Goal: Task Accomplishment & Management: Manage account settings

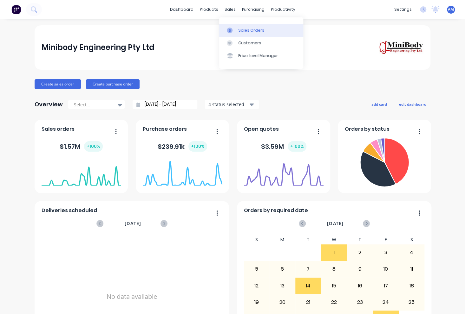
drag, startPoint x: 242, startPoint y: 30, endPoint x: 236, endPoint y: 35, distance: 6.8
click at [242, 31] on div "Sales Orders" at bounding box center [251, 31] width 26 height 6
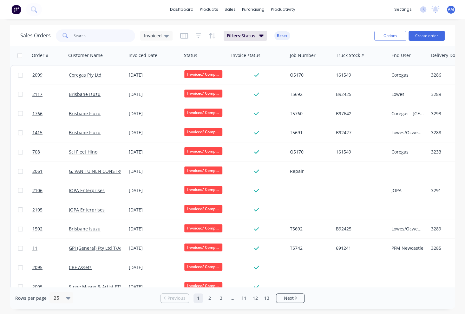
click at [101, 36] on input "text" at bounding box center [105, 35] width 62 height 13
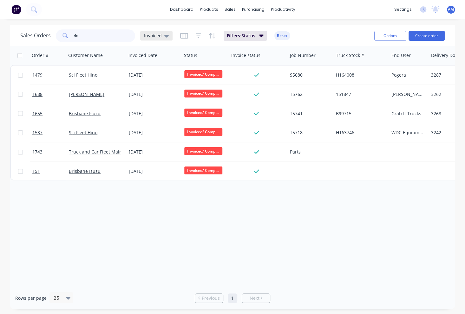
type input "dc"
click at [165, 33] on icon at bounding box center [166, 35] width 4 height 7
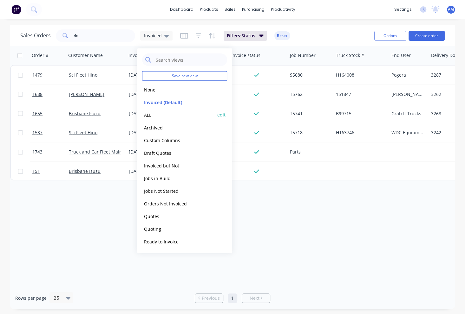
click at [151, 114] on button "ALL" at bounding box center [178, 114] width 72 height 7
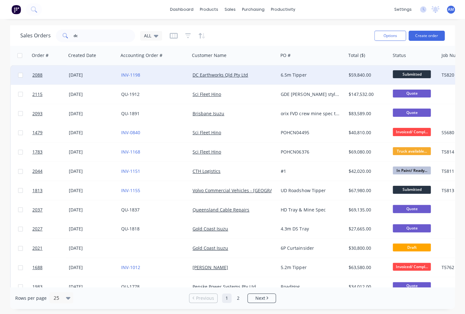
click at [70, 72] on div "[DATE]" at bounding box center [92, 75] width 47 height 6
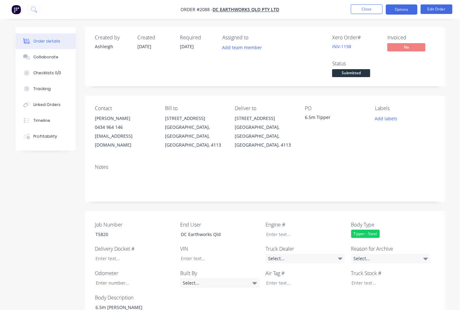
click at [399, 10] on button "Options" at bounding box center [401, 9] width 32 height 10
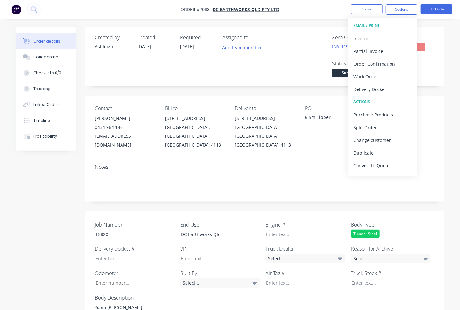
click at [312, 136] on div "PO 6.5m Tipper" at bounding box center [335, 127] width 60 height 44
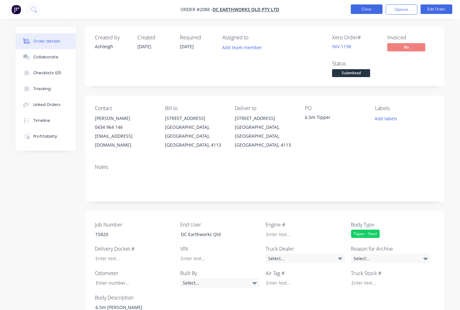
click at [371, 10] on button "Close" at bounding box center [367, 9] width 32 height 10
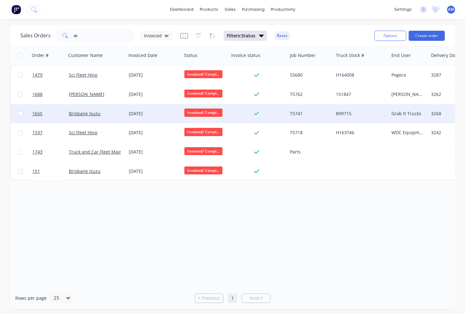
click at [141, 112] on div "29 Aug 2025" at bounding box center [154, 114] width 50 height 6
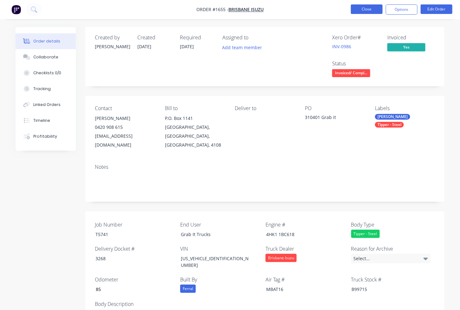
click at [373, 11] on button "Close" at bounding box center [367, 9] width 32 height 10
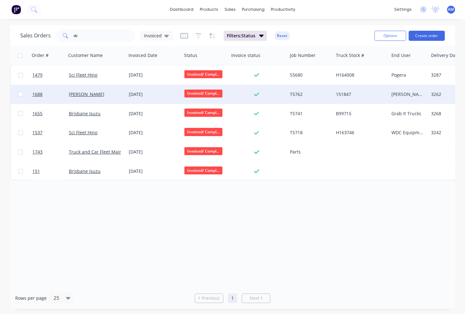
click at [135, 93] on div "14 Aug 2025" at bounding box center [154, 94] width 50 height 6
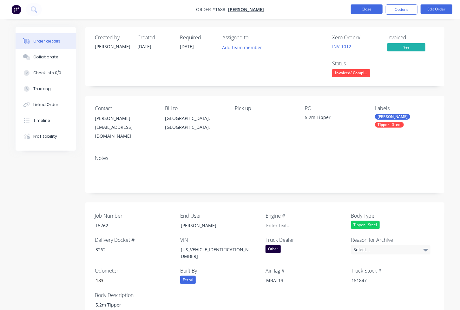
click at [363, 9] on button "Close" at bounding box center [367, 9] width 32 height 10
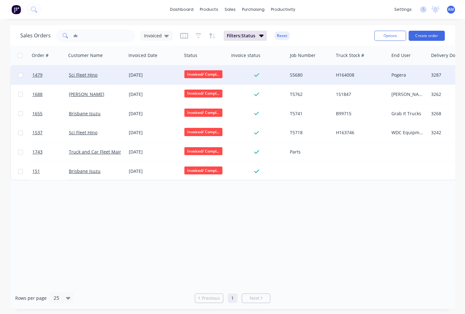
click at [145, 75] on div "[DATE]" at bounding box center [154, 75] width 50 height 6
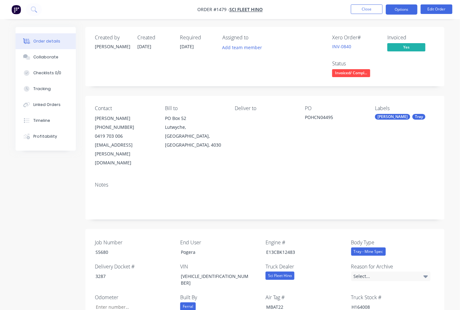
click at [400, 9] on button "Options" at bounding box center [401, 9] width 32 height 10
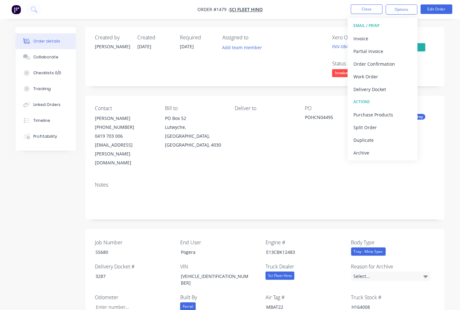
click at [374, 31] on button "EMAIL / PRINT" at bounding box center [382, 25] width 70 height 13
click at [371, 36] on div "Invoice" at bounding box center [382, 38] width 58 height 9
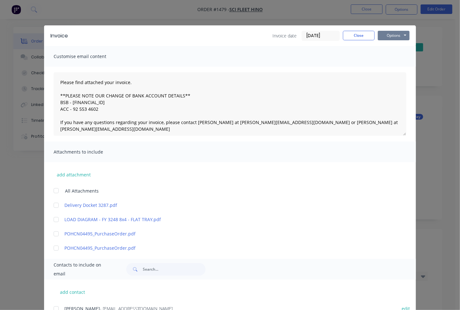
click at [389, 35] on button "Options" at bounding box center [393, 36] width 32 height 10
click at [392, 44] on button "Preview" at bounding box center [397, 47] width 41 height 10
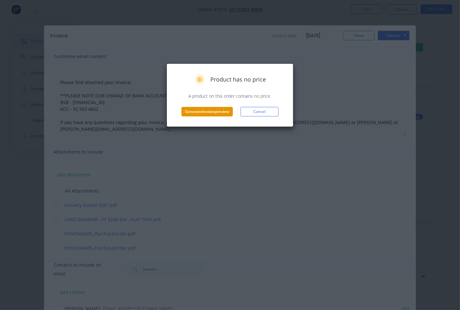
click at [200, 109] on button "Generate invoice preview" at bounding box center [206, 112] width 51 height 10
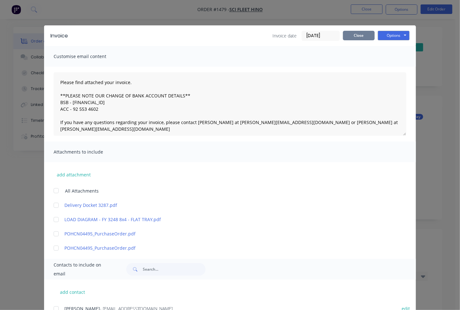
click at [358, 36] on button "Close" at bounding box center [359, 36] width 32 height 10
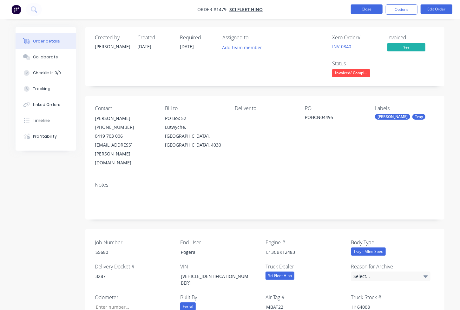
click at [366, 12] on button "Close" at bounding box center [367, 9] width 32 height 10
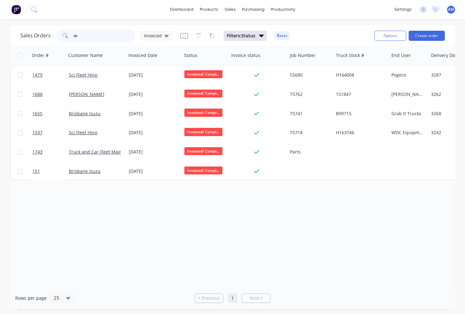
drag, startPoint x: 69, startPoint y: 39, endPoint x: 51, endPoint y: 39, distance: 18.4
click at [51, 39] on div "Sales Orders dc Invoiced" at bounding box center [96, 35] width 152 height 13
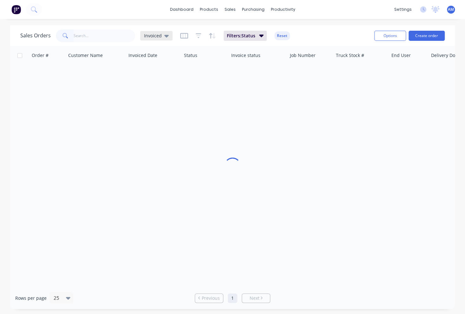
click at [160, 34] on span "Invoiced" at bounding box center [153, 35] width 18 height 7
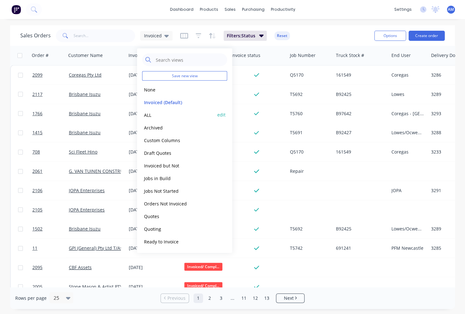
click at [149, 113] on button "ALL" at bounding box center [178, 114] width 72 height 7
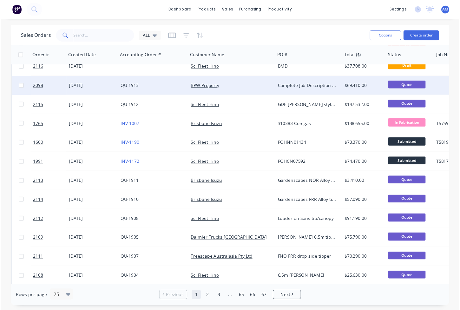
scroll to position [190, 0]
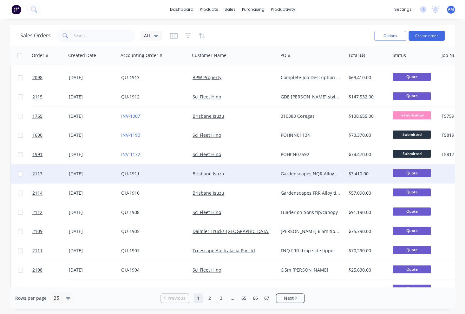
click at [265, 173] on div "Brisbane Isuzu" at bounding box center [231, 174] width 79 height 6
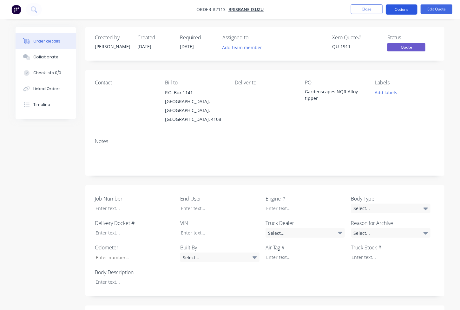
click at [403, 10] on button "Options" at bounding box center [401, 9] width 32 height 10
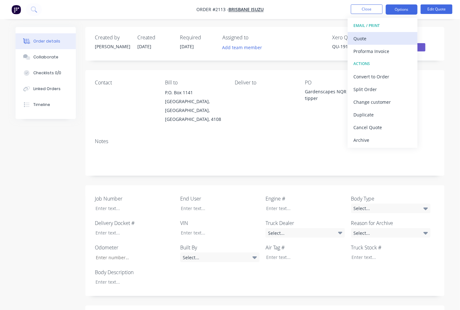
click at [380, 38] on div "Quote" at bounding box center [382, 38] width 58 height 9
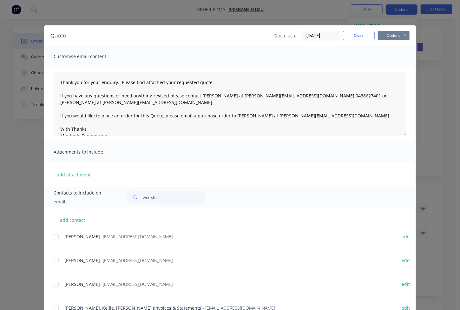
click at [386, 33] on button "Options" at bounding box center [393, 36] width 32 height 10
click at [390, 48] on button "Preview" at bounding box center [397, 47] width 41 height 10
click at [356, 34] on button "Close" at bounding box center [359, 36] width 32 height 10
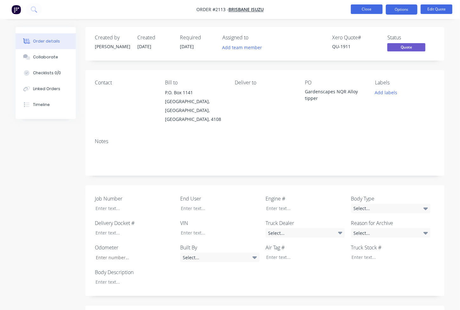
click at [369, 8] on button "Close" at bounding box center [367, 9] width 32 height 10
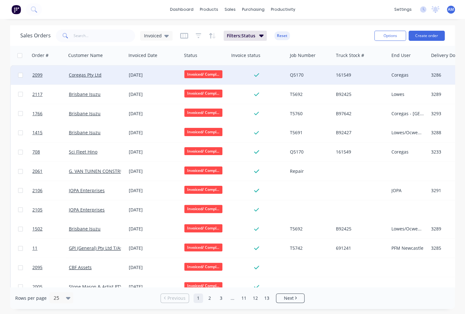
click at [137, 74] on div "[DATE]" at bounding box center [154, 75] width 50 height 6
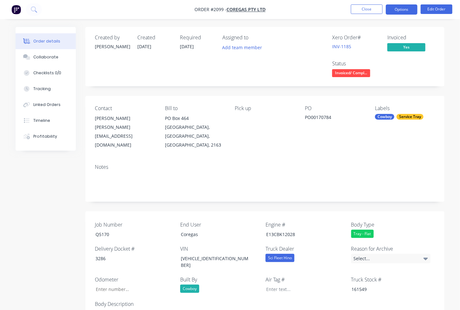
click at [408, 7] on button "Options" at bounding box center [401, 9] width 32 height 10
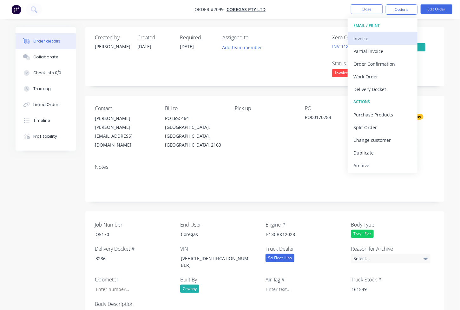
click at [377, 38] on div "Invoice" at bounding box center [382, 38] width 58 height 9
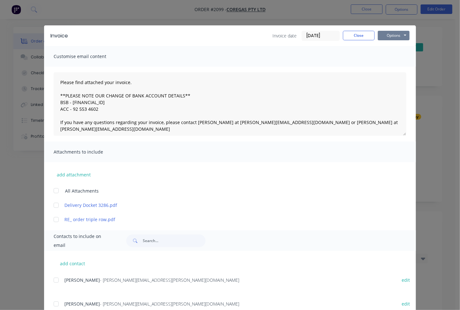
click at [387, 33] on button "Options" at bounding box center [393, 36] width 32 height 10
click at [389, 64] on button "Email" at bounding box center [397, 67] width 41 height 10
click at [366, 37] on button "Close" at bounding box center [359, 36] width 32 height 10
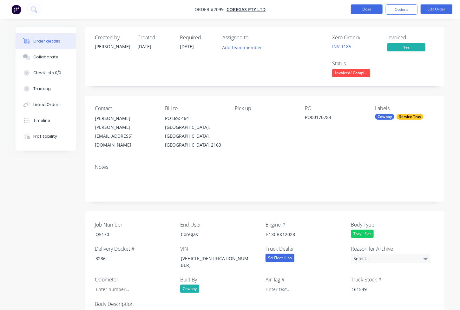
click at [372, 11] on button "Close" at bounding box center [367, 9] width 32 height 10
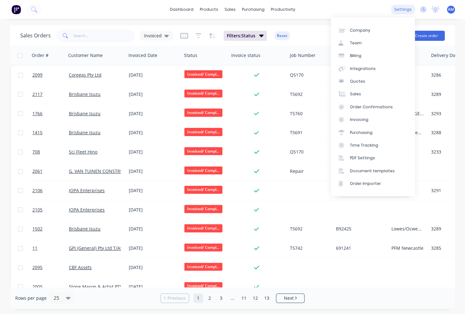
click at [402, 9] on div "settings" at bounding box center [403, 10] width 24 height 10
click at [360, 170] on div "Document templates" at bounding box center [372, 171] width 45 height 6
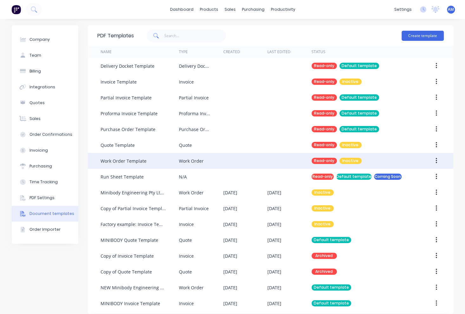
scroll to position [6, 0]
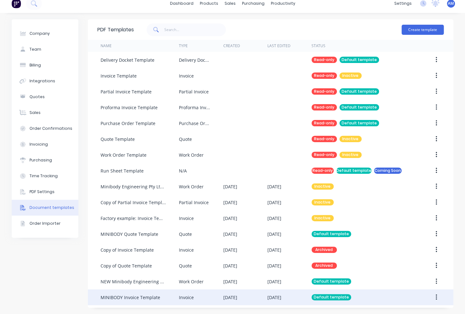
click at [172, 298] on div "MINIBODY Invoice Template" at bounding box center [139, 298] width 78 height 16
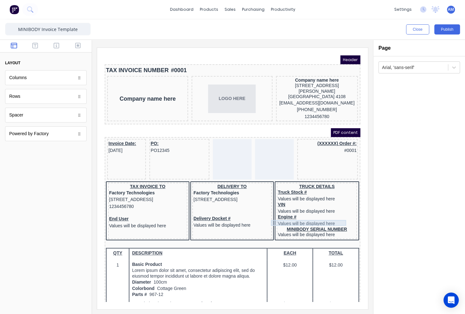
click at [293, 219] on div "MINIBODY SERIAL NUMBER" at bounding box center [309, 222] width 78 height 6
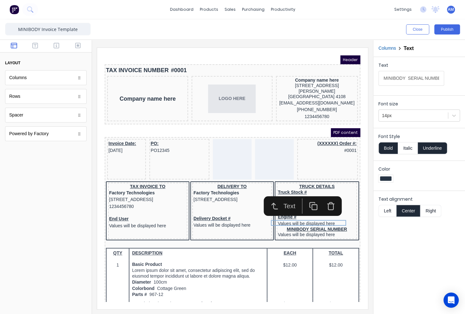
click at [390, 211] on button "Left" at bounding box center [387, 211] width 18 height 12
click at [392, 253] on div "Text MINIBODY SERIAL NUMBER Font size 14px Font Style Bold Italic Underline Col…" at bounding box center [419, 185] width 92 height 257
click at [396, 258] on div "Text MINIBODY SERIAL NUMBER Font size 14px Font Style Bold Italic Underline Col…" at bounding box center [419, 185] width 92 height 257
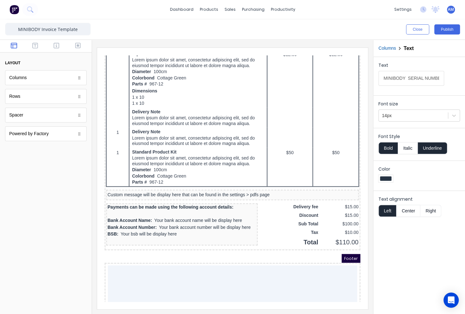
scroll to position [379, 0]
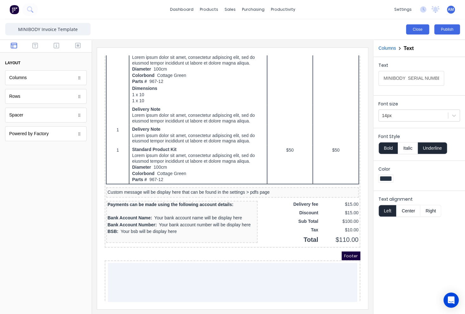
click at [419, 29] on button "Close" at bounding box center [417, 29] width 23 height 10
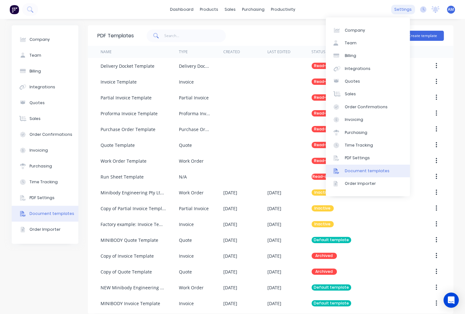
click at [401, 9] on div "settings" at bounding box center [403, 10] width 24 height 10
click at [360, 158] on div "PDF Settings" at bounding box center [357, 158] width 25 height 6
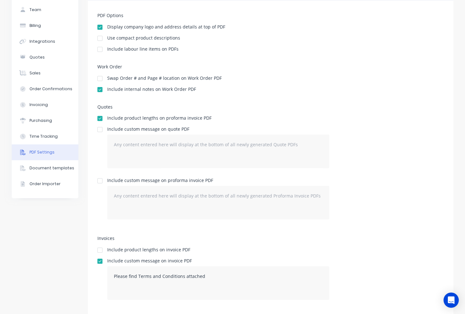
scroll to position [57, 0]
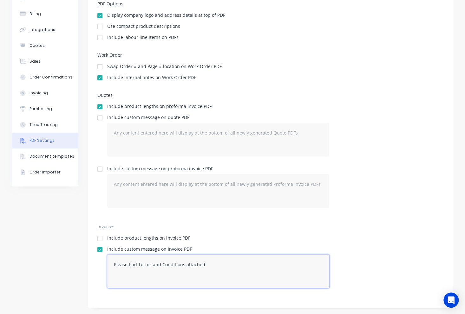
drag, startPoint x: 204, startPoint y: 265, endPoint x: 112, endPoint y: 266, distance: 92.9
click at [112, 266] on textarea "Please find Terms and Conditions attached" at bounding box center [218, 272] width 222 height 34
drag, startPoint x: 190, startPoint y: 265, endPoint x: 200, endPoint y: 264, distance: 9.5
click at [200, 264] on textarea "For Terms and Conditions please click here or go to our website" at bounding box center [218, 272] width 222 height 34
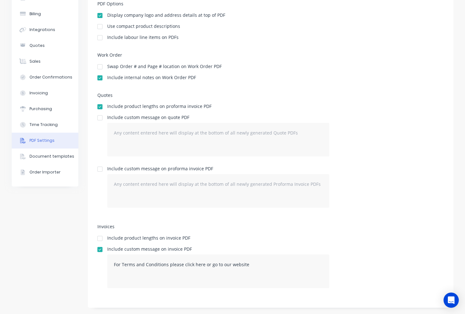
drag, startPoint x: 198, startPoint y: 266, endPoint x: 317, endPoint y: 230, distance: 123.9
click at [317, 230] on div "Invoices Include product lengths on invoice PDF Include custom message on invoi…" at bounding box center [270, 261] width 346 height 74
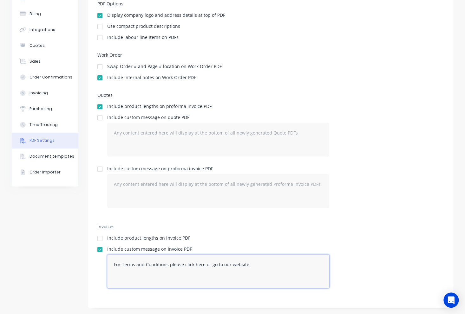
click at [272, 265] on textarea "For Terms and Conditions please click here or go to our website" at bounding box center [218, 272] width 222 height 34
drag, startPoint x: 191, startPoint y: 264, endPoint x: 198, endPoint y: 263, distance: 7.4
click at [198, 263] on textarea "For Terms and Conditions please click here or go to our website" at bounding box center [218, 272] width 222 height 34
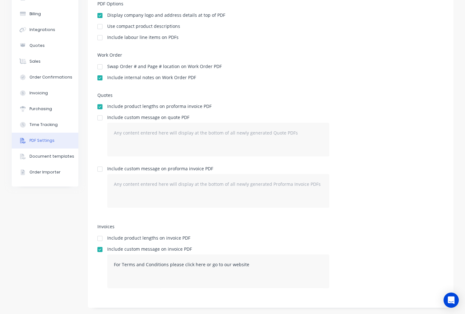
drag, startPoint x: 195, startPoint y: 264, endPoint x: 340, endPoint y: 234, distance: 148.1
click at [340, 234] on div "Invoices Include product lengths on invoice PDF Include custom message on invoi…" at bounding box center [270, 261] width 346 height 74
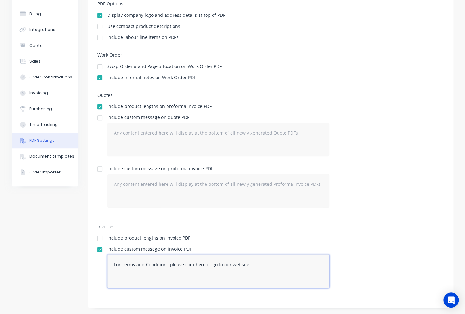
drag, startPoint x: 198, startPoint y: 265, endPoint x: 180, endPoint y: 266, distance: 18.1
click at [180, 266] on textarea "For Terms and Conditions please click here or go to our website" at bounding box center [218, 272] width 222 height 34
click at [204, 265] on textarea "For Terms and Conditions please click here or go to our website" at bounding box center [218, 272] width 222 height 34
click at [220, 265] on textarea "For Terms and Conditions please go to our website" at bounding box center [218, 272] width 222 height 34
click at [269, 268] on textarea "For Terms and Conditions please go to our website at minibody.com.au" at bounding box center [218, 272] width 222 height 34
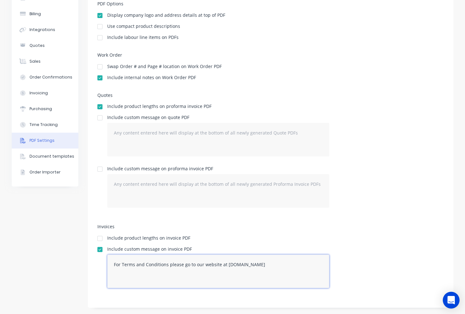
type textarea "For Terms and Conditions please go to our website at minibody.com.au"
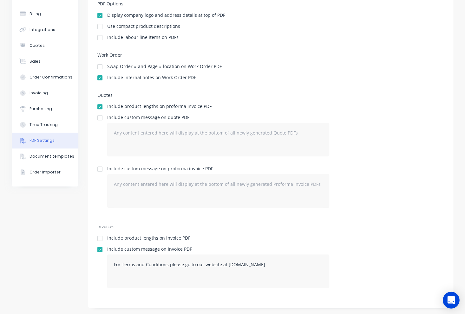
click at [450, 302] on icon "Open Intercom Messenger" at bounding box center [451, 300] width 8 height 8
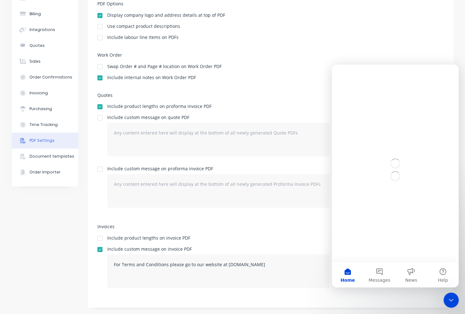
scroll to position [0, 0]
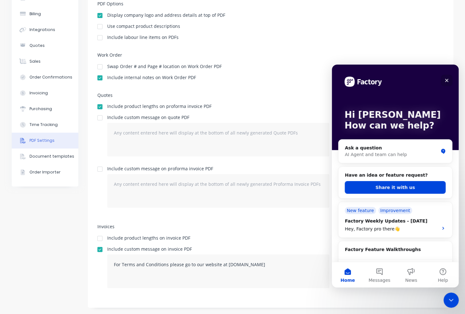
click at [444, 80] on icon "Close" at bounding box center [446, 80] width 5 height 5
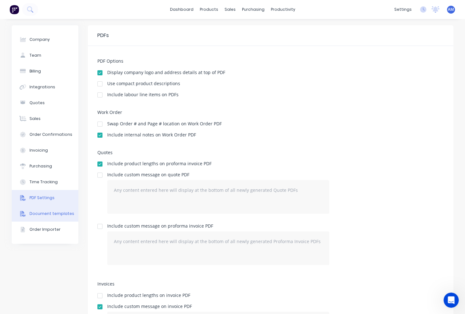
click at [53, 212] on div "Document templates" at bounding box center [51, 214] width 45 height 6
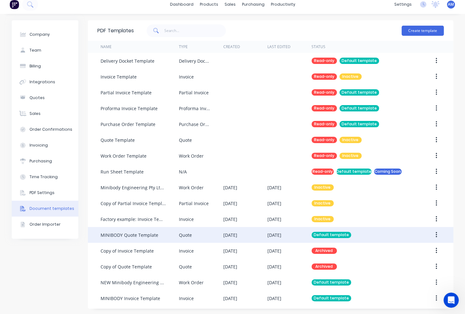
scroll to position [6, 0]
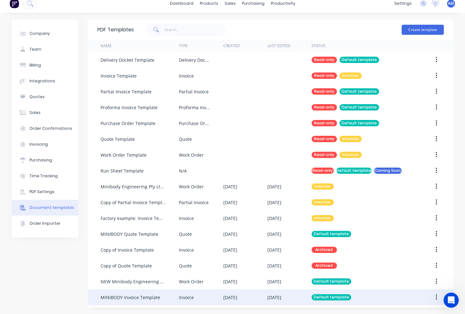
click at [161, 299] on div "MINIBODY Invoice Template" at bounding box center [139, 298] width 78 height 16
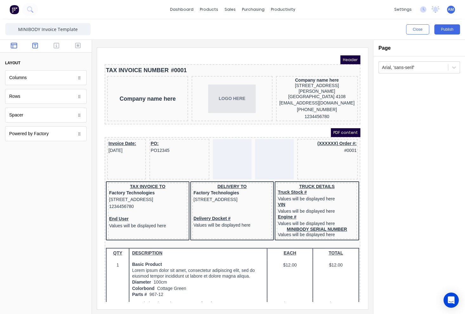
click at [35, 42] on icon "button" at bounding box center [35, 45] width 6 height 6
click at [39, 136] on body "dashboard products sales purchasing productivity dashboard products Product Cat…" at bounding box center [232, 157] width 465 height 314
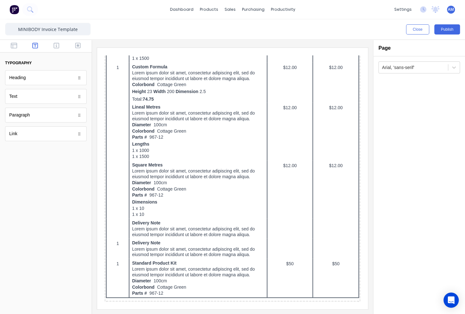
scroll to position [379, 0]
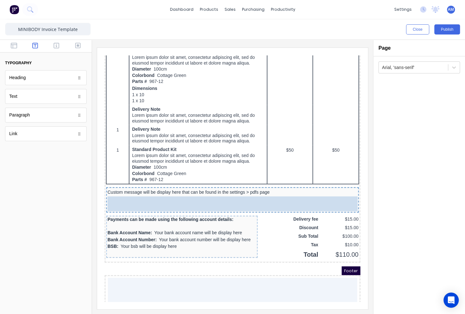
drag, startPoint x: 47, startPoint y: 132, endPoint x: 118, endPoint y: 131, distance: 71.3
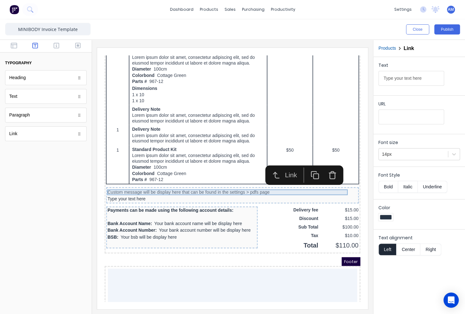
click at [403, 79] on input "Type your text here" at bounding box center [411, 78] width 66 height 15
drag, startPoint x: 433, startPoint y: 78, endPoint x: 382, endPoint y: 81, distance: 51.1
click at [382, 81] on input "Type your Clicktext here" at bounding box center [411, 78] width 66 height 15
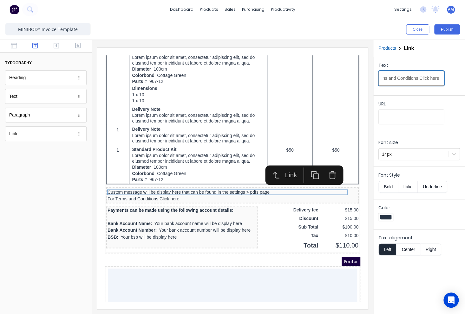
click at [417, 79] on input "For Terms and Conditions Click here" at bounding box center [411, 78] width 66 height 15
click at [435, 77] on input "For Terms and Conditions click here" at bounding box center [411, 78] width 66 height 15
click at [435, 78] on input "For Terms and Conditions click here" at bounding box center [411, 78] width 66 height 15
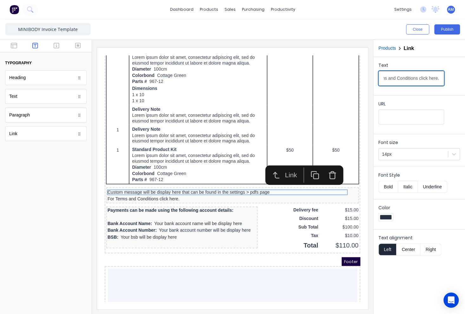
type input "For Terms and Conditions click here."
click at [402, 114] on input "URL" at bounding box center [411, 117] width 66 height 15
click at [390, 120] on input "URL" at bounding box center [411, 117] width 66 height 15
paste input "chrome-extension://efaidnbmnnnibpcajpcglclefindmkaj/https://www.minibody.com.au…"
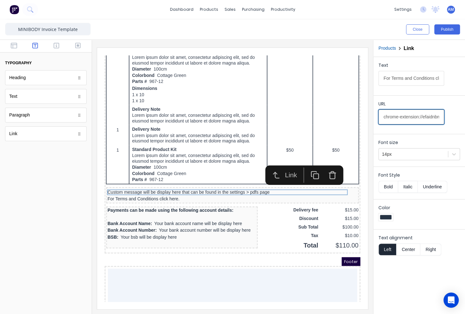
scroll to position [0, 238]
type input "chrome-extension://efaidnbmnnnibpcajpcglclefindmkaj/https://www.minibody.com.au…"
click at [387, 186] on button "Bold" at bounding box center [387, 187] width 19 height 12
click at [243, 250] on div "Footer" at bounding box center [224, 254] width 255 height 9
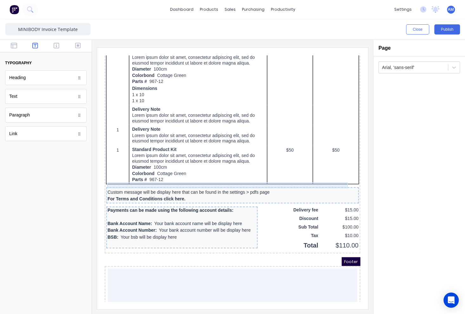
click at [252, 182] on div "Custom message will be display here that can be found in the settings > pdfs pa…" at bounding box center [225, 185] width 250 height 6
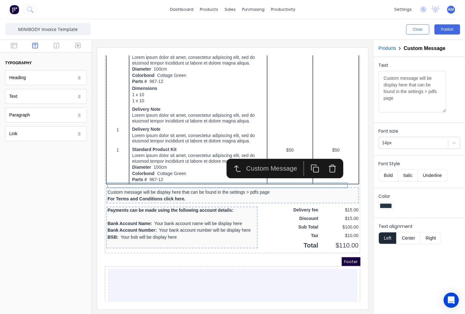
click at [322, 160] on icon "button" at bounding box center [324, 161] width 9 height 9
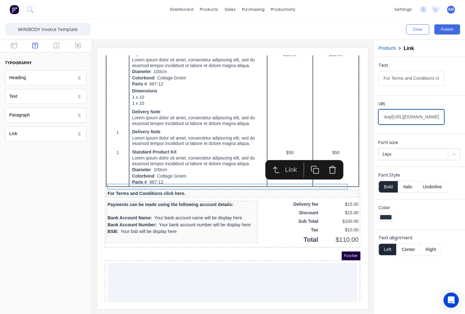
scroll to position [0, 238]
drag, startPoint x: 383, startPoint y: 117, endPoint x: 469, endPoint y: 116, distance: 85.6
click at [464, 116] on html "dashboard products sales purchasing productivity dashboard products Product Cat…" at bounding box center [232, 157] width 465 height 314
paste input "text"
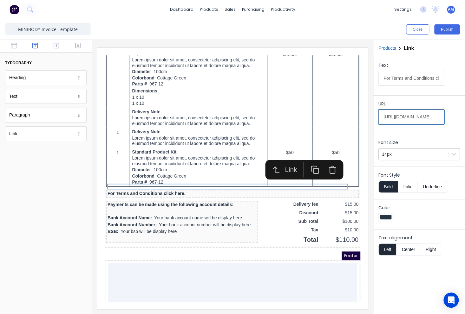
type input "https://www.minibody.com.au/_files/ugd/c71977_4e7c102fadeb470aaae7850c8e454ec5.…"
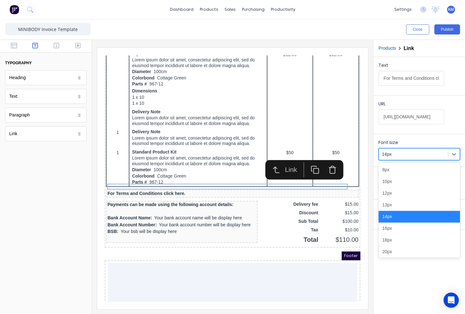
click at [416, 158] on div "14px" at bounding box center [412, 154] width 69 height 10
click at [415, 156] on div at bounding box center [413, 155] width 63 height 8
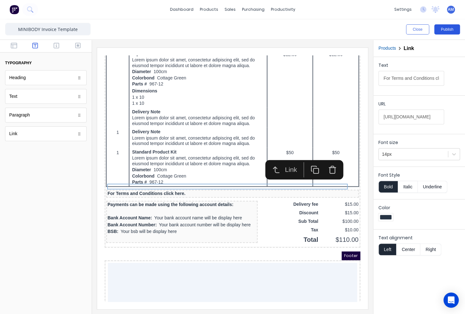
click at [450, 27] on button "Publish" at bounding box center [447, 29] width 26 height 10
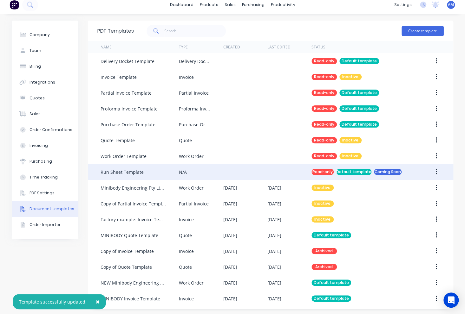
scroll to position [6, 0]
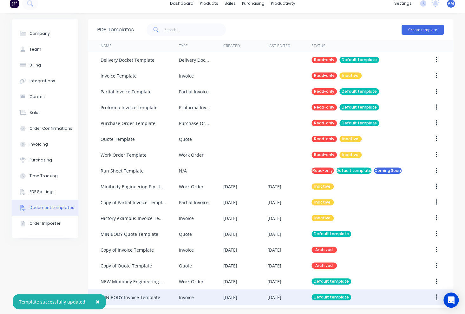
click at [179, 298] on div "Invoice" at bounding box center [186, 297] width 15 height 7
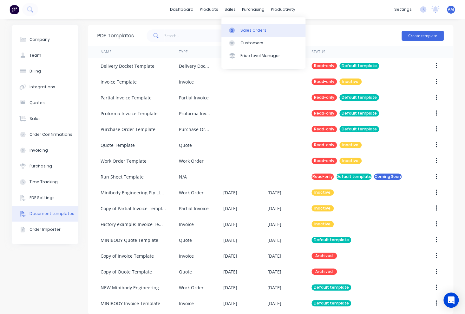
click at [241, 28] on div "Sales Orders" at bounding box center [253, 31] width 26 height 6
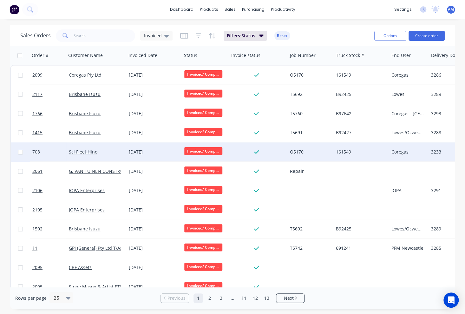
click at [136, 150] on div "[DATE]" at bounding box center [154, 152] width 50 height 6
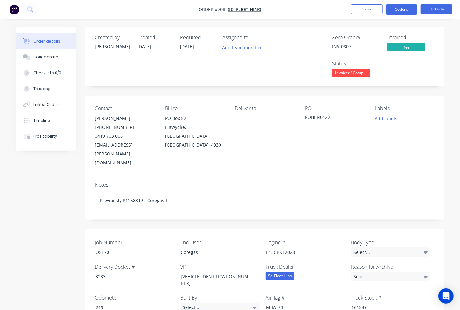
click at [401, 9] on button "Options" at bounding box center [401, 9] width 32 height 10
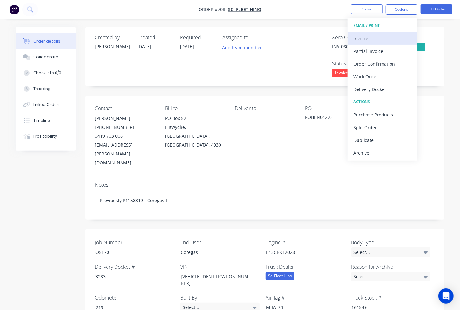
click at [377, 34] on div "Invoice" at bounding box center [382, 38] width 58 height 9
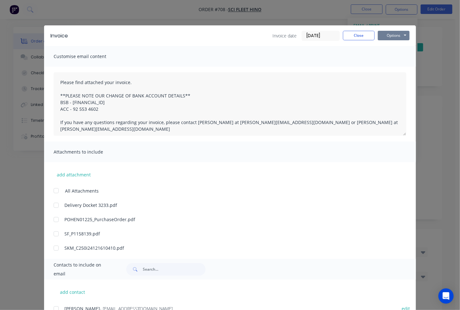
click at [389, 35] on button "Options" at bounding box center [393, 36] width 32 height 10
click at [393, 45] on button "Preview" at bounding box center [397, 47] width 41 height 10
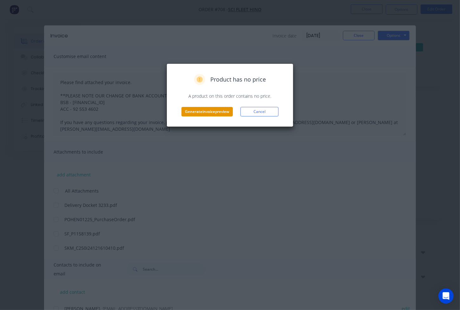
click at [217, 110] on button "Generate invoice preview" at bounding box center [206, 112] width 51 height 10
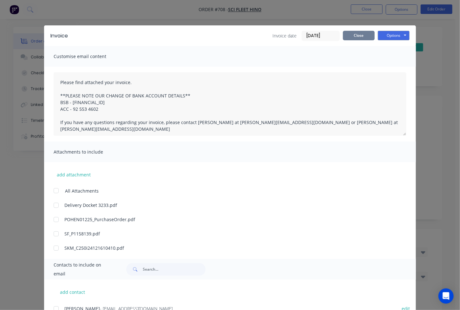
click at [363, 37] on button "Close" at bounding box center [359, 36] width 32 height 10
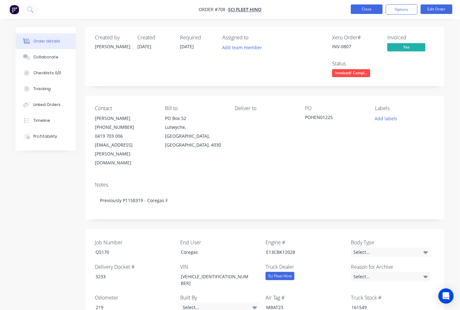
click at [370, 10] on button "Close" at bounding box center [367, 9] width 32 height 10
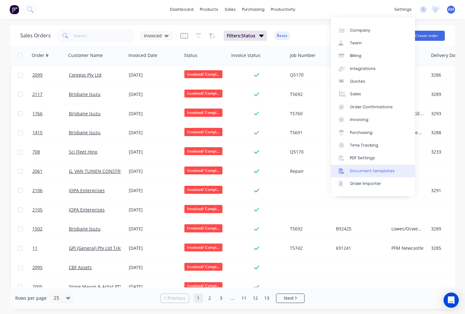
click at [365, 173] on div "Document templates" at bounding box center [372, 171] width 45 height 6
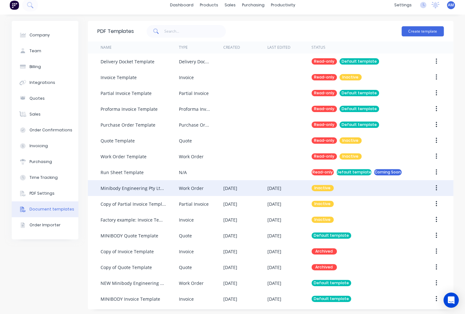
scroll to position [6, 0]
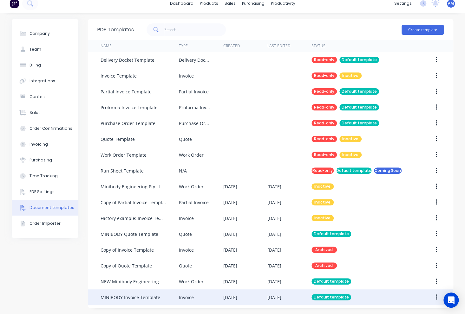
click at [154, 295] on div "MINIBODY Invoice Template" at bounding box center [130, 297] width 60 height 7
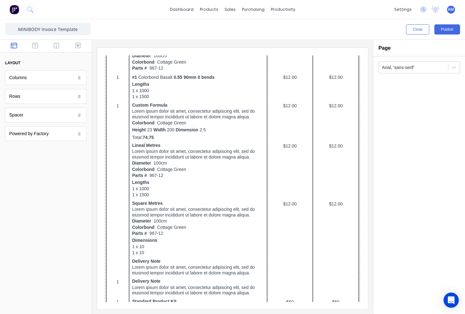
scroll to position [376, 0]
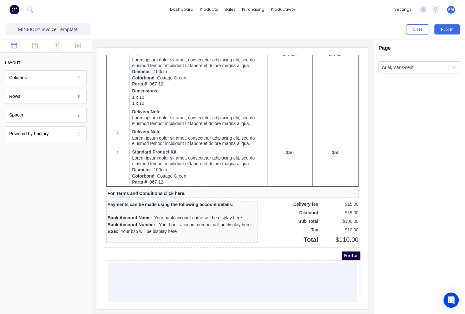
click at [27, 119] on div "Spacer" at bounding box center [45, 115] width 81 height 15
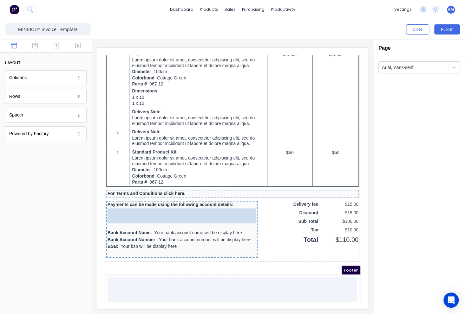
drag, startPoint x: 38, startPoint y: 114, endPoint x: 54, endPoint y: 146, distance: 35.0
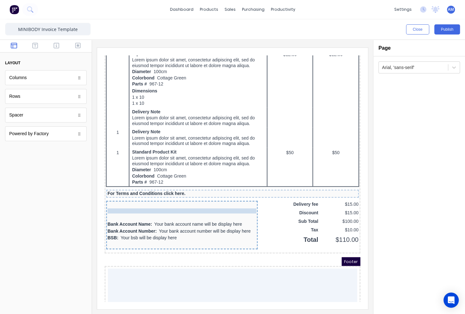
drag, startPoint x: 138, startPoint y: 189, endPoint x: 138, endPoint y: 202, distance: 12.4
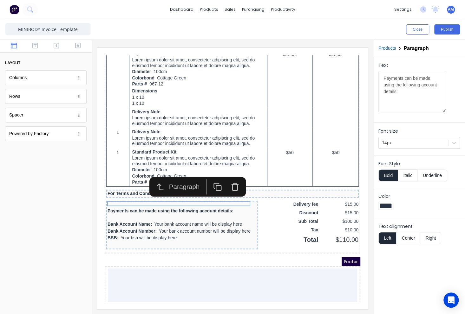
click at [153, 207] on div at bounding box center [174, 210] width 149 height 6
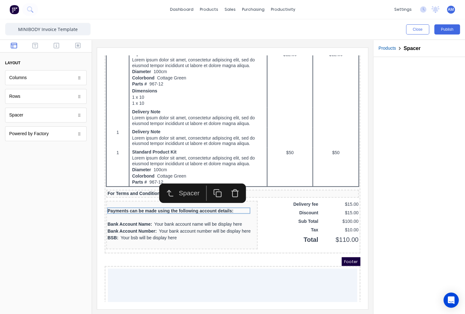
click at [203, 250] on div "Footer" at bounding box center [224, 254] width 255 height 9
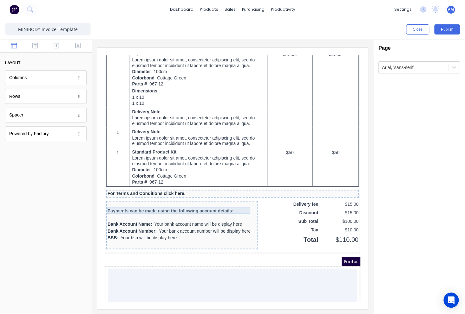
click at [151, 207] on div at bounding box center [174, 210] width 149 height 6
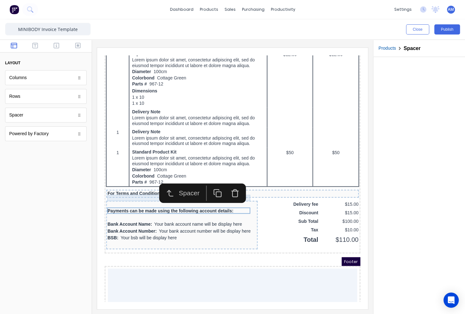
click at [143, 195] on div at bounding box center [174, 198] width 149 height 6
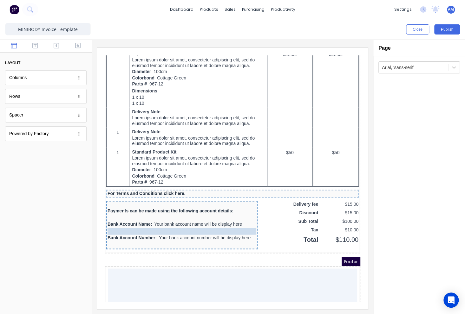
drag, startPoint x: 103, startPoint y: 223, endPoint x: 104, endPoint y: 216, distance: 7.2
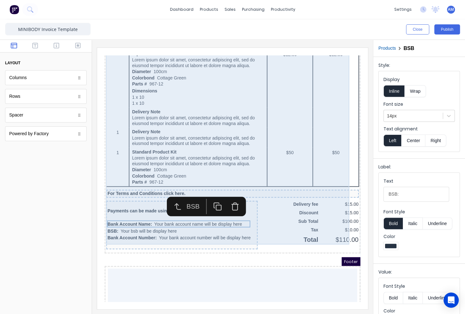
click at [261, 225] on div "QTY DESCRIPTION EACH TOTAL 1 Basic Product Lorem ipsum dolor sit amet, consecte…" at bounding box center [224, 54] width 253 height 380
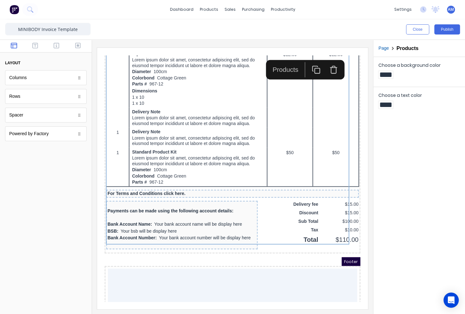
click at [236, 250] on div "Footer" at bounding box center [224, 254] width 255 height 9
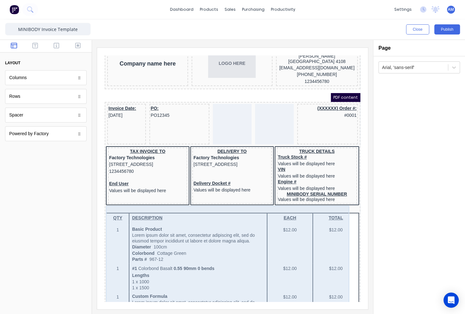
scroll to position [0, 0]
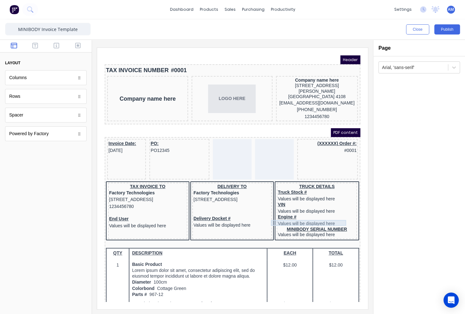
click at [299, 219] on div "MINIBODY SERIAL NUMBER" at bounding box center [309, 222] width 78 height 6
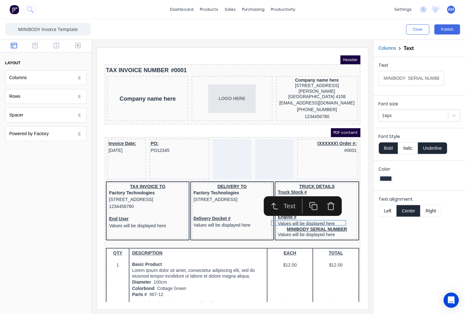
click at [384, 210] on button "Left" at bounding box center [387, 211] width 18 height 12
click at [387, 237] on div "Text MINIBODY SERIAL NUMBER Font size 14px Font Style Bold Italic Underline Col…" at bounding box center [419, 185] width 92 height 257
click at [117, 198] on div "1234456780" at bounding box center [139, 199] width 77 height 7
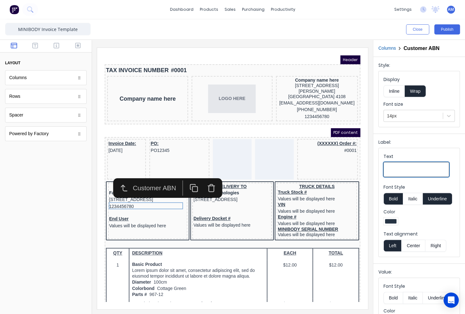
click at [406, 171] on input "Text" at bounding box center [416, 169] width 66 height 15
type input "ABN"
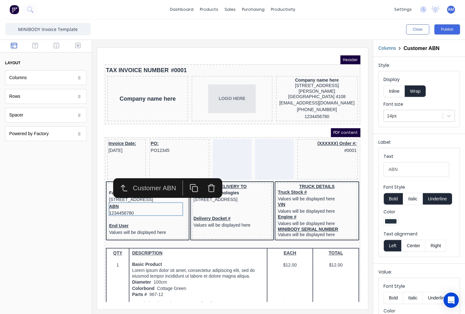
click at [415, 143] on div "Label:" at bounding box center [418, 143] width 81 height 9
click at [59, 181] on div at bounding box center [46, 232] width 92 height 164
click at [222, 198] on div at bounding box center [224, 199] width 77 height 6
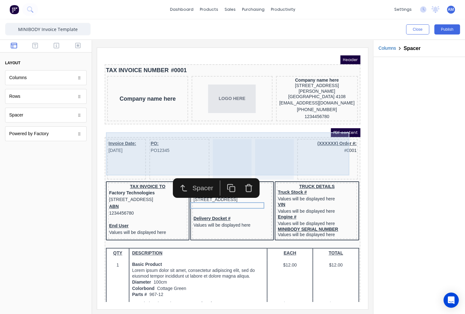
click at [230, 138] on div at bounding box center [224, 152] width 39 height 41
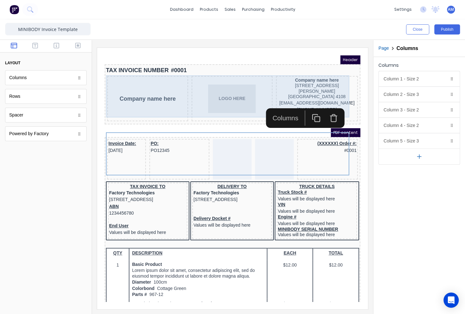
click at [158, 93] on div "Company name here" at bounding box center [140, 90] width 81 height 45
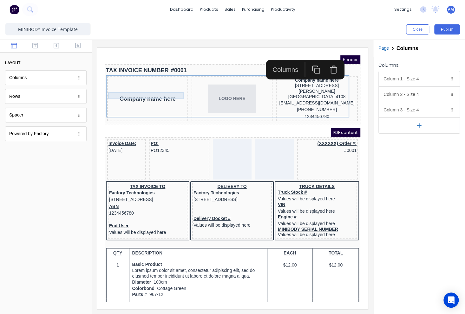
click at [156, 88] on div "Company name here" at bounding box center [140, 91] width 78 height 7
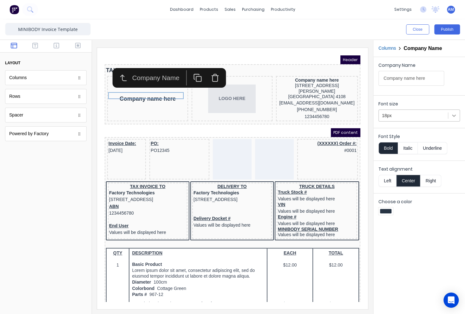
click at [455, 116] on icon at bounding box center [453, 116] width 6 height 6
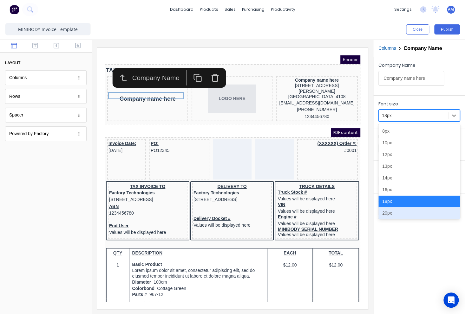
click at [403, 211] on div "20px" at bounding box center [418, 214] width 81 height 12
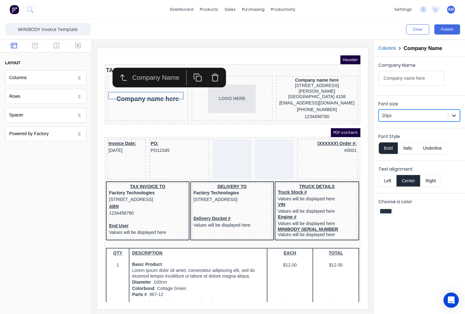
click at [453, 118] on icon at bounding box center [453, 116] width 6 height 6
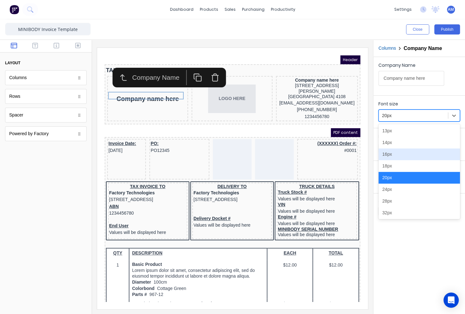
scroll to position [67, 0]
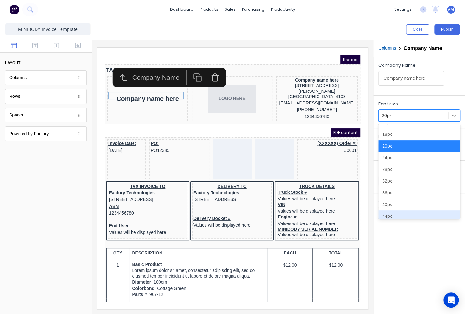
click at [437, 241] on div "Company Name Company name here Font size option 20px, selected. 14 results avai…" at bounding box center [419, 185] width 92 height 257
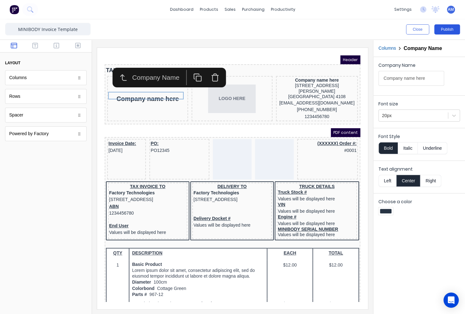
click at [449, 27] on button "Publish" at bounding box center [447, 29] width 26 height 10
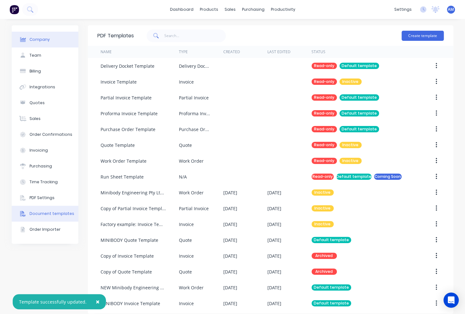
click at [35, 37] on div "Company" at bounding box center [39, 40] width 20 height 6
select select "AU"
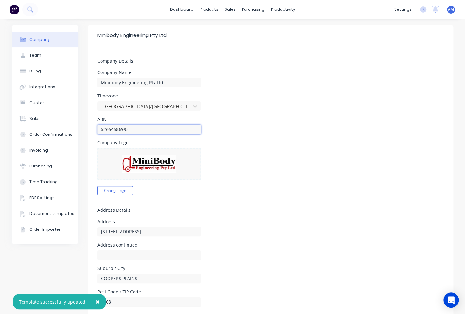
click at [103, 130] on input "52664586995" at bounding box center [149, 130] width 104 height 10
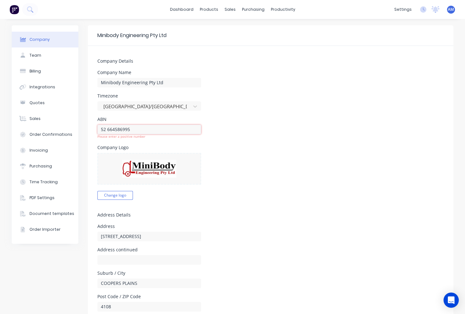
click at [112, 129] on input "52 664586995" at bounding box center [149, 130] width 104 height 10
click at [121, 130] on input "52 664 586995" at bounding box center [149, 130] width 104 height 10
click at [214, 146] on div "Company Logo Change logo" at bounding box center [270, 172] width 346 height 55
click at [248, 164] on div "Company Logo Change logo" at bounding box center [270, 172] width 346 height 55
click at [122, 130] on input "52 664 586 995" at bounding box center [149, 130] width 104 height 10
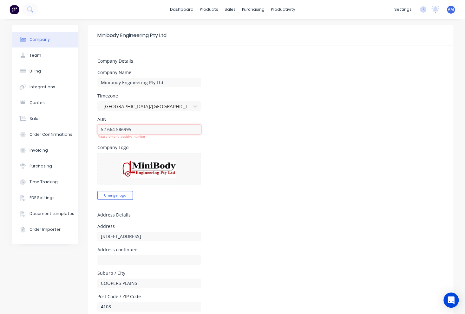
click at [113, 129] on input "52 664 586995" at bounding box center [149, 130] width 104 height 10
click at [105, 130] on input "52 664586995" at bounding box center [149, 130] width 104 height 10
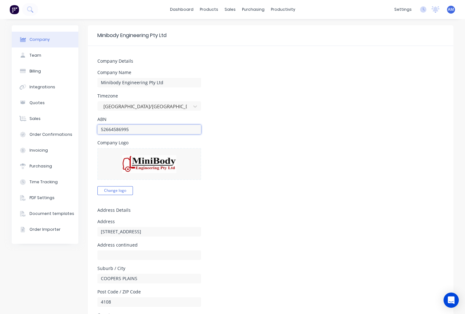
type input "52664586995"
click at [190, 142] on div "Company Logo" at bounding box center [149, 143] width 104 height 4
click at [48, 55] on button "Team" at bounding box center [45, 56] width 67 height 16
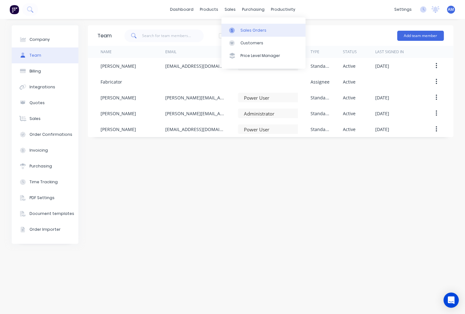
click at [247, 32] on div "Sales Orders" at bounding box center [253, 31] width 26 height 6
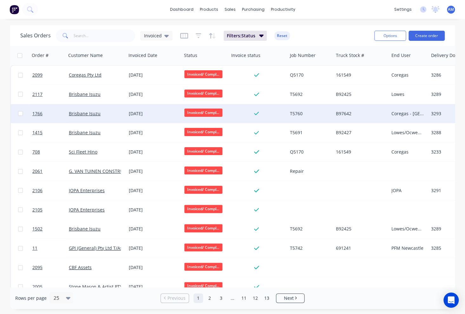
click at [145, 113] on div "30 Sep 2025" at bounding box center [154, 114] width 50 height 6
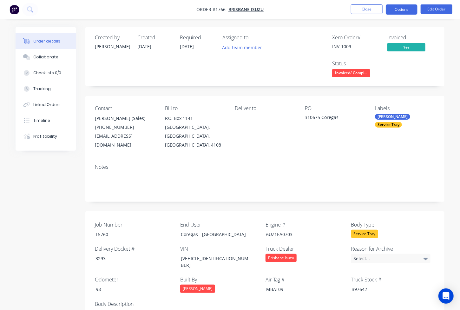
click at [403, 10] on button "Options" at bounding box center [401, 9] width 32 height 10
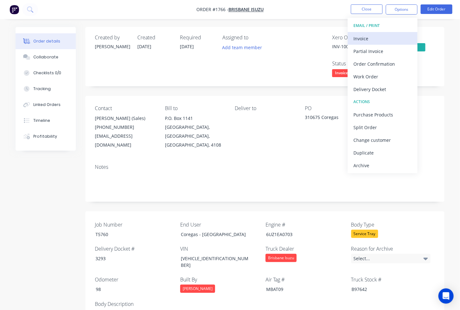
click at [384, 39] on div "Invoice" at bounding box center [382, 38] width 58 height 9
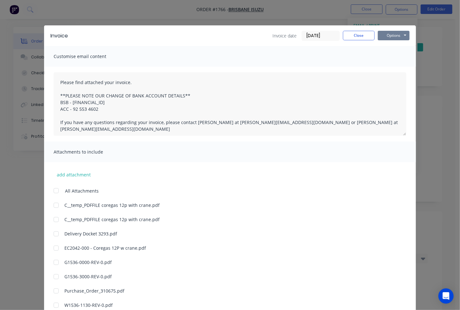
click at [386, 34] on button "Options" at bounding box center [393, 36] width 32 height 10
click at [390, 50] on button "Preview" at bounding box center [397, 47] width 41 height 10
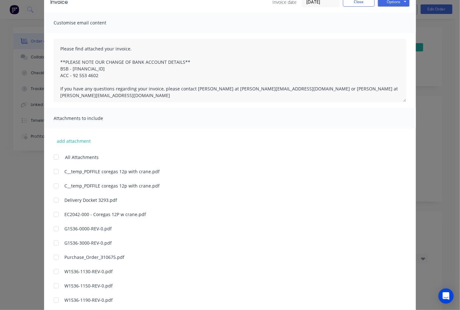
scroll to position [30, 0]
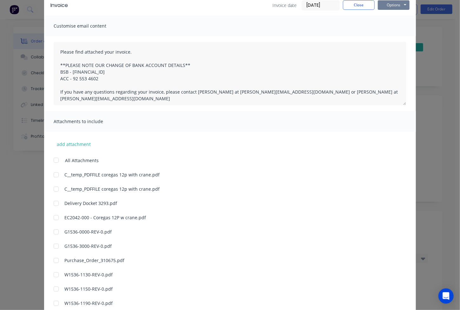
click at [385, 5] on button "Options" at bounding box center [393, 5] width 32 height 10
click at [385, 15] on button "Preview" at bounding box center [397, 16] width 41 height 10
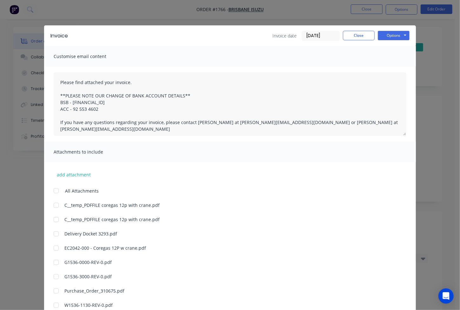
scroll to position [317, 0]
click at [348, 35] on button "Close" at bounding box center [359, 36] width 32 height 10
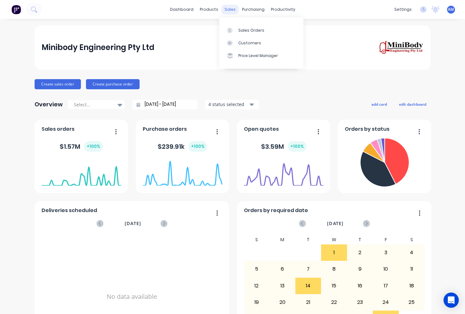
click at [228, 8] on div "sales" at bounding box center [229, 10] width 17 height 10
click at [238, 28] on div "Sales Orders" at bounding box center [251, 31] width 26 height 6
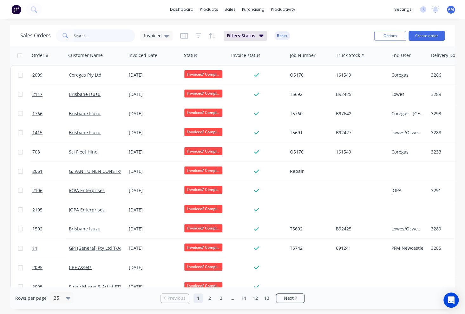
click at [81, 36] on input "text" at bounding box center [105, 35] width 62 height 13
paste input "[VEHICLE_IDENTIFICATION_NUMBER]"
type input "[VEHICLE_IDENTIFICATION_NUMBER]"
click at [160, 34] on span "Invoiced" at bounding box center [153, 35] width 18 height 7
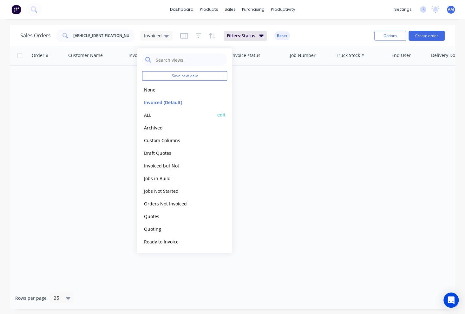
click at [149, 113] on button "ALL" at bounding box center [178, 114] width 72 height 7
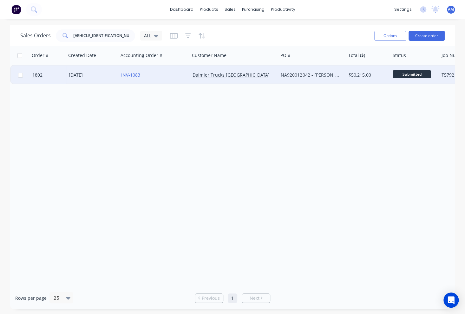
click at [81, 74] on div "[DATE]" at bounding box center [92, 75] width 47 height 6
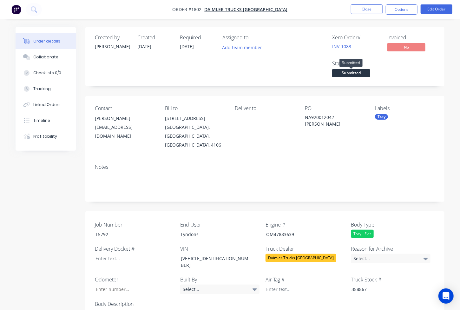
click at [359, 74] on span "Submitted" at bounding box center [351, 73] width 38 height 8
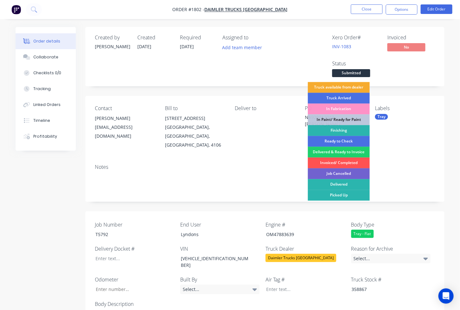
click at [353, 86] on div "Truck available from dealer" at bounding box center [338, 87] width 62 height 11
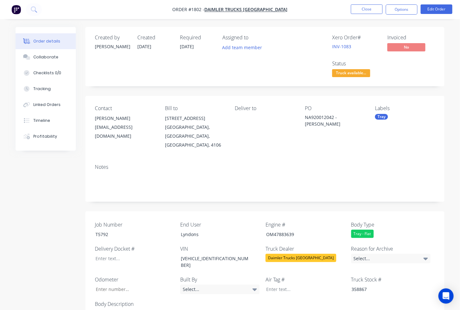
click at [288, 70] on div "Xero Order # INV-1083 Invoiced No Status Truck available..." at bounding box center [360, 57] width 149 height 44
click at [42, 57] on div "Collaborate" at bounding box center [45, 57] width 25 height 6
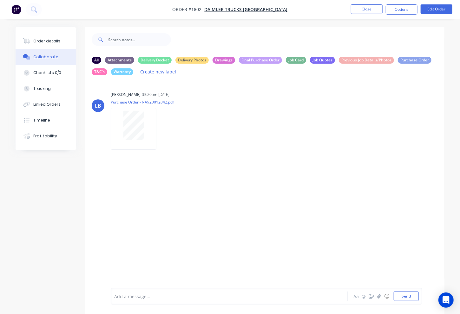
click at [123, 296] on div at bounding box center [228, 296] width 228 height 7
click at [374, 10] on button "Close" at bounding box center [367, 9] width 32 height 10
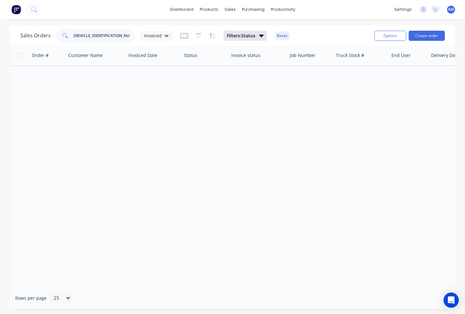
drag, startPoint x: 115, startPoint y: 36, endPoint x: 59, endPoint y: 36, distance: 55.8
click at [59, 36] on div "JLFFS76HV0KJ10250" at bounding box center [95, 35] width 79 height 13
type input "1815"
click at [166, 33] on div "Invoiced" at bounding box center [156, 36] width 32 height 10
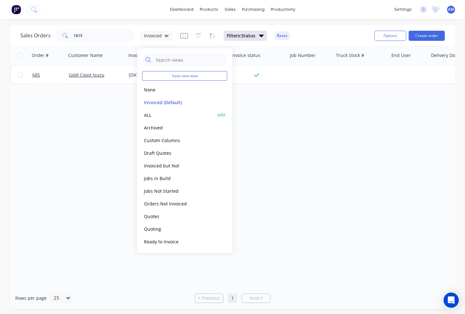
click at [146, 112] on button "ALL" at bounding box center [178, 114] width 72 height 7
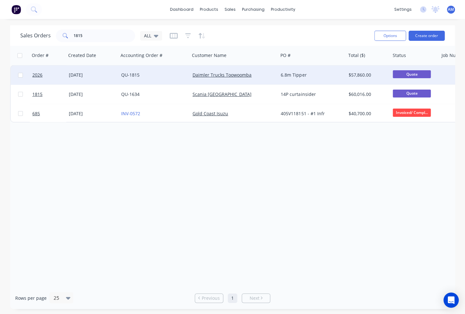
click at [79, 74] on div "[DATE]" at bounding box center [92, 75] width 47 height 6
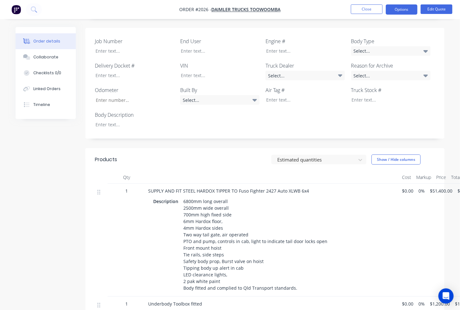
scroll to position [166, 0]
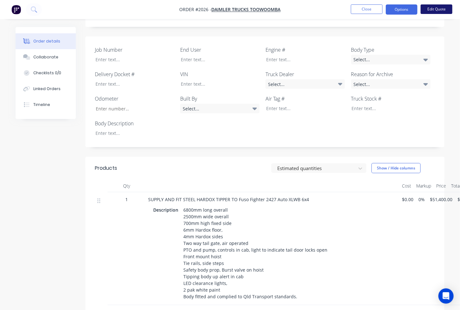
click at [439, 9] on button "Edit Quote" at bounding box center [436, 9] width 32 height 10
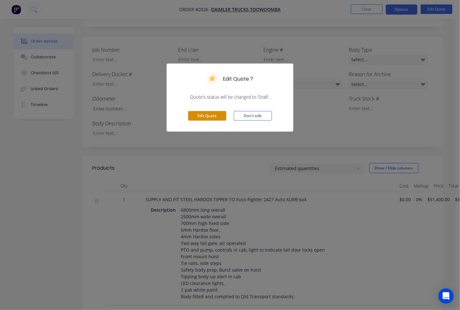
click at [211, 115] on button "Edit Quote" at bounding box center [207, 116] width 38 height 10
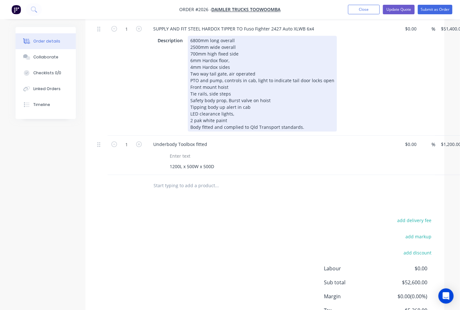
scroll to position [349, 0]
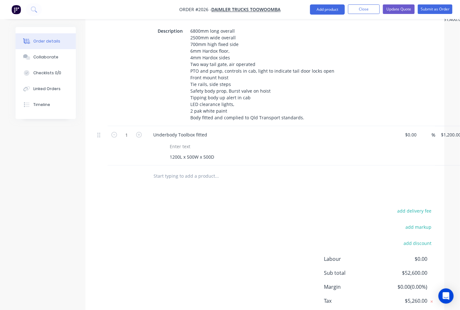
click at [176, 169] on input "text" at bounding box center [216, 175] width 127 height 13
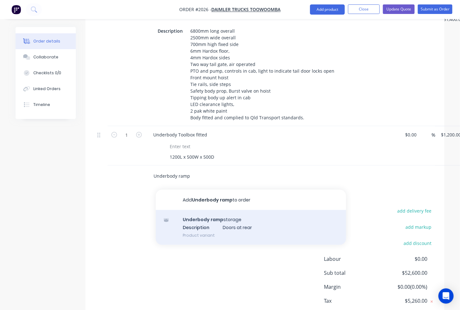
type input "Underbody ramp"
click at [203, 211] on div "Underbody ramp storage Description Doors at rear Product variant" at bounding box center [251, 227] width 190 height 35
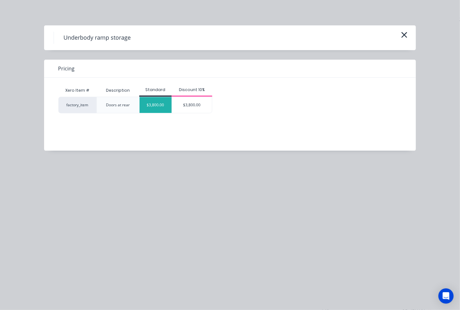
click at [154, 101] on div "$3,800.00" at bounding box center [155, 105] width 32 height 16
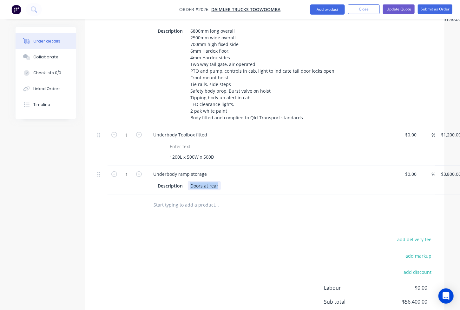
drag, startPoint x: 218, startPoint y: 167, endPoint x: 185, endPoint y: 167, distance: 32.6
click at [185, 181] on div "Description Doors at rear" at bounding box center [271, 185] width 232 height 9
click at [190, 181] on div "to suit 6T ramps (not included)" at bounding box center [223, 185] width 70 height 9
click at [181, 181] on div "Description" at bounding box center [170, 185] width 30 height 9
drag, startPoint x: 182, startPoint y: 167, endPoint x: 149, endPoint y: 168, distance: 32.7
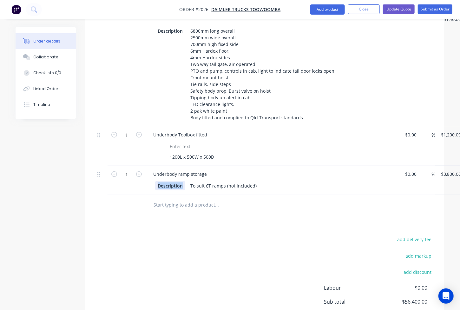
click at [149, 180] on div "Description To suit 6T ramps (not included)" at bounding box center [272, 185] width 248 height 10
click at [189, 201] on div "Products Show / Hide columns Add product Qty Cost Markup Price Total 1 SUPPLY A…" at bounding box center [264, 171] width 359 height 392
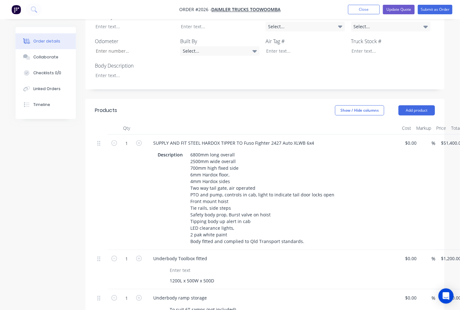
scroll to position [222, 0]
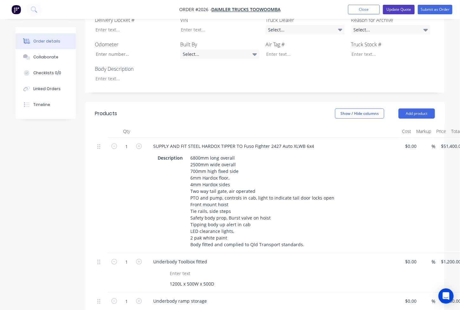
click at [402, 10] on button "Update Quote" at bounding box center [399, 10] width 32 height 10
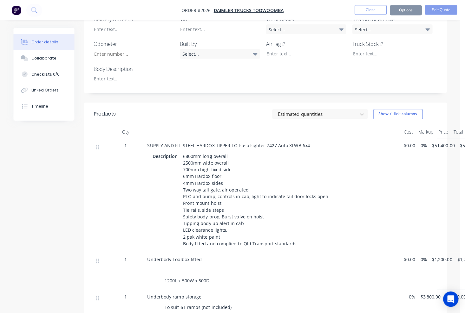
scroll to position [0, 0]
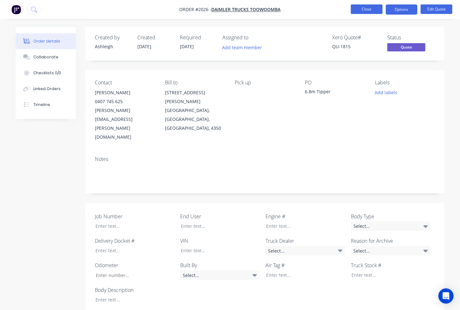
click at [379, 8] on button "Close" at bounding box center [367, 9] width 32 height 10
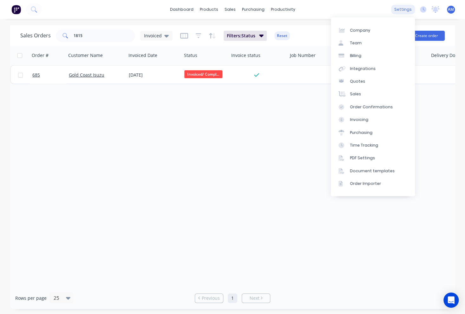
click at [403, 10] on div "settings" at bounding box center [403, 10] width 24 height 10
click at [374, 172] on div "Document templates" at bounding box center [372, 171] width 45 height 6
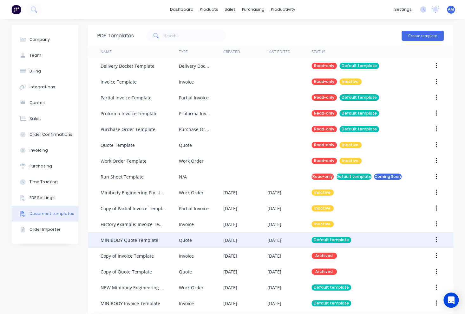
click at [209, 241] on div "Quote" at bounding box center [201, 240] width 44 height 16
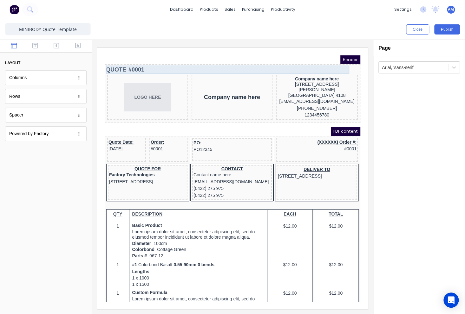
click at [127, 60] on div "QUOTE #0001" at bounding box center [224, 62] width 253 height 9
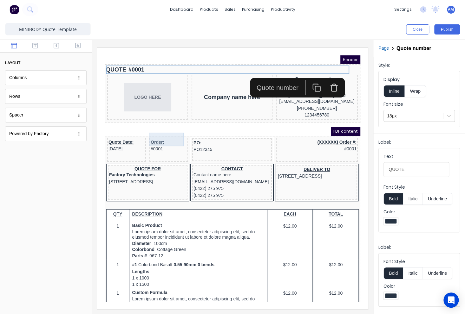
click at [148, 132] on div "Order: #0001" at bounding box center [161, 139] width 36 height 14
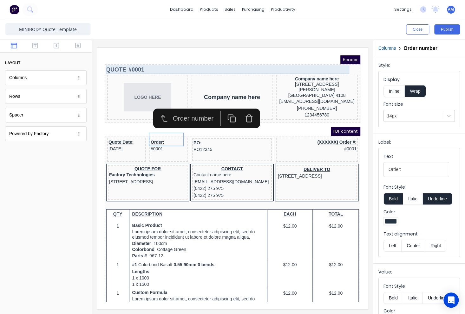
click at [116, 62] on div "QUOTE #0001" at bounding box center [224, 62] width 253 height 9
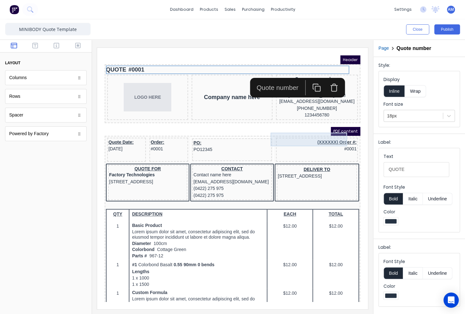
click at [331, 132] on div "(XXXXXX) Order #: #0001" at bounding box center [308, 139] width 79 height 14
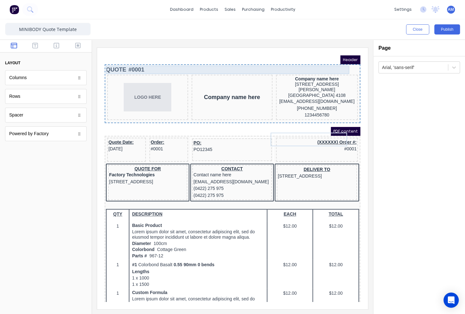
click at [132, 61] on body "Header QUOTE #0001 LOGO HERE Company name here Company name here [STREET_ADDRES…" at bounding box center [224, 171] width 255 height 247
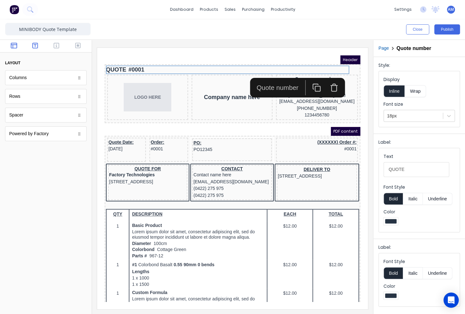
click at [36, 48] on icon "button" at bounding box center [35, 46] width 6 height 6
click at [56, 46] on icon "button" at bounding box center [57, 46] width 6 height 6
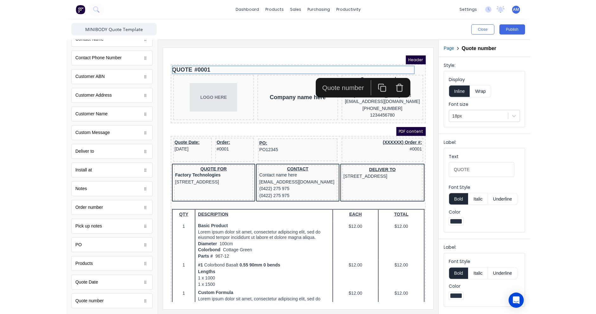
scroll to position [273, 0]
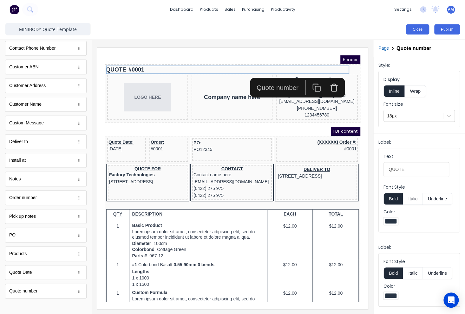
click at [416, 29] on button "Close" at bounding box center [417, 29] width 23 height 10
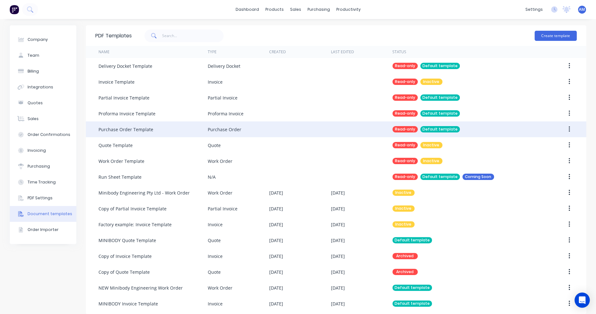
scroll to position [6, 0]
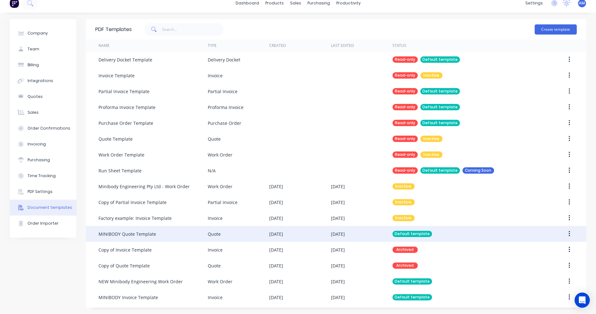
click at [183, 234] on div "MINIBODY Quote Template" at bounding box center [153, 234] width 109 height 16
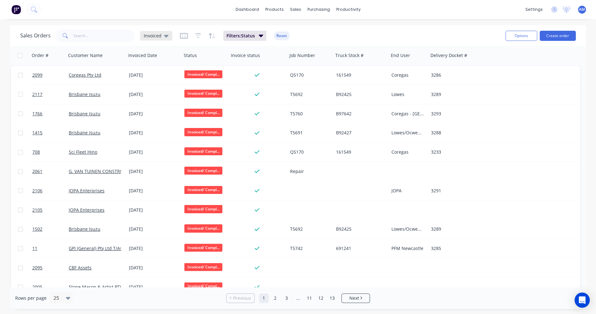
click at [165, 36] on icon at bounding box center [166, 36] width 4 height 3
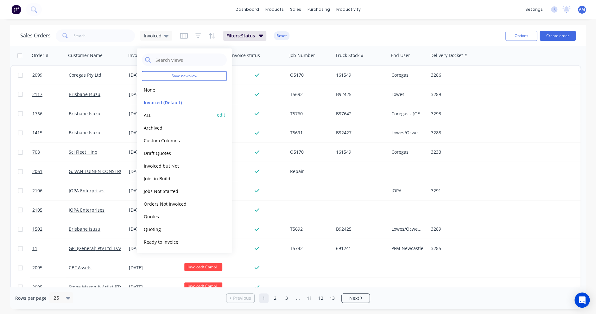
click at [149, 113] on button "ALL" at bounding box center [178, 114] width 72 height 7
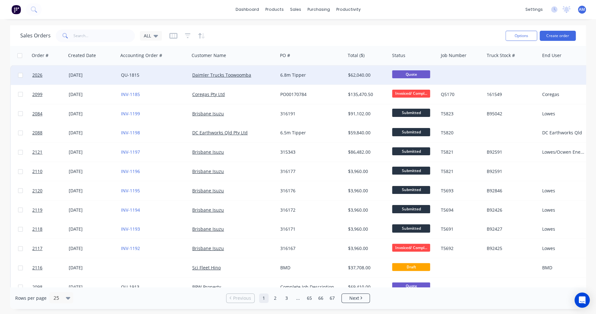
click at [122, 72] on link "QU-1815" at bounding box center [130, 75] width 18 height 6
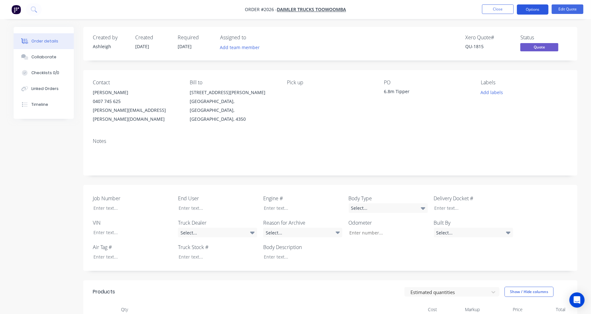
click at [464, 11] on button "Options" at bounding box center [533, 9] width 32 height 10
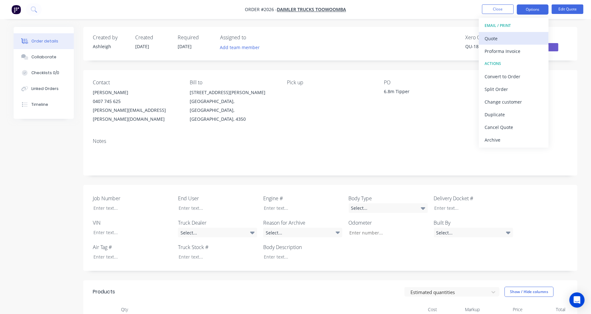
click at [464, 33] on button "Quote" at bounding box center [514, 38] width 70 height 13
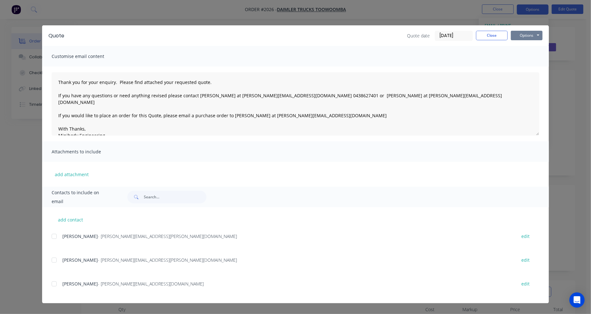
click at [464, 35] on button "Options" at bounding box center [527, 36] width 32 height 10
click at [464, 46] on button "Preview" at bounding box center [531, 47] width 41 height 10
click at [464, 35] on button "Close" at bounding box center [492, 36] width 32 height 10
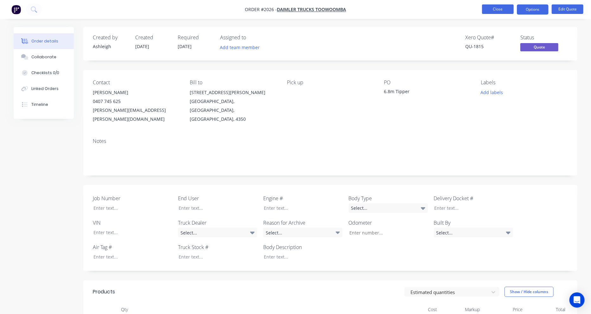
click at [464, 10] on button "Close" at bounding box center [498, 9] width 32 height 10
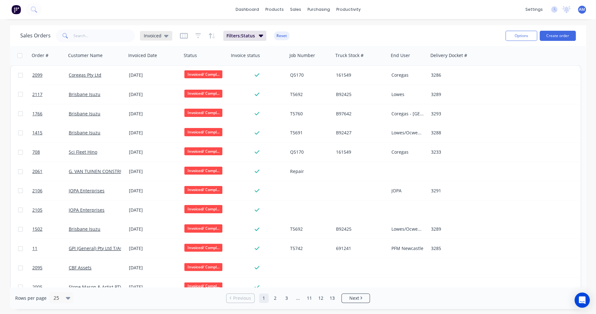
click at [166, 33] on icon at bounding box center [166, 35] width 4 height 7
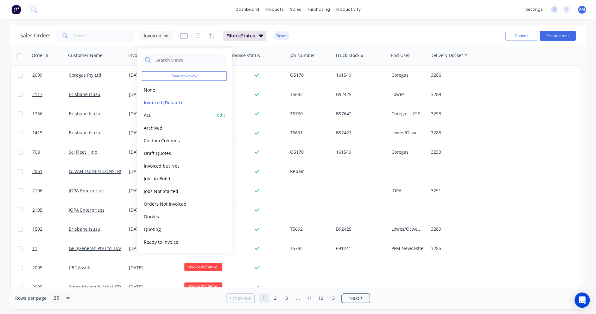
click at [148, 114] on button "ALL" at bounding box center [178, 114] width 72 height 7
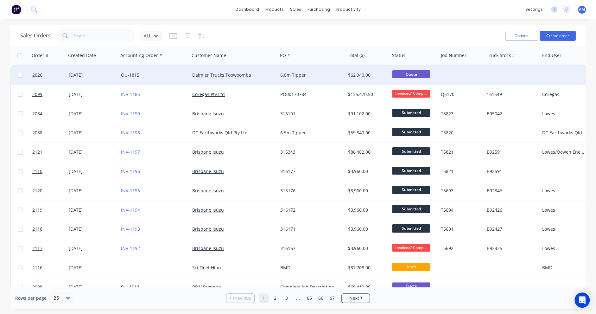
click at [84, 73] on div "[DATE]" at bounding box center [92, 75] width 47 height 6
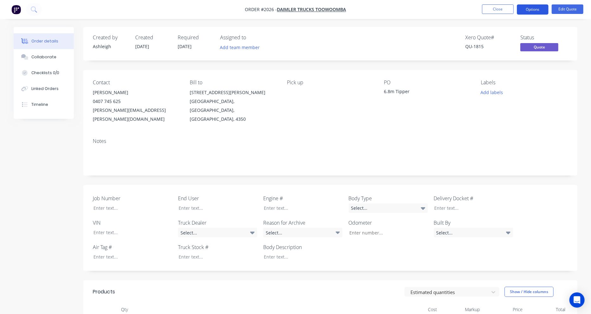
click at [464, 9] on button "Options" at bounding box center [533, 9] width 32 height 10
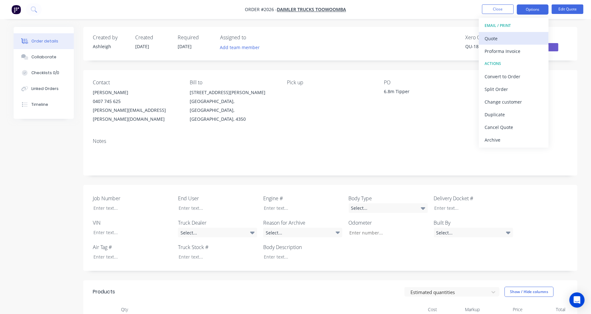
click at [464, 39] on div "Quote" at bounding box center [514, 38] width 58 height 9
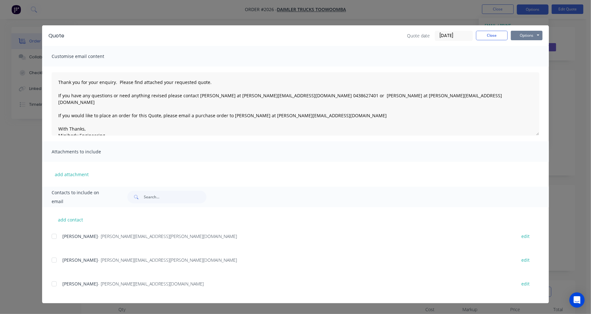
click at [464, 35] on button "Options" at bounding box center [527, 36] width 32 height 10
click at [464, 47] on button "Preview" at bounding box center [531, 47] width 41 height 10
click at [464, 34] on button "Close" at bounding box center [492, 36] width 32 height 10
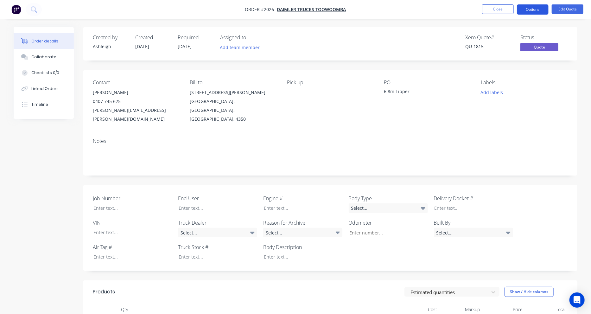
click at [464, 10] on button "Options" at bounding box center [533, 9] width 32 height 10
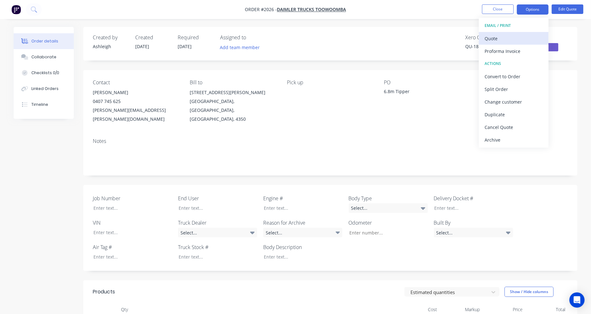
click at [464, 36] on div "Quote" at bounding box center [514, 38] width 58 height 9
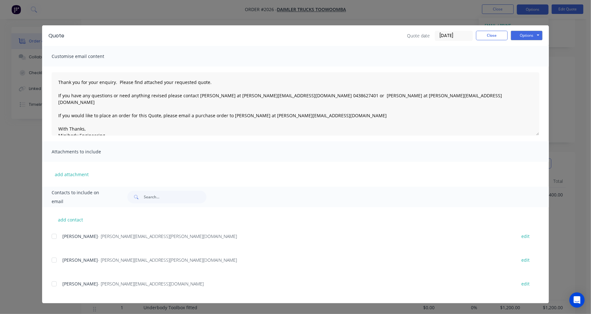
scroll to position [158, 0]
click at [464, 34] on button "Options" at bounding box center [527, 36] width 32 height 10
click at [464, 66] on button "Email" at bounding box center [531, 67] width 41 height 10
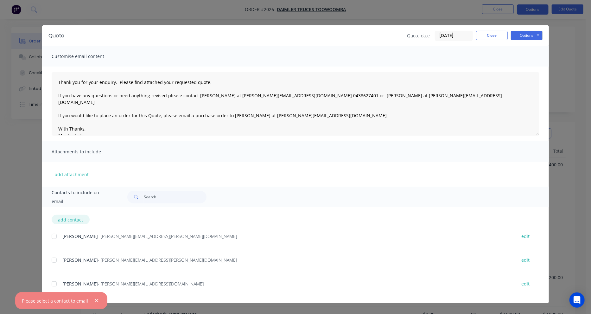
click at [67, 221] on button "add contact" at bounding box center [71, 220] width 38 height 10
select select "AU"
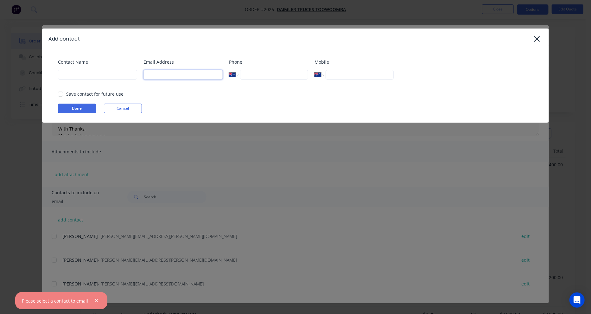
click at [190, 78] on input at bounding box center [183, 75] width 79 height 10
select select "AU"
click at [188, 78] on input at bounding box center [183, 75] width 79 height 10
type input "[EMAIL_ADDRESS][DOMAIN_NAME]"
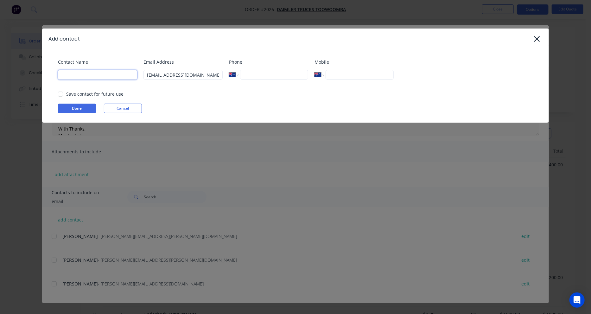
type input "[PERSON_NAME]"
type input "0410 573 886"
click at [79, 108] on button "Done" at bounding box center [77, 109] width 38 height 10
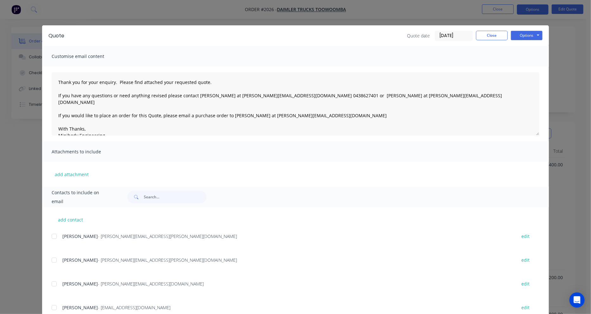
scroll to position [22, 0]
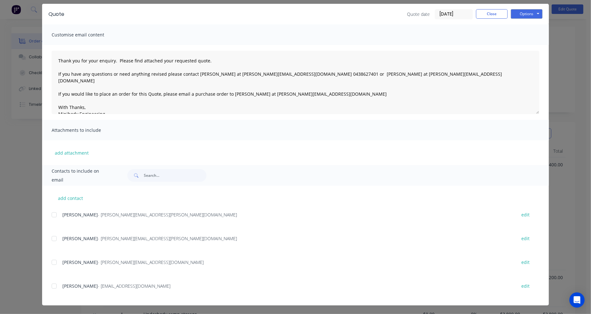
click at [53, 285] on div at bounding box center [54, 286] width 13 height 13
click at [464, 11] on button "Options" at bounding box center [527, 14] width 32 height 10
click at [464, 43] on button "Email" at bounding box center [531, 46] width 41 height 10
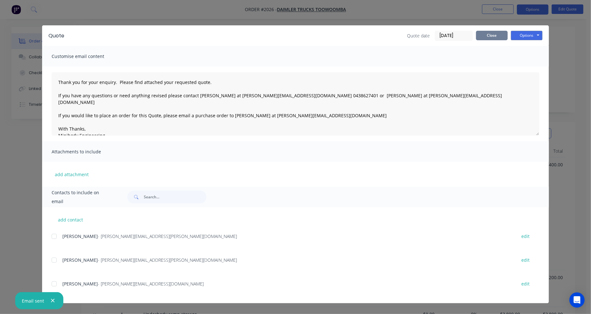
click at [464, 35] on button "Close" at bounding box center [492, 36] width 32 height 10
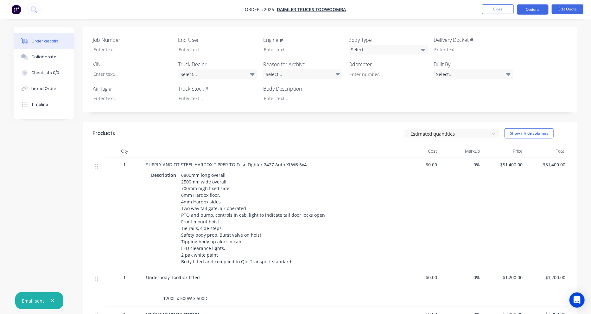
click at [366, 105] on div "Created by Ashleigh Created 28/08/25 Required 28/08/25 Assigned to Add team mem…" at bounding box center [330, 152] width 494 height 568
click at [464, 9] on button "Close" at bounding box center [498, 9] width 32 height 10
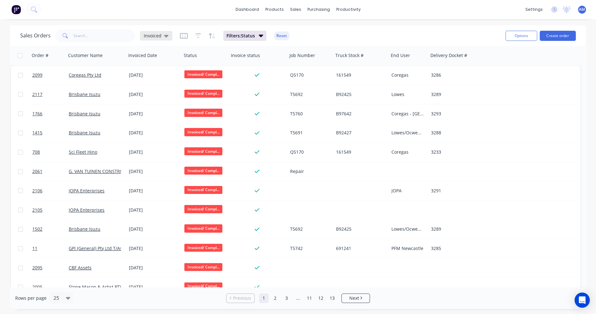
click at [167, 34] on icon at bounding box center [166, 35] width 4 height 7
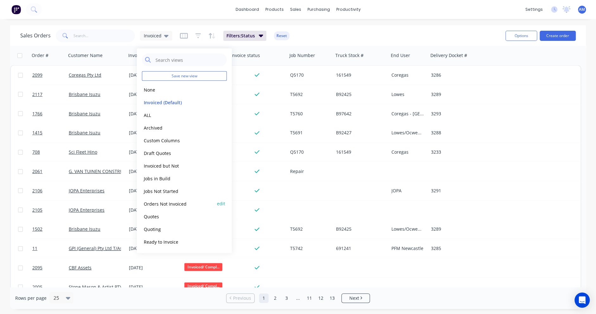
click at [161, 204] on button "Orders Not Invoiced" at bounding box center [178, 203] width 72 height 7
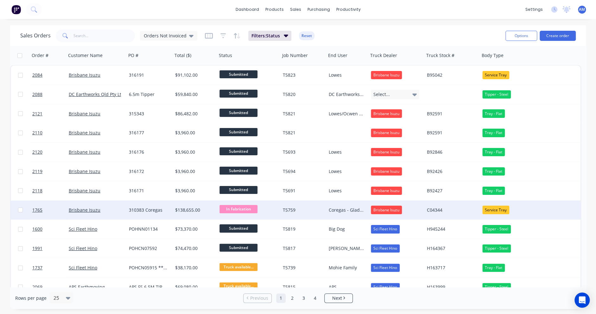
click at [145, 208] on div "310383 Coregas" at bounding box center [148, 210] width 39 height 6
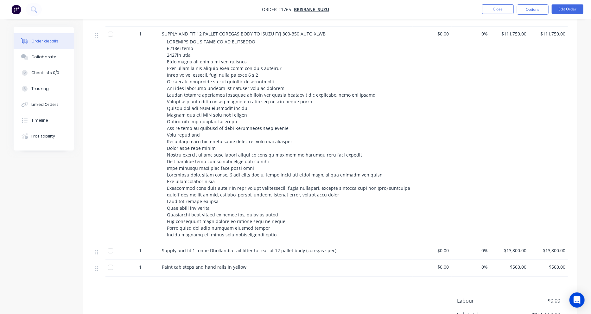
scroll to position [285, 0]
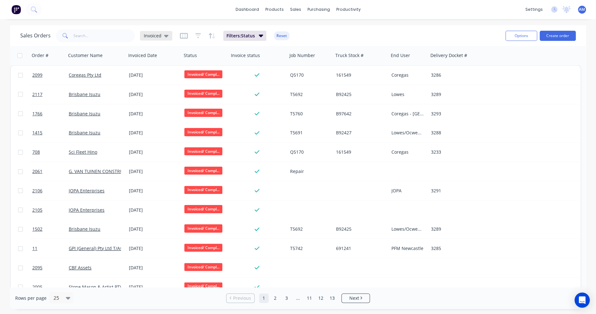
click at [165, 31] on div "Invoiced" at bounding box center [156, 36] width 32 height 10
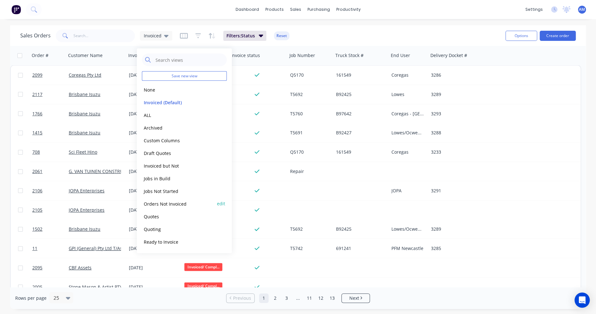
click at [159, 204] on button "Orders Not Invoiced" at bounding box center [178, 203] width 72 height 7
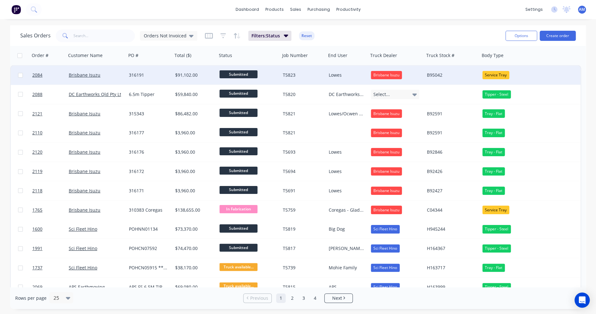
click at [138, 68] on div "316191" at bounding box center [149, 75] width 46 height 19
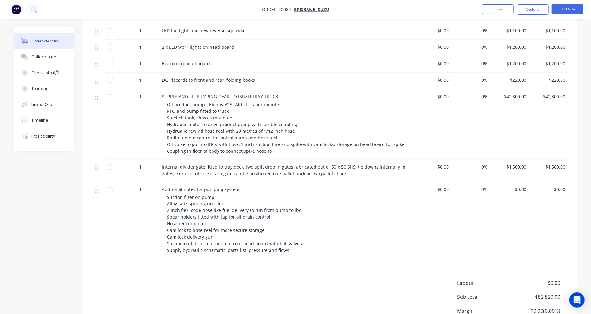
scroll to position [539, 0]
click at [464, 9] on button "Close" at bounding box center [498, 9] width 32 height 10
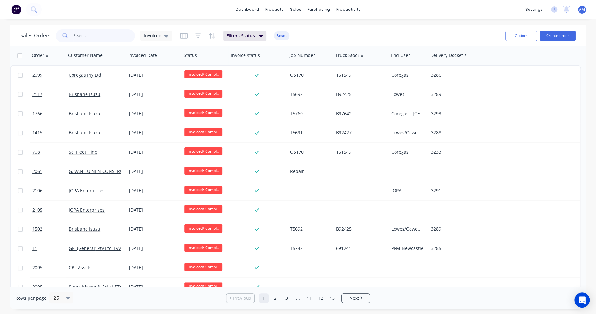
click at [76, 33] on input "text" at bounding box center [105, 35] width 62 height 13
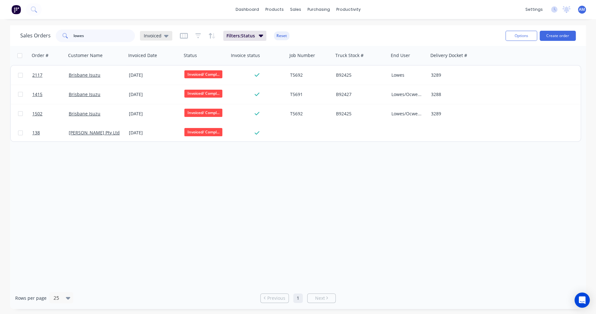
type input "lowes"
click at [164, 35] on icon at bounding box center [166, 36] width 4 height 3
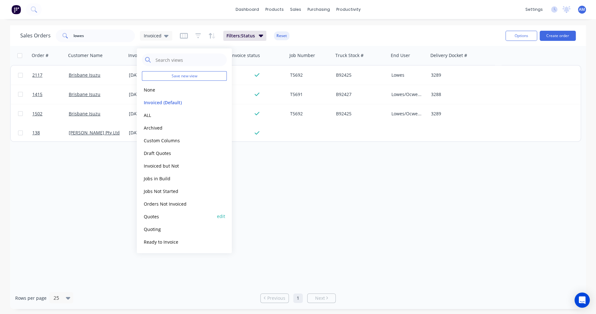
click at [153, 216] on button "Quotes" at bounding box center [178, 216] width 72 height 7
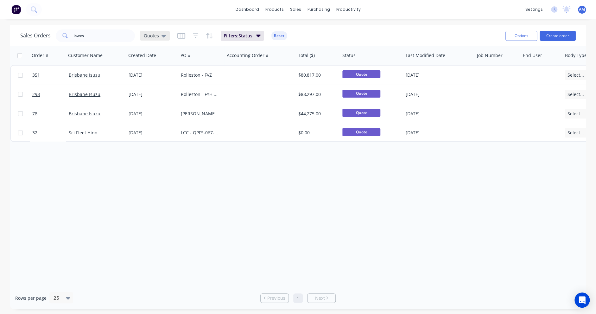
click at [164, 35] on icon at bounding box center [164, 36] width 4 height 3
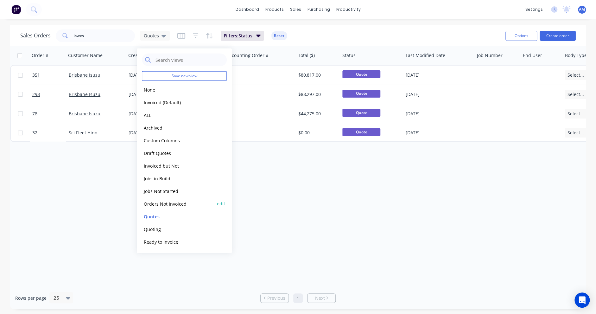
click at [161, 203] on button "Orders Not Invoiced" at bounding box center [178, 203] width 72 height 7
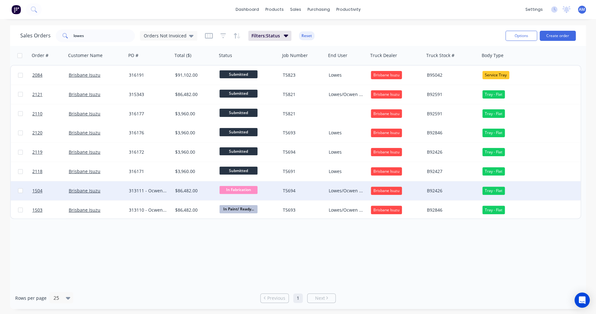
click at [150, 190] on div "313111 - Ocwen#4" at bounding box center [148, 191] width 39 height 6
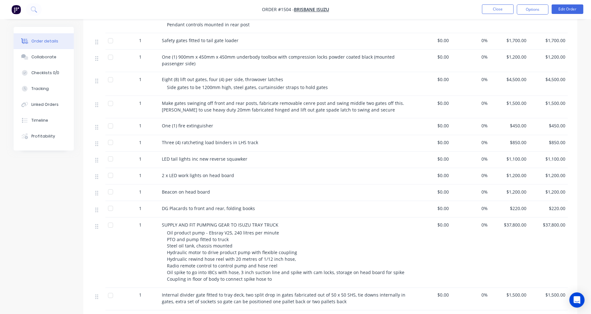
scroll to position [539, 0]
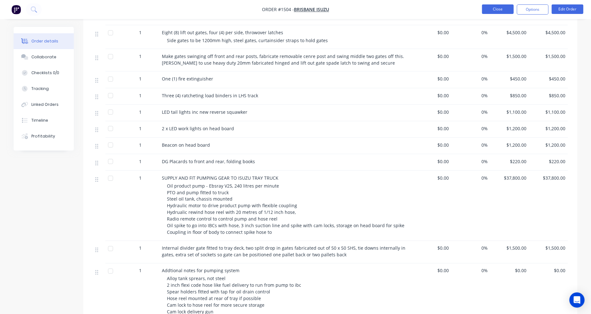
click at [464, 9] on button "Close" at bounding box center [498, 9] width 32 height 10
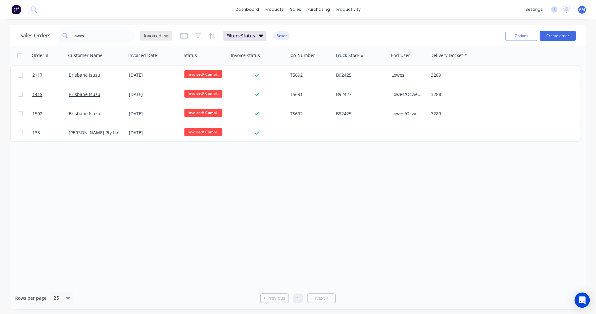
click at [164, 36] on icon at bounding box center [166, 36] width 4 height 3
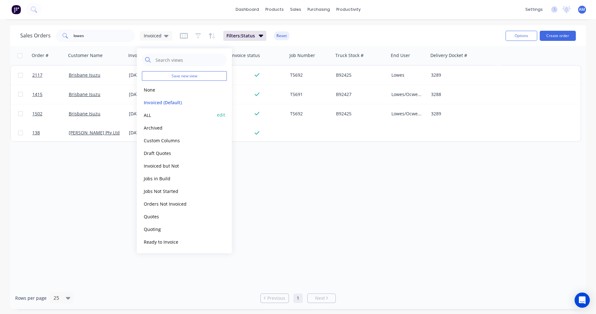
click at [152, 115] on button "ALL" at bounding box center [178, 114] width 72 height 7
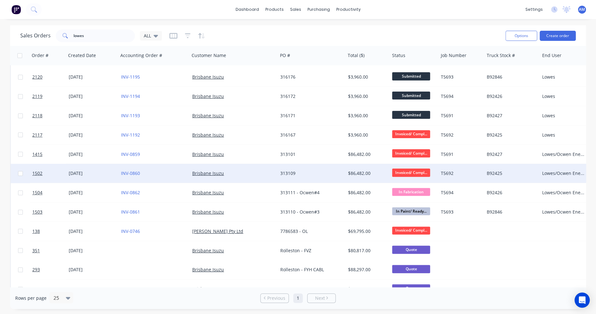
scroll to position [63, 0]
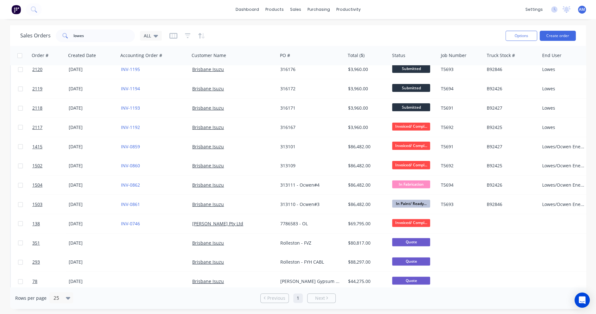
click at [378, 27] on div "Sales Orders lowes ALL Options Create order" at bounding box center [298, 35] width 576 height 21
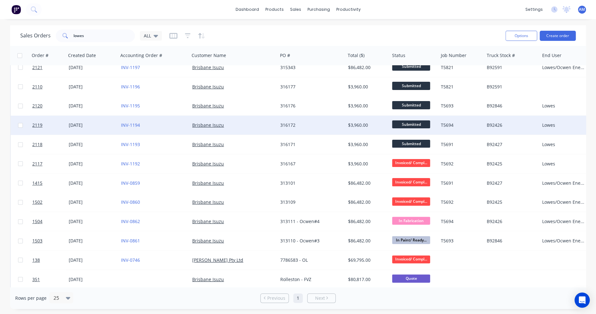
scroll to position [0, 0]
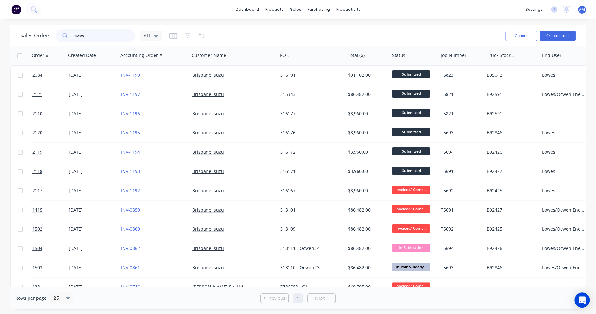
click at [90, 34] on input "lowes" at bounding box center [105, 35] width 62 height 13
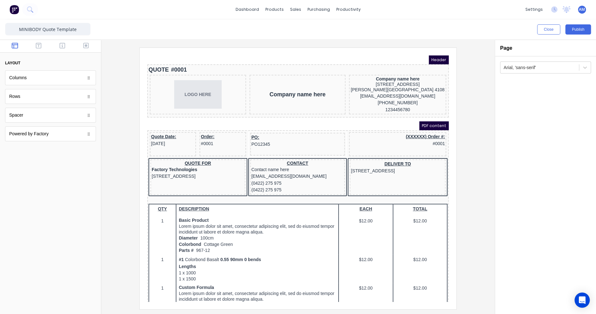
click at [15, 47] on icon "button" at bounding box center [15, 45] width 6 height 6
click at [37, 43] on icon "button" at bounding box center [39, 46] width 6 height 6
click at [60, 44] on icon "button" at bounding box center [63, 45] width 6 height 6
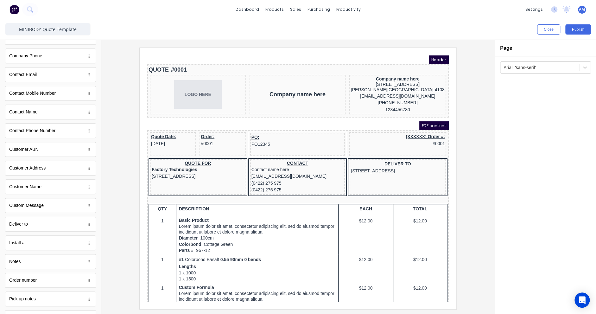
scroll to position [273, 0]
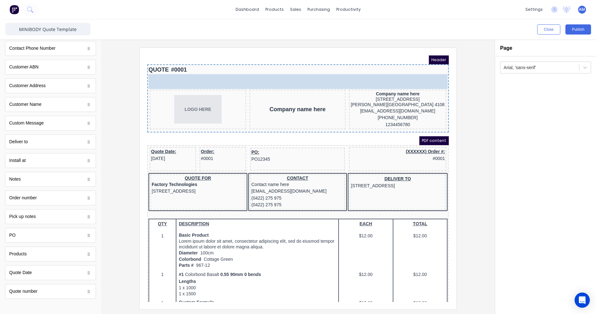
drag, startPoint x: 29, startPoint y: 195, endPoint x: 72, endPoint y: 20, distance: 180.3
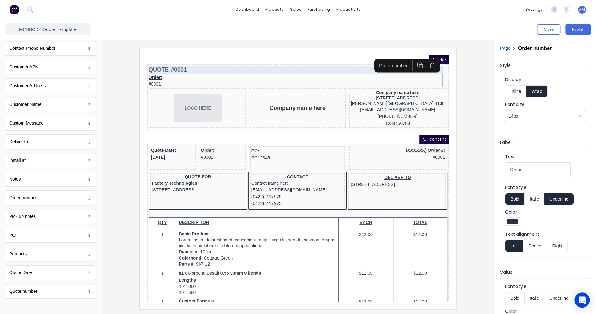
click at [181, 63] on div "QUOTE #0001" at bounding box center [290, 62] width 299 height 9
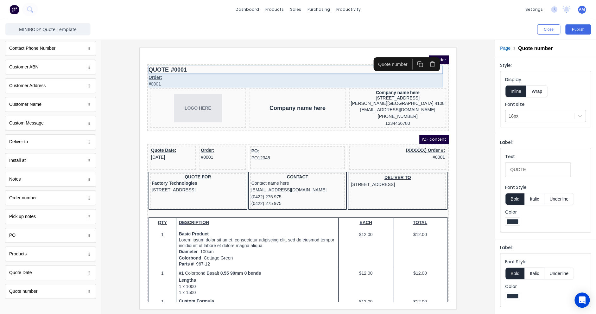
click at [179, 70] on div "Order: #0001" at bounding box center [290, 74] width 299 height 14
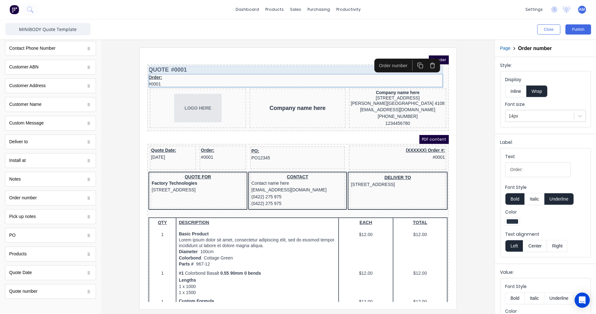
click at [180, 62] on div "QUOTE #0001" at bounding box center [290, 62] width 299 height 9
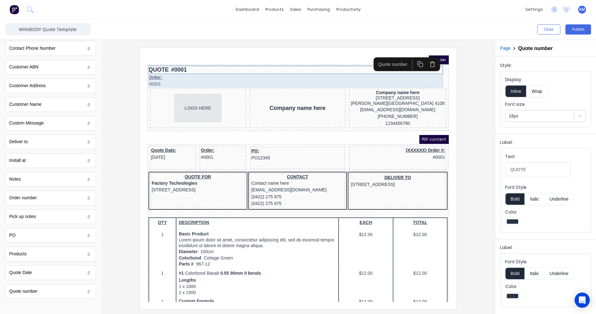
click at [180, 69] on div "Order: #0001" at bounding box center [290, 74] width 299 height 14
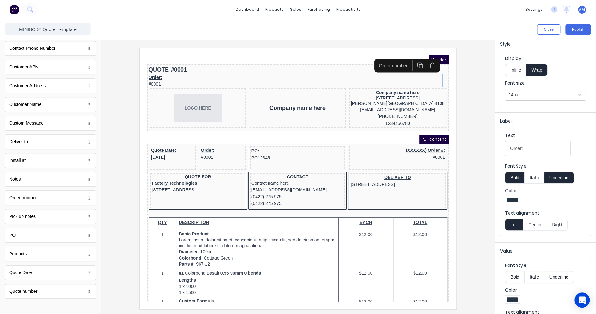
scroll to position [45, 0]
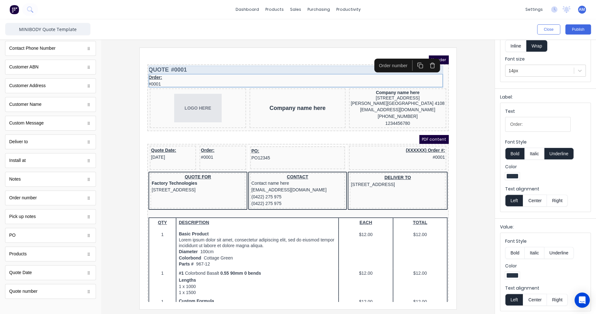
click at [184, 61] on div "QUOTE #0001" at bounding box center [290, 62] width 299 height 9
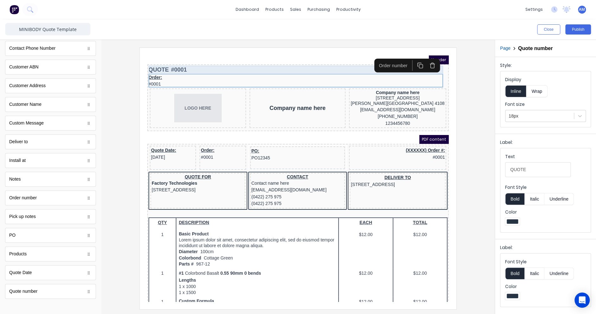
scroll to position [0, 0]
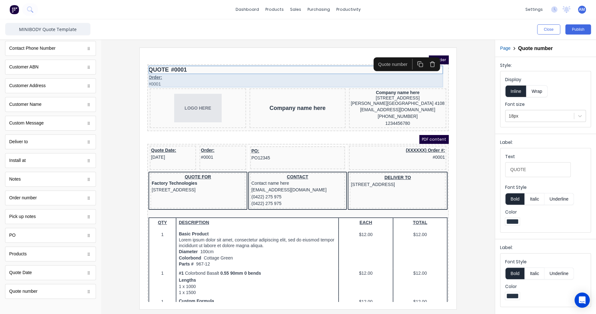
click at [174, 72] on div "Order: #0001" at bounding box center [290, 74] width 299 height 14
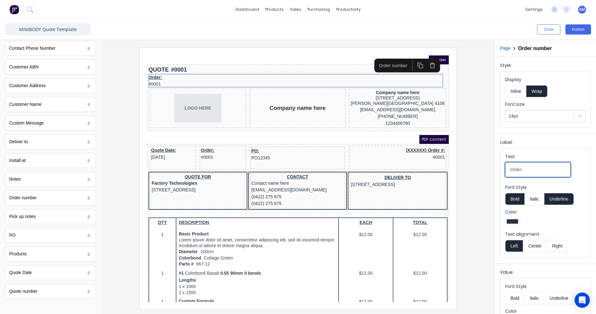
drag, startPoint x: 541, startPoint y: 170, endPoint x: 505, endPoint y: 170, distance: 36.8
click at [505, 170] on fieldset "Text Order: Font Style Bold Italic Underline Color Text alignment Left Center R…" at bounding box center [546, 202] width 90 height 109
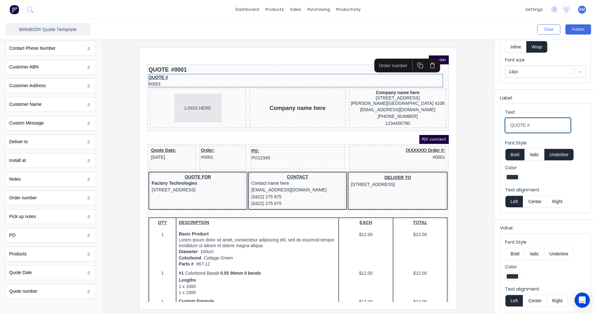
scroll to position [45, 0]
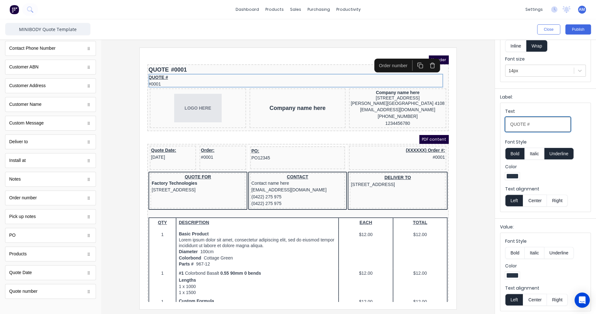
type input "QUOTE #"
click at [535, 298] on button "Center" at bounding box center [535, 300] width 24 height 12
click at [553, 298] on button "Right" at bounding box center [557, 300] width 21 height 12
click at [510, 298] on button "Left" at bounding box center [515, 300] width 18 height 12
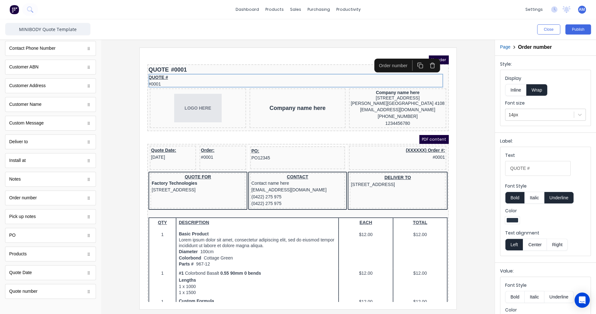
scroll to position [0, 0]
click at [516, 92] on button "Inline" at bounding box center [516, 91] width 21 height 12
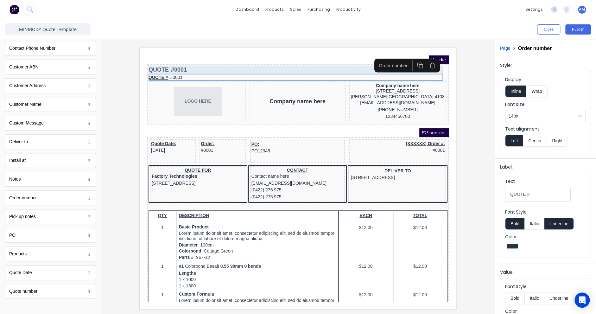
click at [196, 58] on div "QUOTE #0001" at bounding box center [290, 62] width 299 height 9
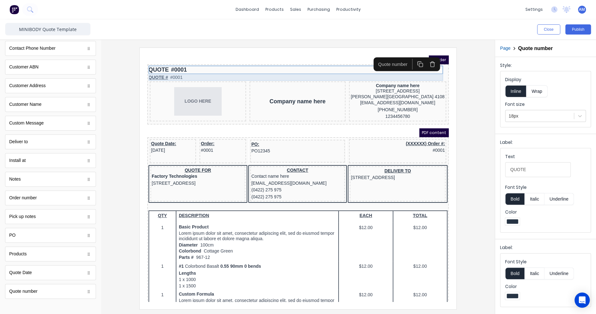
click at [177, 70] on div "QUOTE # #0001" at bounding box center [290, 70] width 299 height 7
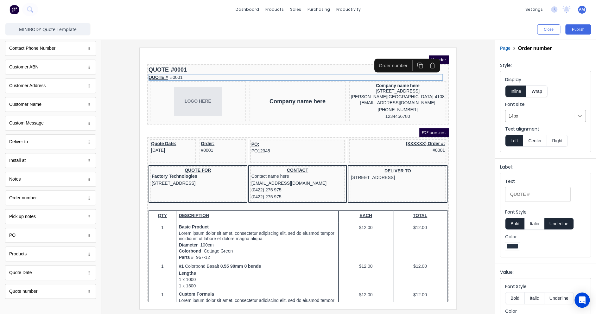
click at [579, 115] on div at bounding box center [580, 115] width 11 height 11
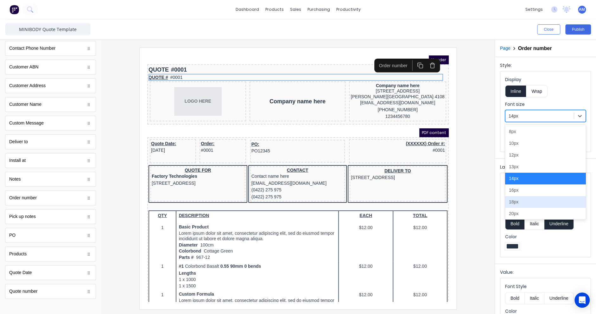
click at [531, 198] on div "18px" at bounding box center [546, 202] width 81 height 12
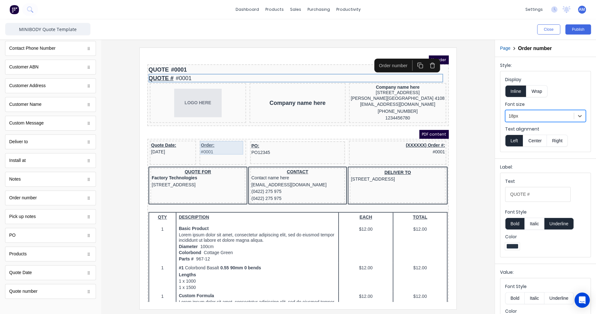
click at [221, 144] on div "Order: #0001" at bounding box center [215, 141] width 44 height 14
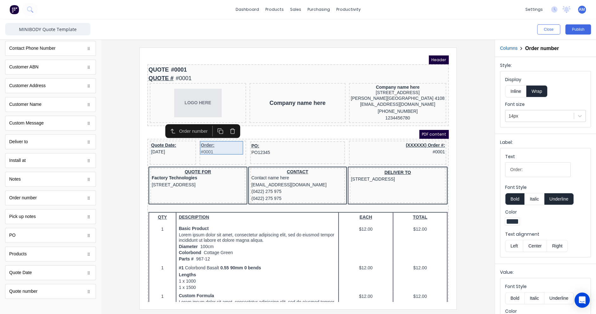
click at [221, 142] on div "Order: #0001" at bounding box center [215, 141] width 44 height 14
click at [226, 122] on icon "button" at bounding box center [225, 121] width 2 height 1
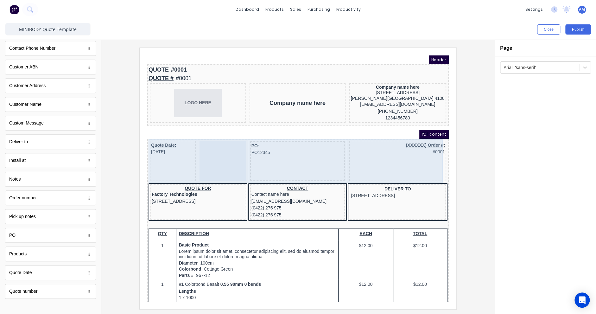
click at [222, 141] on div at bounding box center [215, 153] width 46 height 41
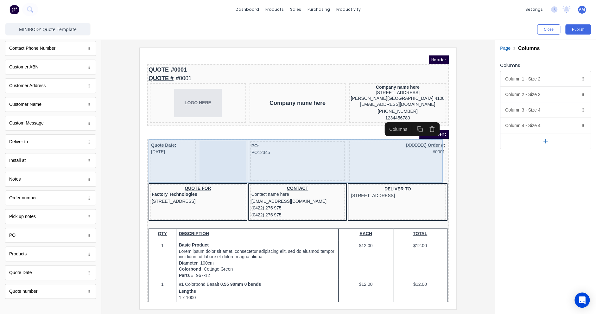
click at [214, 148] on div at bounding box center [215, 153] width 46 height 41
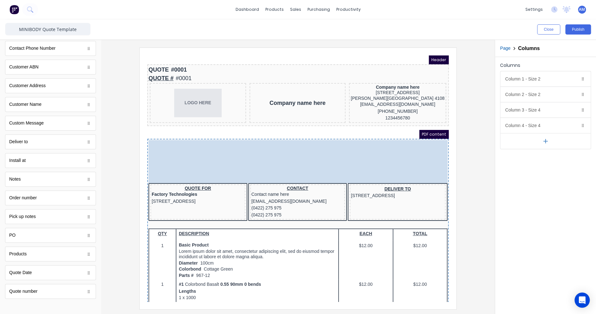
click at [272, 149] on body "Header QUOTE #0001 QUOTE # #0001 LOGO HERE Company name here Company name here …" at bounding box center [291, 171] width 302 height 246
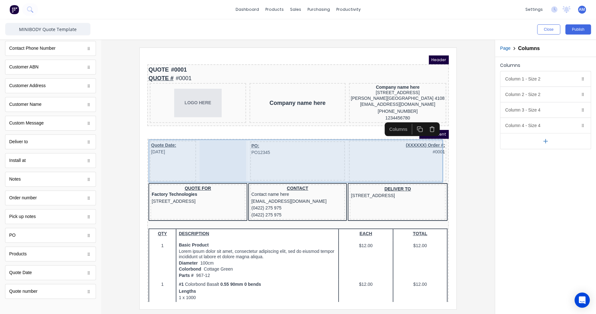
click at [266, 147] on div "PO: PO12345" at bounding box center [290, 142] width 93 height 14
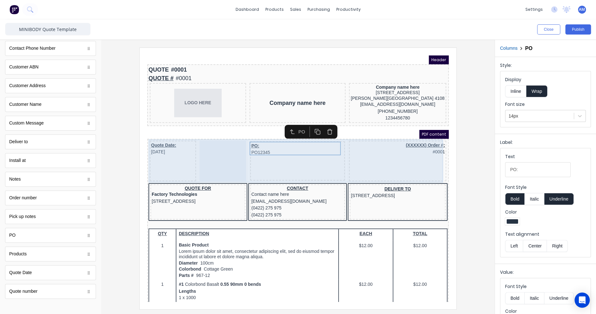
click at [258, 160] on div "PO: PO12345" at bounding box center [290, 153] width 95 height 39
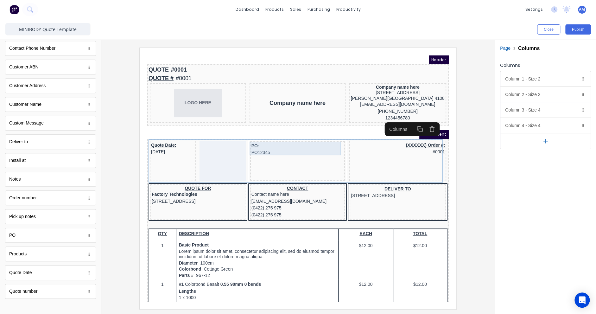
click at [267, 137] on div "PO: PO12345" at bounding box center [290, 142] width 93 height 14
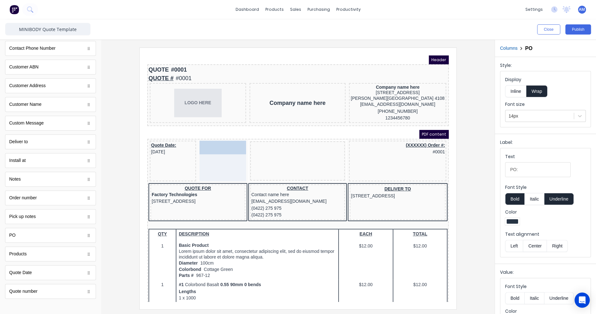
drag, startPoint x: 267, startPoint y: 141, endPoint x: 219, endPoint y: 139, distance: 48.2
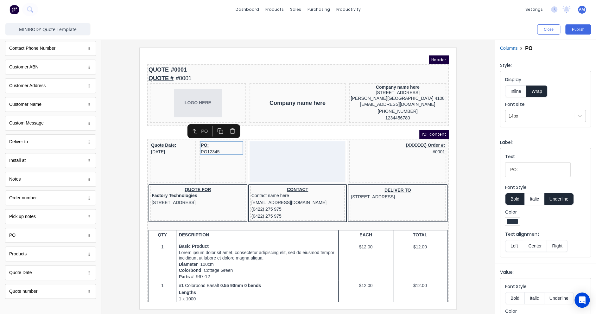
click at [225, 126] on icon "button" at bounding box center [224, 124] width 3 height 4
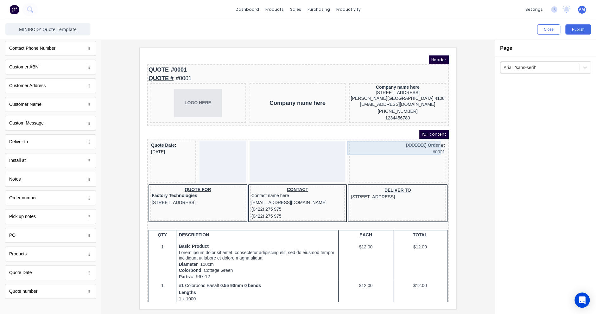
click at [367, 145] on div "(XXXXXX) Order #: #0001" at bounding box center [390, 141] width 95 height 14
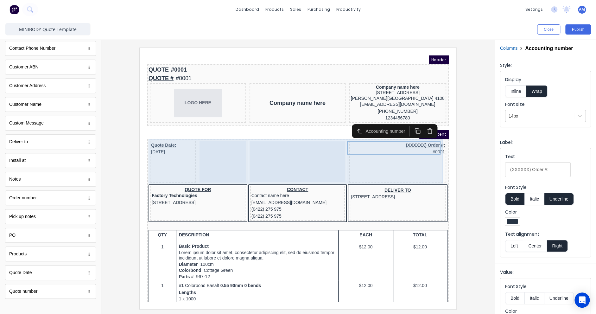
click at [310, 156] on div at bounding box center [290, 154] width 95 height 41
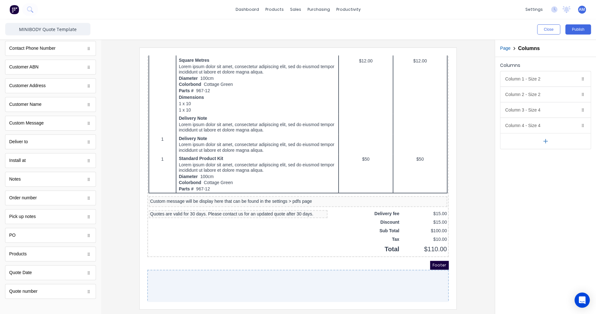
scroll to position [360, 0]
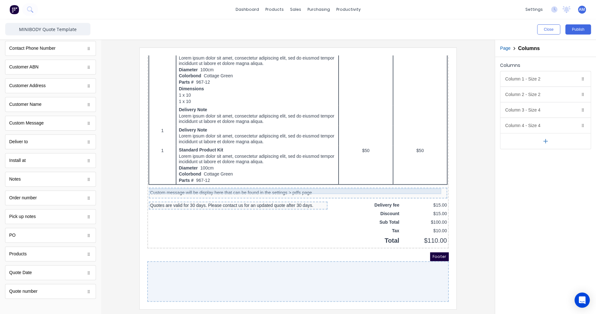
click at [337, 185] on div "Custom message will be display here that can be found in the settings > pdfs pa…" at bounding box center [291, 186] width 296 height 6
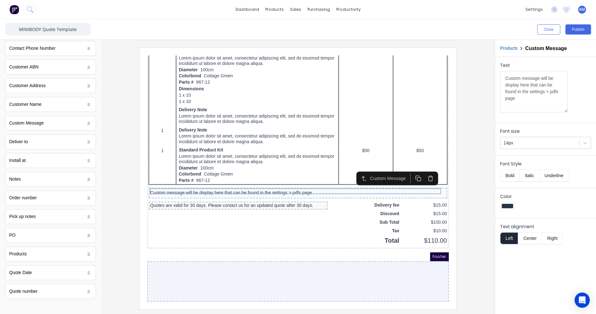
click at [425, 171] on icon "button" at bounding box center [423, 171] width 3 height 4
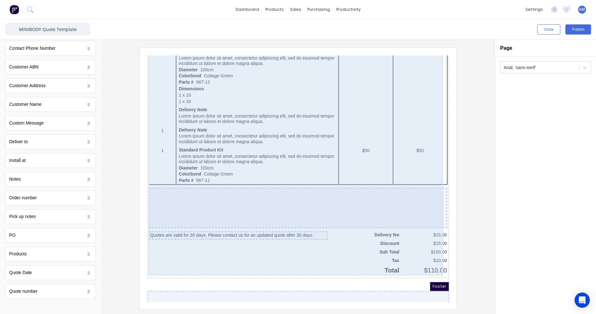
click at [255, 190] on div at bounding box center [290, 200] width 299 height 41
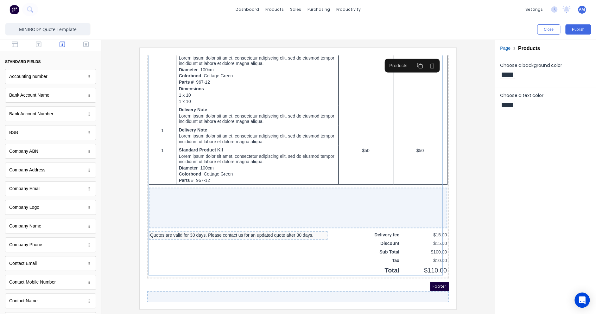
scroll to position [0, 0]
click at [36, 45] on icon "button" at bounding box center [39, 45] width 6 height 6
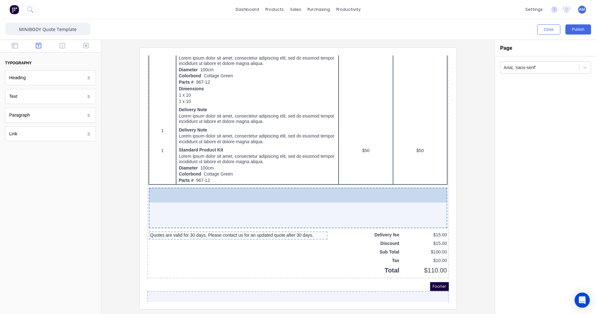
drag, startPoint x: 22, startPoint y: 135, endPoint x: 201, endPoint y: 190, distance: 187.9
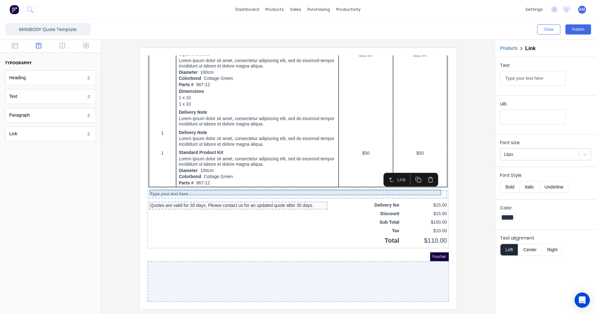
scroll to position [357, 0]
click at [179, 186] on div "Type your text here" at bounding box center [291, 187] width 296 height 6
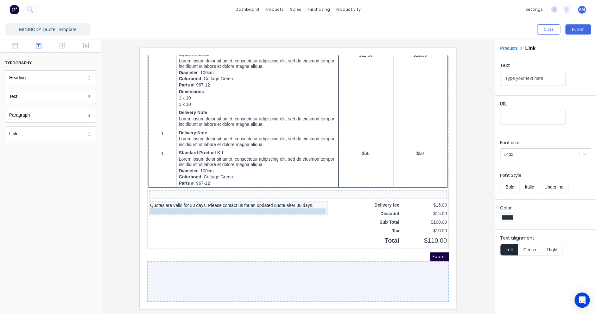
drag, startPoint x: 270, startPoint y: 184, endPoint x: 251, endPoint y: 205, distance: 28.5
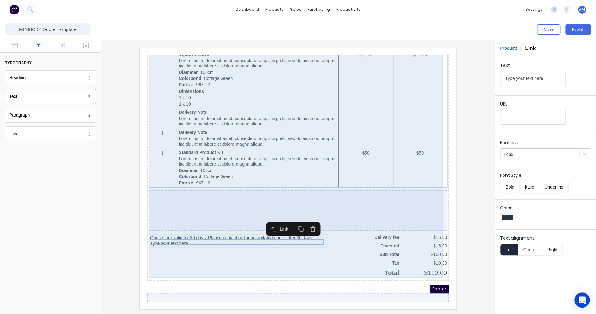
click at [219, 208] on div at bounding box center [290, 203] width 299 height 41
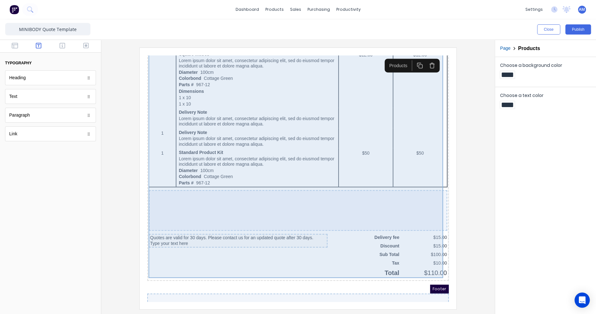
click at [225, 194] on div at bounding box center [290, 203] width 299 height 41
click at [327, 250] on div "QTY DESCRIPTION EACH TOTAL 1 Basic Product Lorem ipsum dolor sit amet, consecte…" at bounding box center [290, 68] width 299 height 407
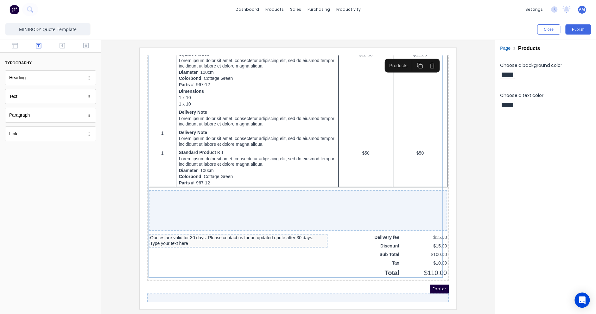
click at [302, 279] on div "Footer" at bounding box center [291, 281] width 302 height 9
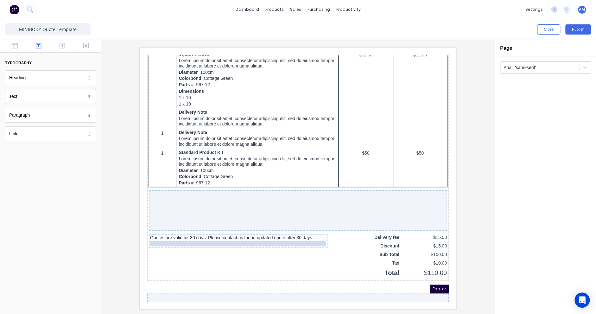
drag, startPoint x: 161, startPoint y: 234, endPoint x: 160, endPoint y: 245, distance: 11.1
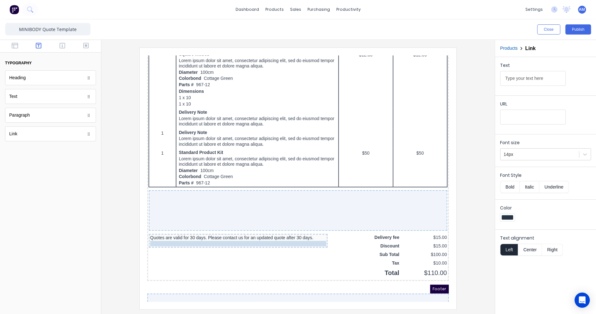
drag, startPoint x: 164, startPoint y: 233, endPoint x: 163, endPoint y: 253, distance: 20.0
click at [48, 96] on div "Text" at bounding box center [50, 96] width 91 height 15
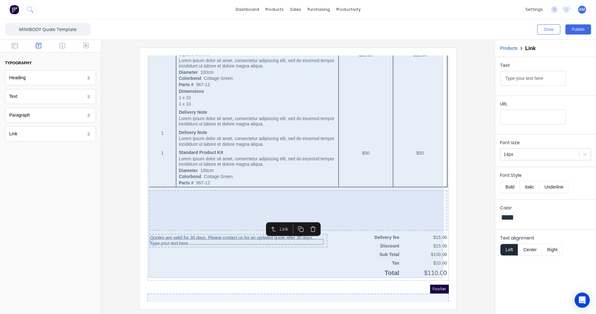
click at [159, 245] on div "QTY DESCRIPTION EACH TOTAL 1 Basic Product Lorem ipsum dolor sit amet, consecte…" at bounding box center [290, 68] width 299 height 407
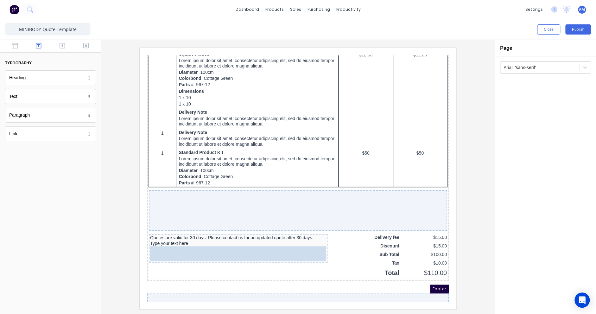
drag, startPoint x: 25, startPoint y: 99, endPoint x: 32, endPoint y: 206, distance: 108.0
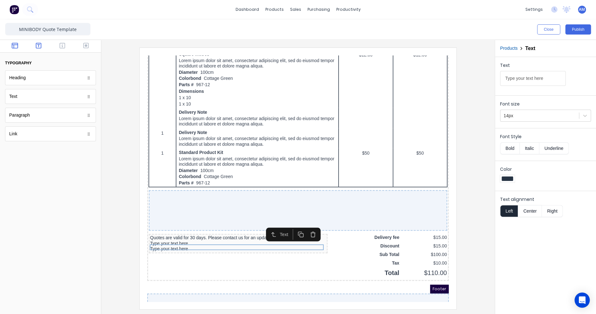
click at [10, 45] on button "button" at bounding box center [15, 46] width 20 height 8
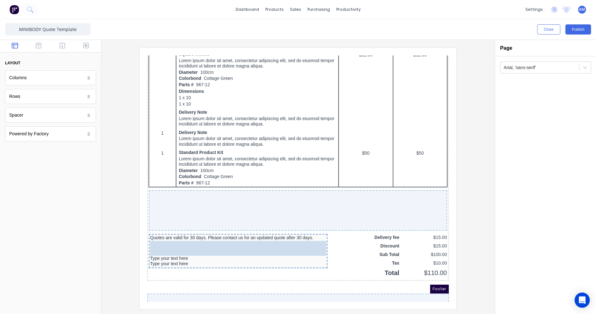
drag, startPoint x: 26, startPoint y: 119, endPoint x: 183, endPoint y: 240, distance: 198.4
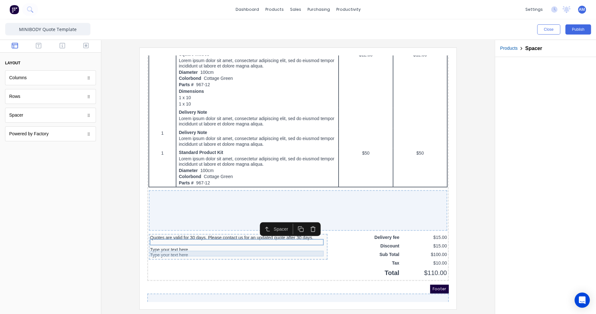
click at [166, 246] on div "Type your text here" at bounding box center [231, 248] width 176 height 6
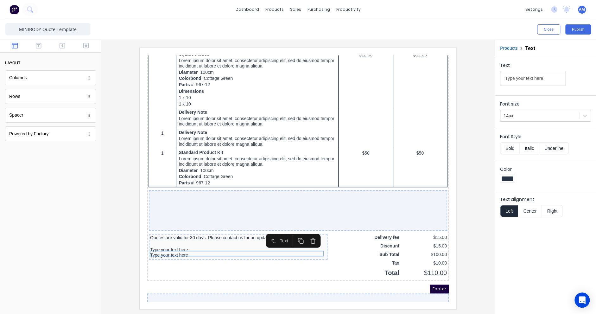
click at [305, 234] on icon "button" at bounding box center [306, 233] width 6 height 6
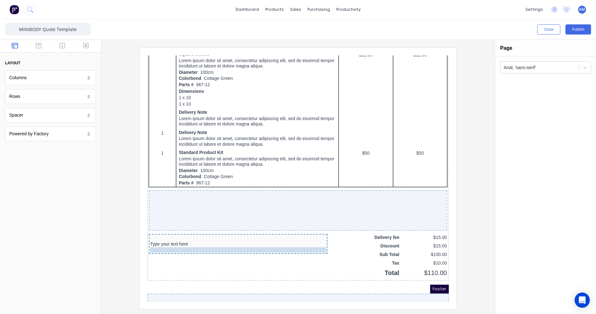
drag, startPoint x: 205, startPoint y: 227, endPoint x: 203, endPoint y: 242, distance: 15.0
drag, startPoint x: 172, startPoint y: 228, endPoint x: 172, endPoint y: 235, distance: 7.3
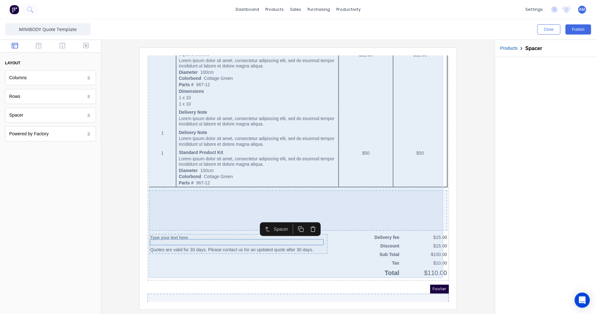
click at [175, 214] on div at bounding box center [290, 203] width 299 height 41
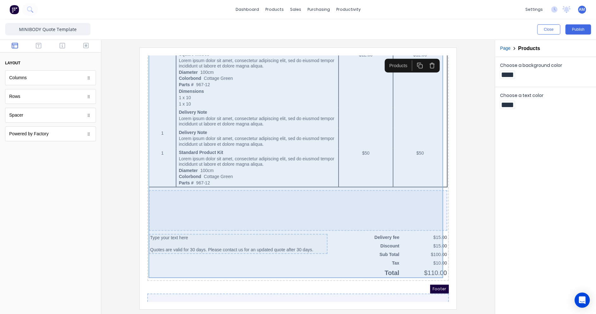
click at [177, 207] on div at bounding box center [290, 203] width 299 height 41
click at [170, 250] on div "QTY DESCRIPTION EACH TOTAL 1 Basic Product Lorem ipsum dolor sit amet, consecte…" at bounding box center [290, 68] width 299 height 407
click at [223, 256] on div "QTY DESCRIPTION EACH TOTAL 1 Basic Product Lorem ipsum dolor sit amet, consecte…" at bounding box center [290, 68] width 299 height 407
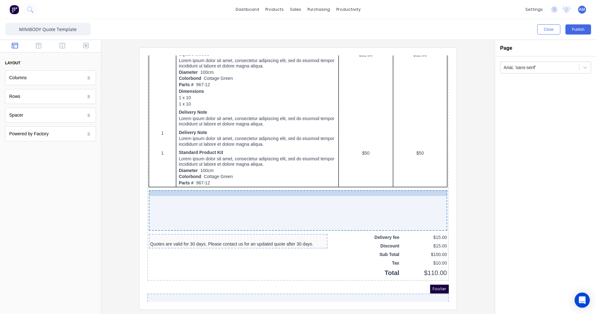
drag, startPoint x: 299, startPoint y: 225, endPoint x: 314, endPoint y: 183, distance: 45.4
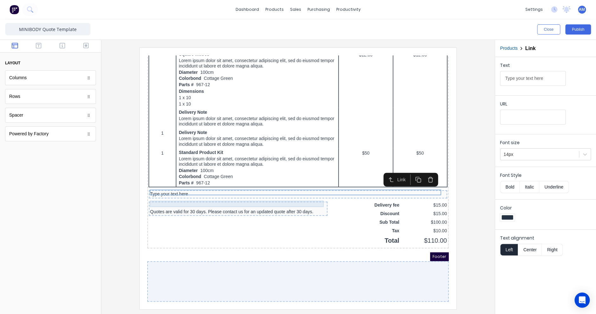
click at [197, 195] on div at bounding box center [231, 198] width 176 height 6
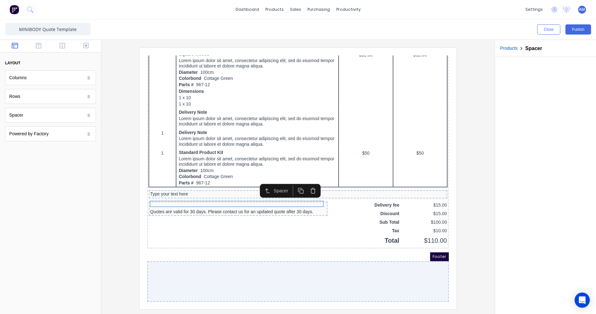
click at [307, 181] on icon "button" at bounding box center [306, 183] width 6 height 6
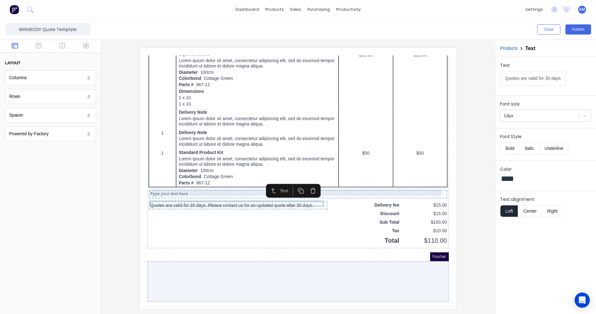
click at [161, 184] on div "Type your text here" at bounding box center [291, 187] width 296 height 6
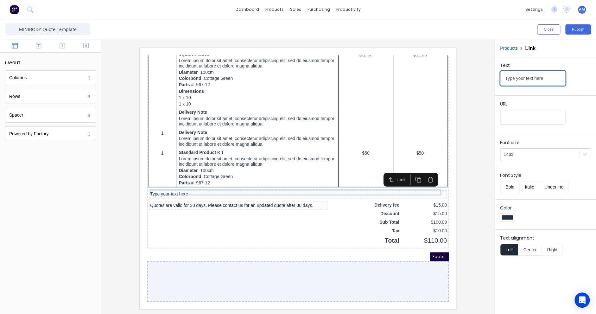
click at [519, 80] on input "Type your text here" at bounding box center [533, 78] width 66 height 15
drag, startPoint x: 545, startPoint y: 79, endPoint x: 500, endPoint y: 84, distance: 45.3
click at [500, 84] on input "Type your text here" at bounding box center [533, 78] width 66 height 15
type input "Please click here for Terms & Conditions"
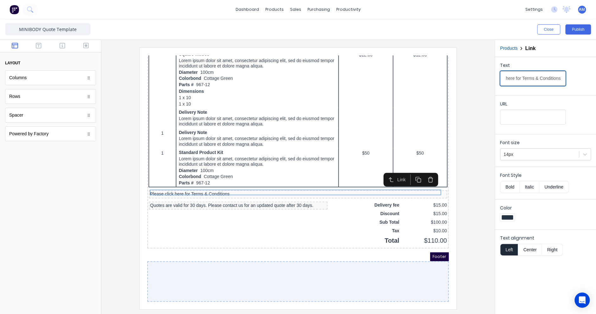
scroll to position [0, 0]
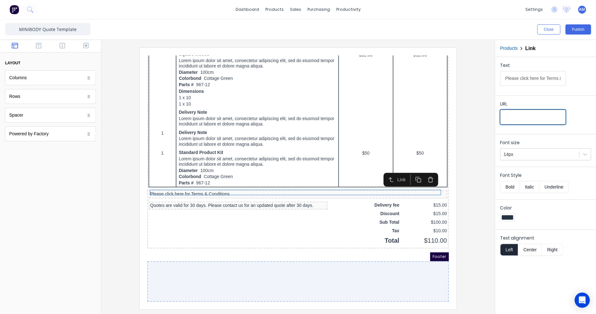
click at [525, 118] on input "URL" at bounding box center [533, 117] width 66 height 15
paste input "https://www.minibody.com.au/_files/ugd/c71977_4e7c102fadeb470aaae7850c8e454ec5.…"
type input "https://www.minibody.com.au/_files/ugd/c71977_4e7c102fadeb470aaae7850c8e454ec5.…"
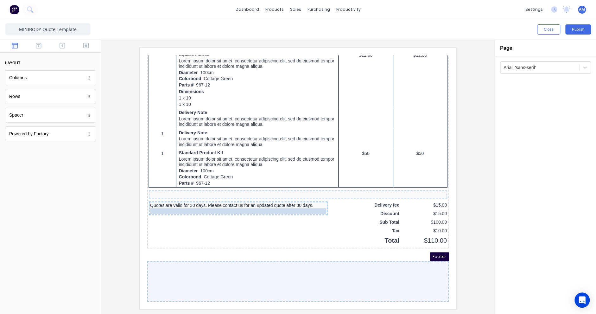
drag, startPoint x: 198, startPoint y: 183, endPoint x: 195, endPoint y: 201, distance: 18.7
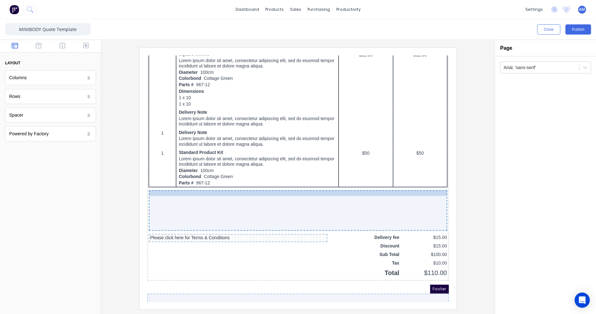
drag, startPoint x: 207, startPoint y: 228, endPoint x: 214, endPoint y: 186, distance: 42.8
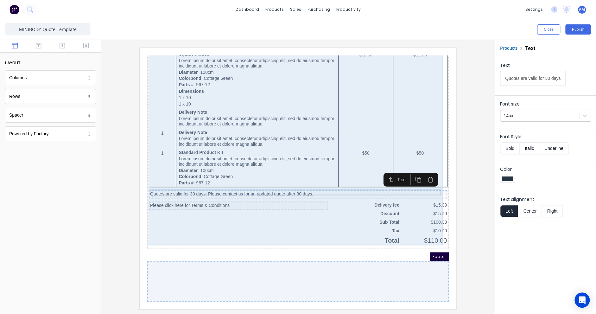
click at [223, 212] on div "QTY DESCRIPTION EACH TOTAL 1 Basic Product Lorem ipsum dolor sit amet, consecte…" at bounding box center [290, 52] width 299 height 375
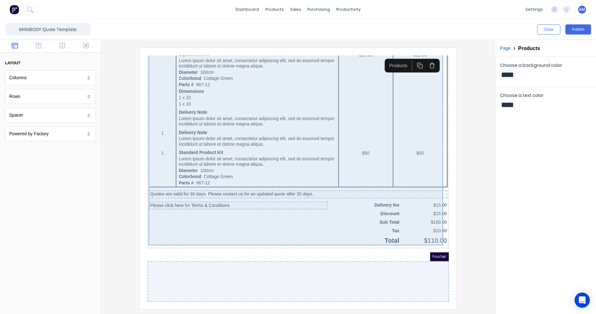
click at [224, 218] on div "QTY DESCRIPTION EACH TOTAL 1 Basic Product Lorem ipsum dolor sit amet, consecte…" at bounding box center [290, 52] width 299 height 375
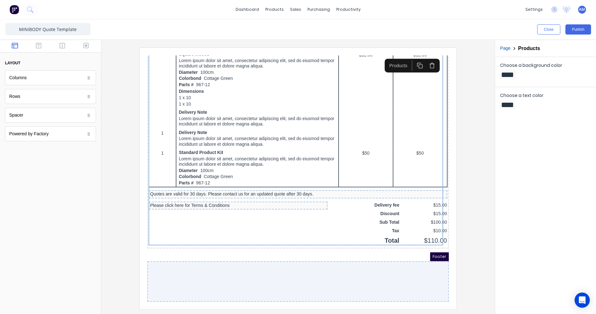
click at [488, 181] on div at bounding box center [298, 177] width 394 height 274
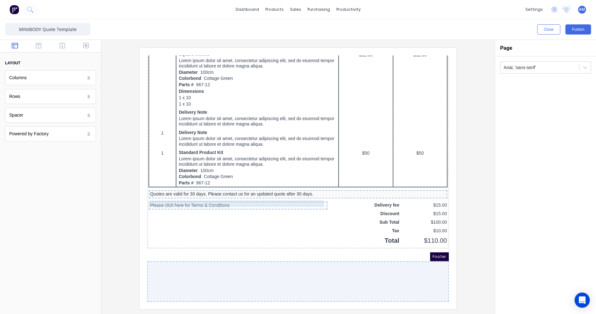
click at [227, 195] on div "Please click here for Terms & Conditions" at bounding box center [231, 198] width 176 height 6
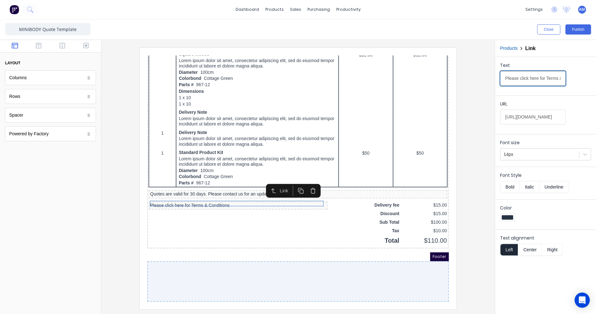
click at [553, 81] on input "Please click here for Terms & Conditions" at bounding box center [533, 78] width 66 height 15
type input "Please click here for Terms & Conditions of Trade"
click at [355, 246] on div "Footer" at bounding box center [291, 249] width 302 height 9
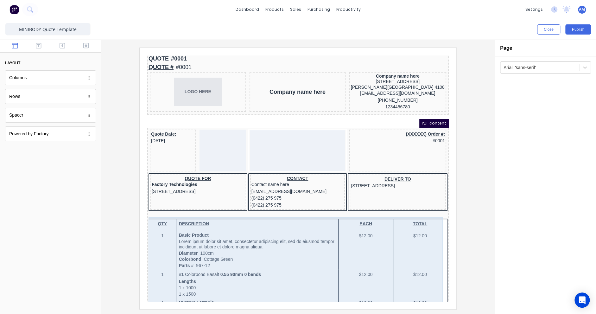
scroll to position [0, 0]
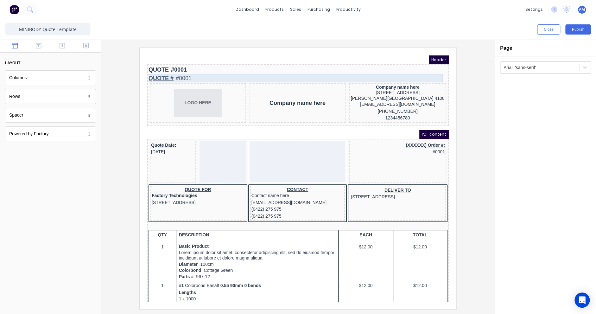
click at [156, 70] on div "QUOTE # #0001" at bounding box center [290, 71] width 299 height 9
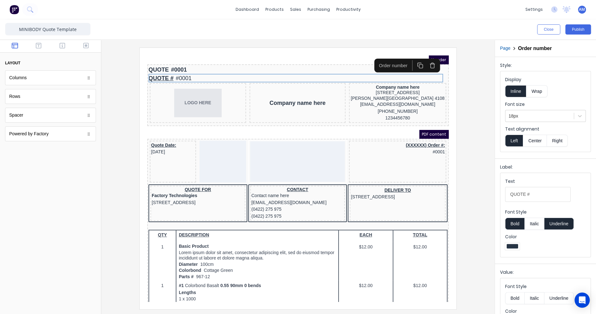
scroll to position [21, 0]
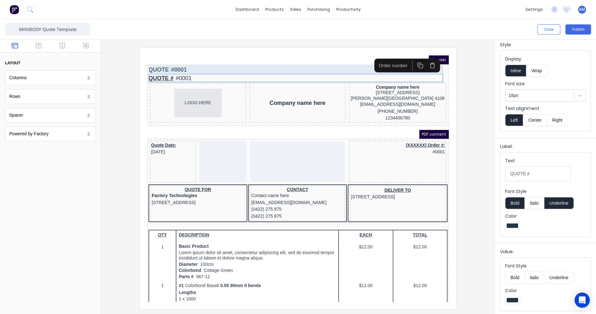
click at [182, 61] on div "QUOTE #0001" at bounding box center [290, 62] width 299 height 9
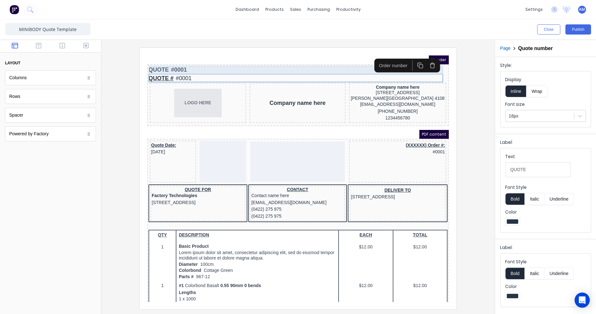
scroll to position [0, 0]
click at [426, 56] on icon "button" at bounding box center [425, 57] width 6 height 6
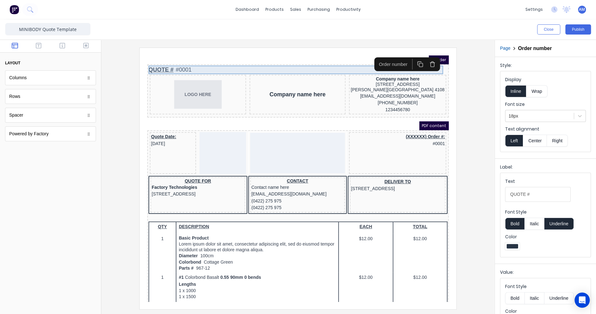
click at [189, 61] on div "QUOTE # #0001" at bounding box center [290, 62] width 299 height 9
click at [515, 222] on button "Bold" at bounding box center [515, 224] width 19 height 12
click at [516, 222] on button "Bold" at bounding box center [515, 224] width 19 height 12
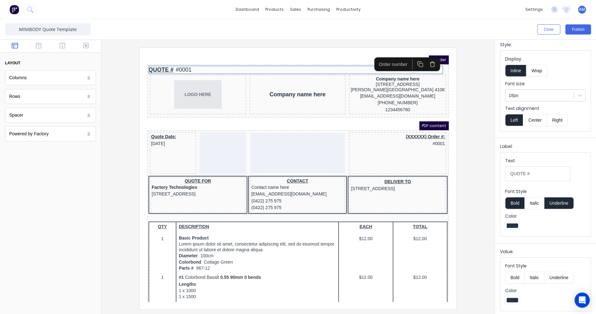
click at [515, 276] on button "Bold" at bounding box center [515, 278] width 19 height 12
click at [565, 201] on button "Underline" at bounding box center [559, 203] width 29 height 12
click at [575, 27] on button "Publish" at bounding box center [579, 29] width 26 height 10
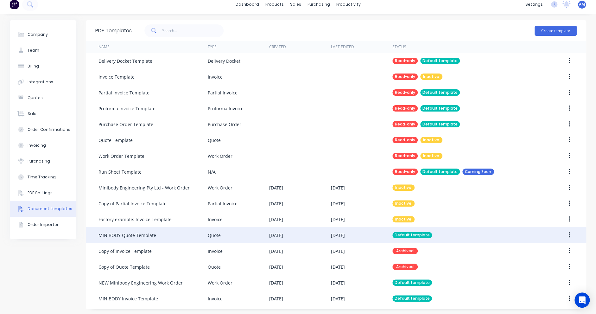
scroll to position [6, 0]
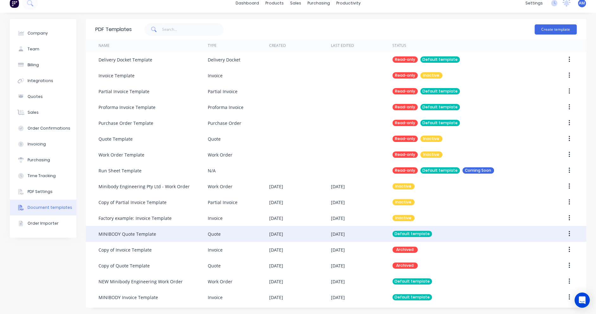
click at [230, 238] on div "Quote" at bounding box center [238, 234] width 61 height 16
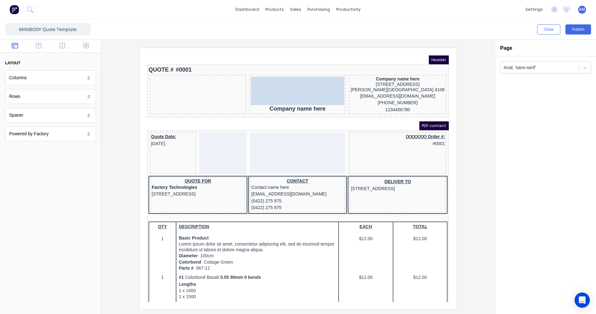
drag, startPoint x: 192, startPoint y: 85, endPoint x: 299, endPoint y: 83, distance: 107.5
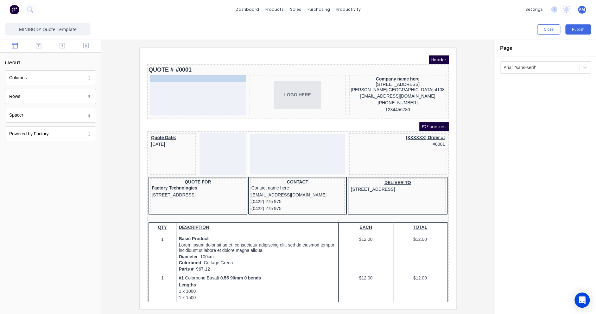
drag, startPoint x: 294, startPoint y: 101, endPoint x: 198, endPoint y: 87, distance: 97.0
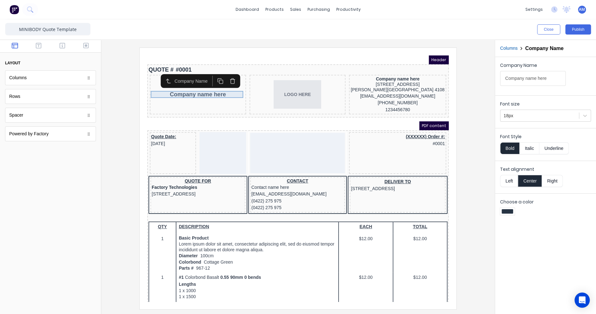
click at [199, 87] on div "Company name here" at bounding box center [191, 86] width 94 height 7
click at [586, 116] on icon at bounding box center [585, 116] width 6 height 6
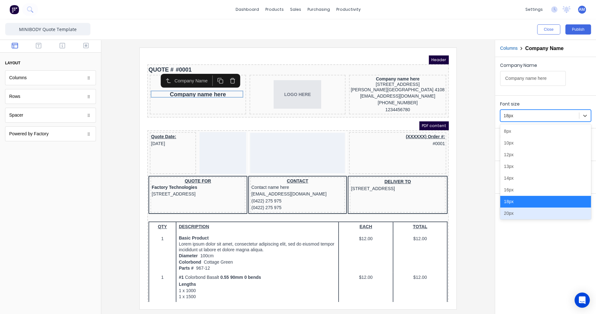
click at [558, 213] on div "20px" at bounding box center [545, 214] width 91 height 12
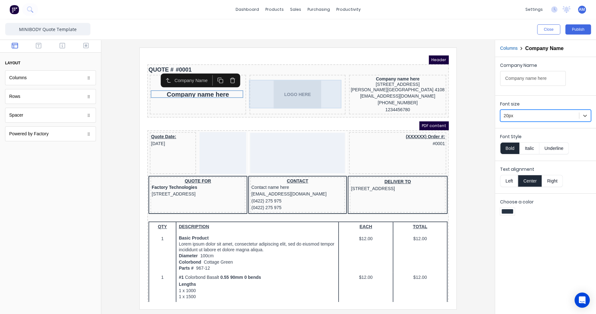
click at [297, 94] on div "LOGO HERE" at bounding box center [290, 87] width 94 height 29
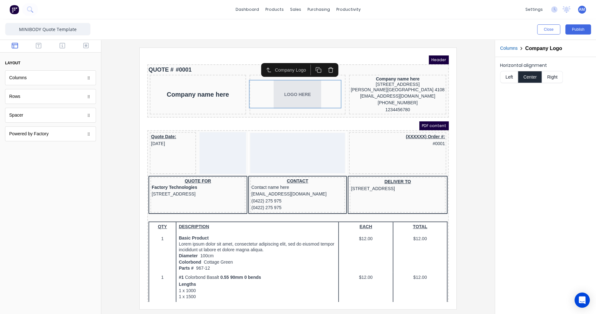
click at [289, 118] on div "PDF content" at bounding box center [291, 118] width 302 height 9
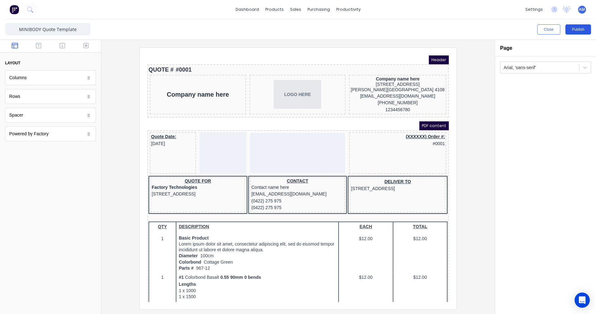
click at [581, 30] on button "Publish" at bounding box center [579, 29] width 26 height 10
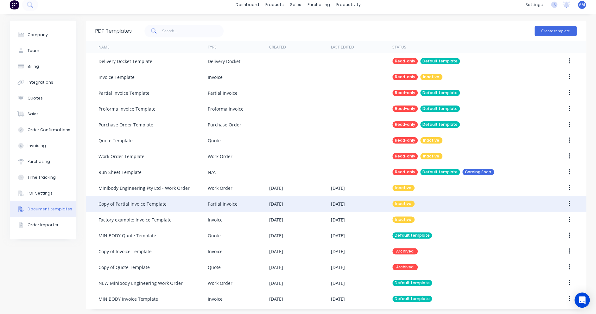
scroll to position [6, 0]
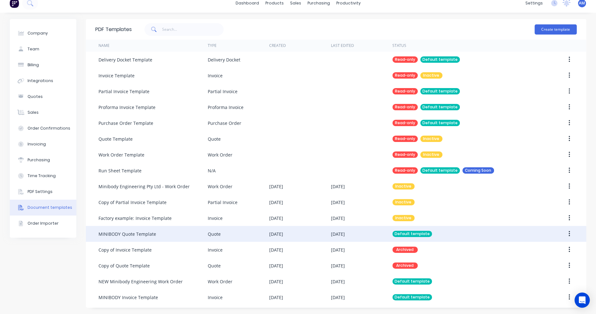
click at [172, 234] on div "MINIBODY Quote Template" at bounding box center [153, 234] width 109 height 16
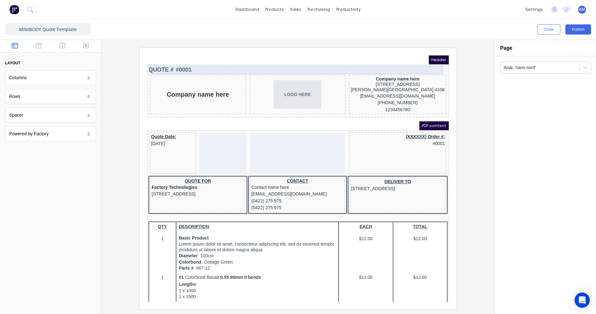
click at [164, 61] on div "QUOTE # #0001" at bounding box center [290, 62] width 299 height 9
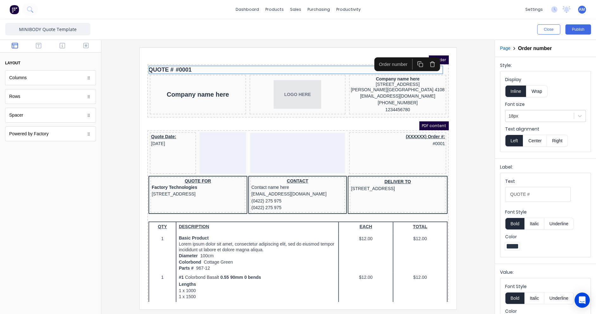
scroll to position [21, 0]
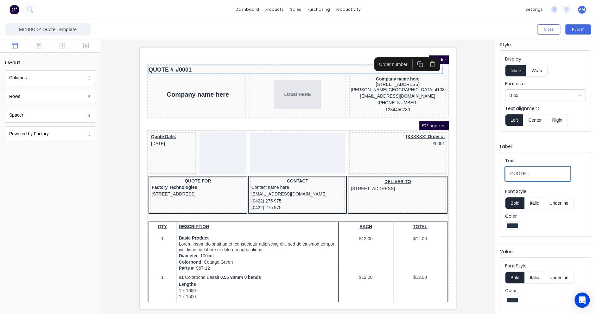
click at [535, 172] on input "QUOTE #" at bounding box center [539, 173] width 66 height 15
type input "QUOTE"
click at [38, 46] on icon "button" at bounding box center [39, 45] width 6 height 6
click at [32, 99] on div "Text" at bounding box center [50, 96] width 91 height 15
click at [62, 45] on icon "button" at bounding box center [63, 45] width 6 height 6
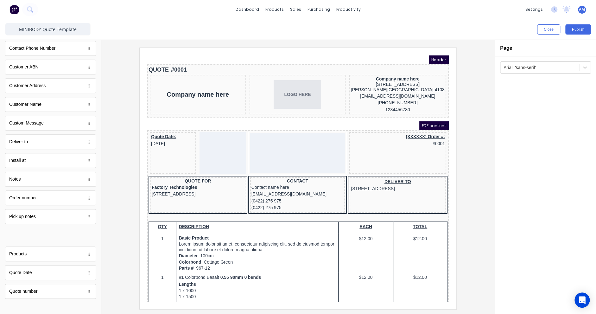
scroll to position [0, 0]
drag, startPoint x: 23, startPoint y: 234, endPoint x: 203, endPoint y: 135, distance: 205.7
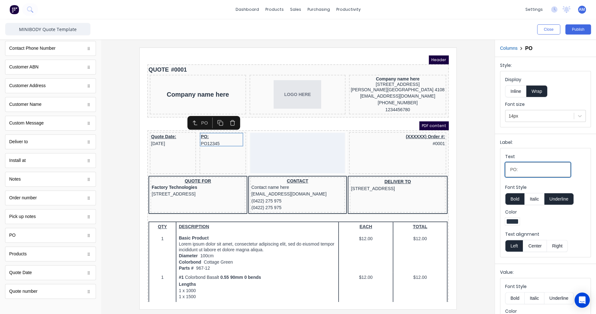
drag, startPoint x: 521, startPoint y: 169, endPoint x: 506, endPoint y: 170, distance: 14.6
click at [506, 170] on input "PO:" at bounding box center [539, 169] width 66 height 15
type input "F"
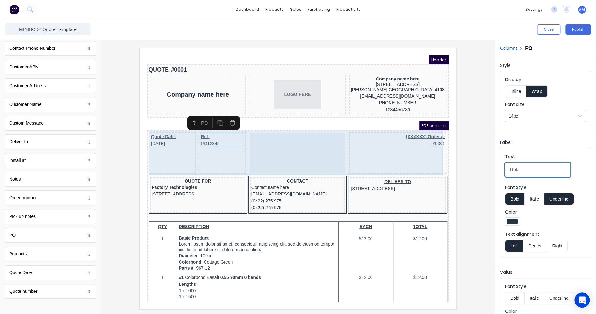
type input "Ref:"
click at [391, 153] on div "(XXXXXX) Order #: #0001" at bounding box center [390, 146] width 97 height 42
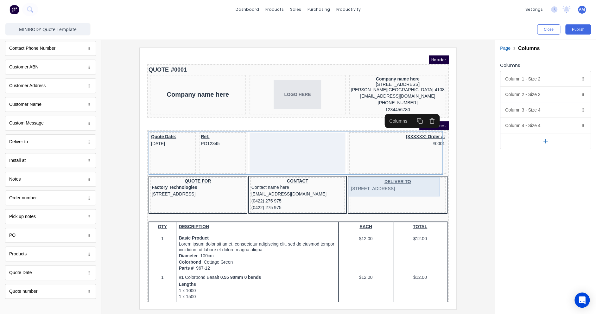
click at [381, 175] on div "DELIVER TO 234 Beach Road Gold Coast, Queensland, Australia" at bounding box center [390, 178] width 93 height 14
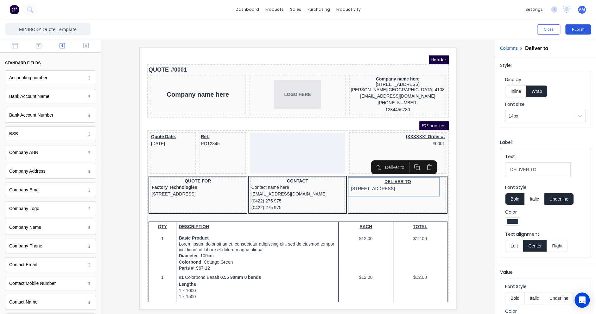
click at [582, 29] on button "Publish" at bounding box center [579, 29] width 26 height 10
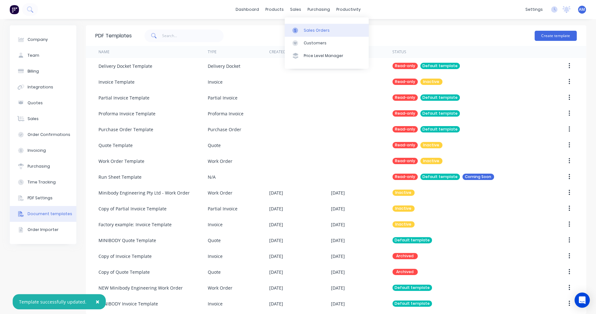
click at [301, 28] on div at bounding box center [298, 31] width 10 height 6
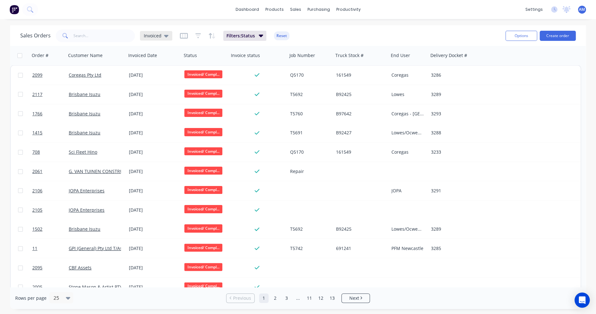
click at [158, 36] on span "Invoiced" at bounding box center [153, 35] width 18 height 7
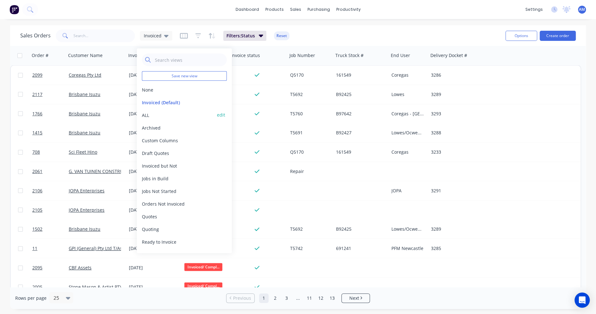
click at [145, 114] on button "ALL" at bounding box center [178, 115] width 72 height 7
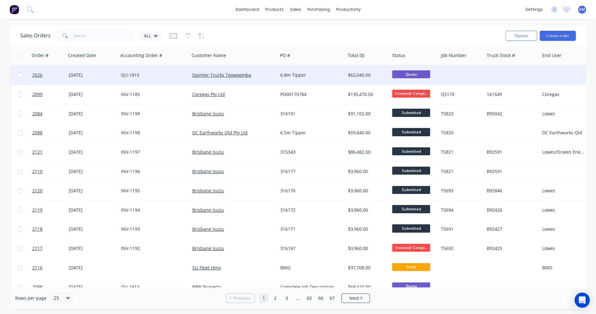
click at [90, 73] on div "[DATE]" at bounding box center [92, 75] width 47 height 6
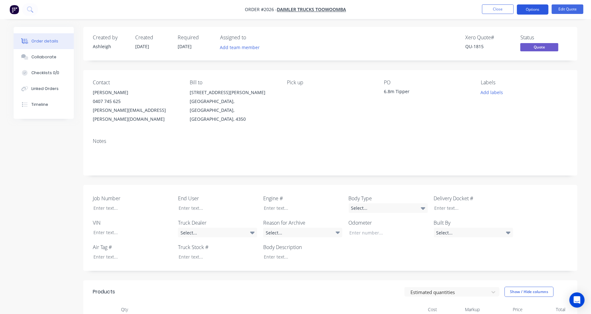
click at [536, 11] on button "Options" at bounding box center [533, 9] width 32 height 10
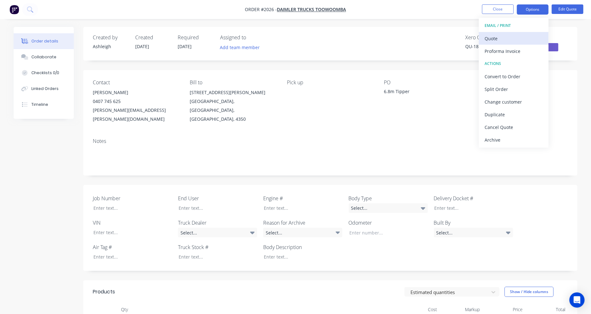
click at [503, 35] on div "Quote" at bounding box center [514, 38] width 58 height 9
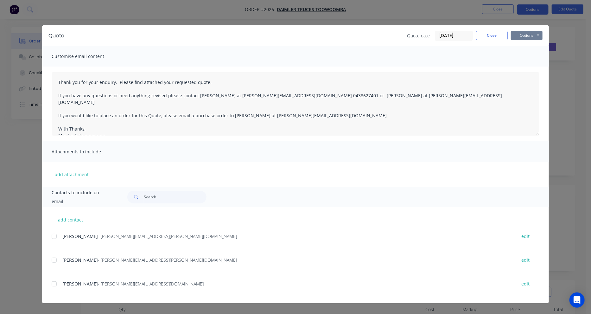
click at [526, 36] on button "Options" at bounding box center [527, 36] width 32 height 10
click at [528, 47] on button "Preview" at bounding box center [531, 47] width 41 height 10
click at [500, 36] on button "Close" at bounding box center [492, 36] width 32 height 10
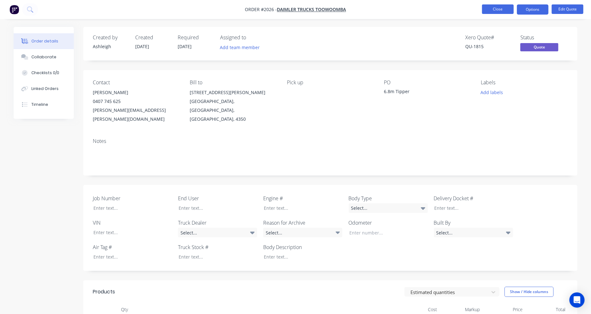
click at [501, 10] on button "Close" at bounding box center [498, 9] width 32 height 10
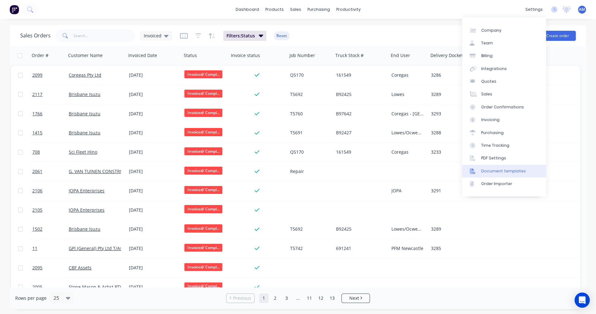
click at [500, 171] on div "Document templates" at bounding box center [503, 171] width 45 height 6
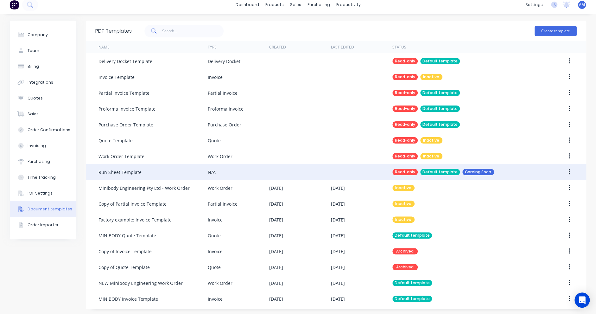
scroll to position [6, 0]
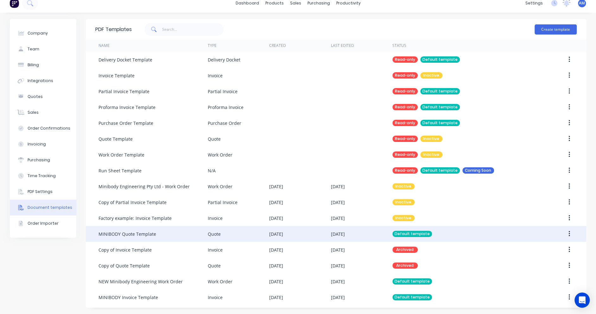
click at [142, 233] on div "MINIBODY Quote Template" at bounding box center [128, 234] width 58 height 7
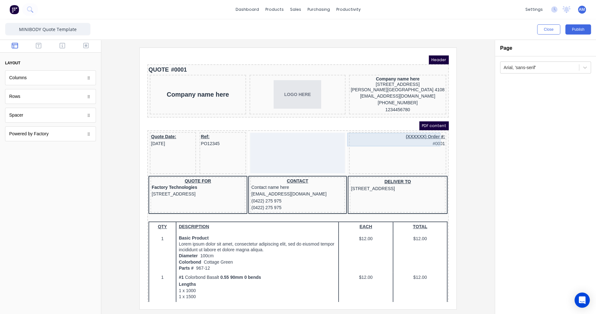
click at [425, 131] on div "(XXXXXX) Order #: #0001" at bounding box center [390, 133] width 95 height 14
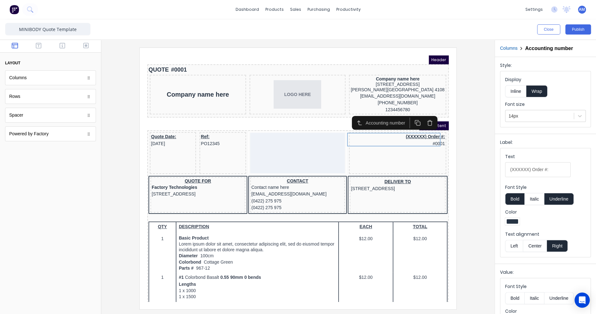
click at [421, 114] on icon "button" at bounding box center [422, 115] width 6 height 6
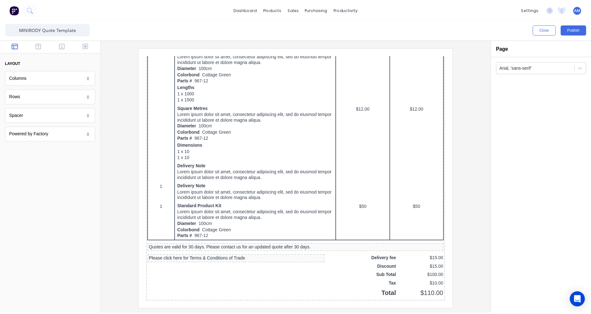
scroll to position [349, 0]
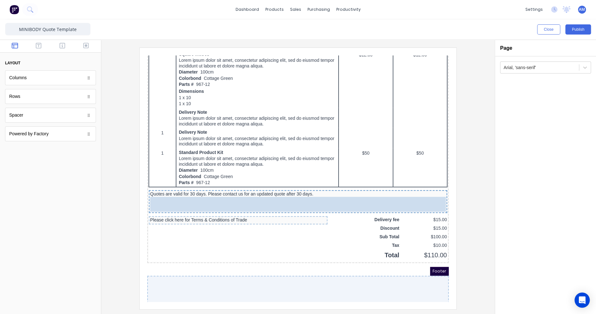
drag, startPoint x: 27, startPoint y: 115, endPoint x: 209, endPoint y: 196, distance: 199.4
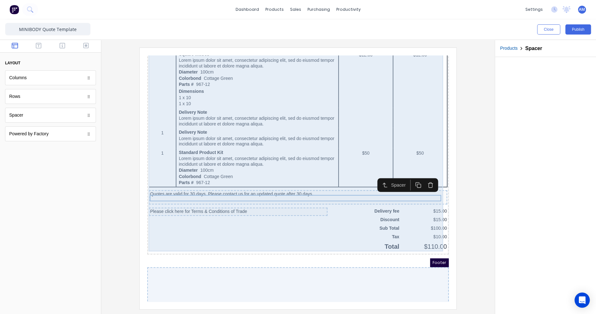
click at [193, 238] on div "QTY DESCRIPTION EACH TOTAL 1 Basic Product Lorem ipsum dolor sit amet, consecte…" at bounding box center [290, 55] width 299 height 381
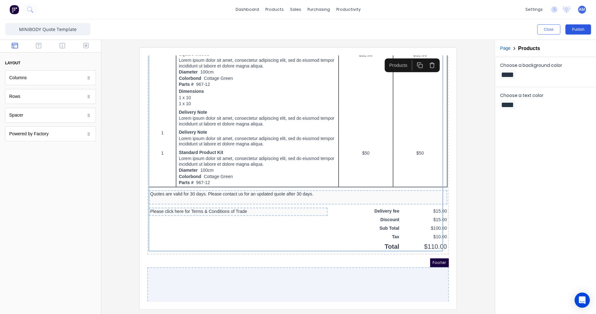
click at [579, 29] on button "Publish" at bounding box center [579, 29] width 26 height 10
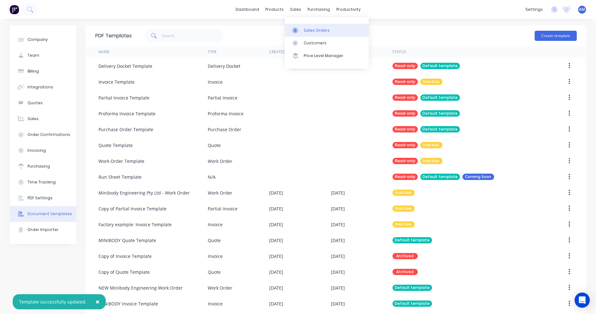
click at [306, 25] on link "Sales Orders" at bounding box center [327, 30] width 84 height 13
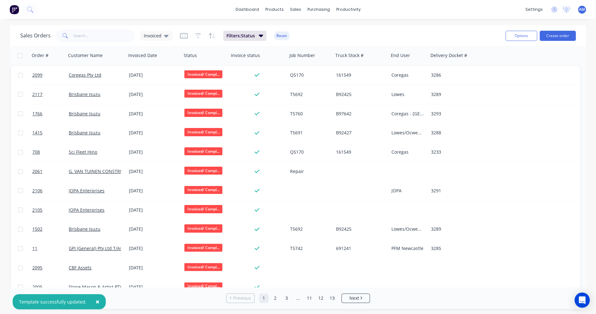
click at [164, 36] on icon at bounding box center [166, 35] width 4 height 7
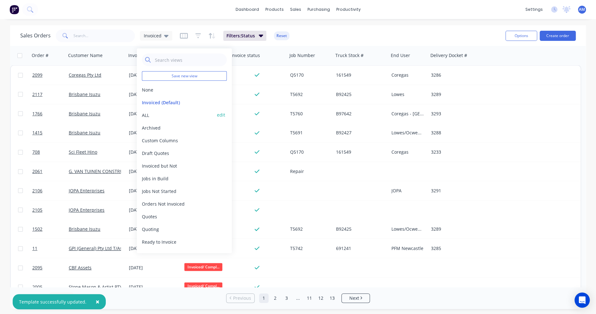
click at [155, 114] on button "ALL" at bounding box center [178, 115] width 72 height 7
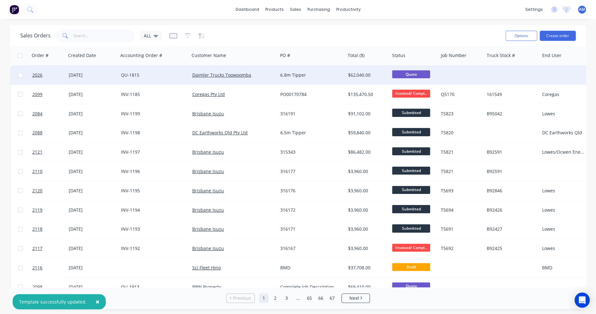
click at [99, 74] on div "[DATE]" at bounding box center [92, 75] width 47 height 6
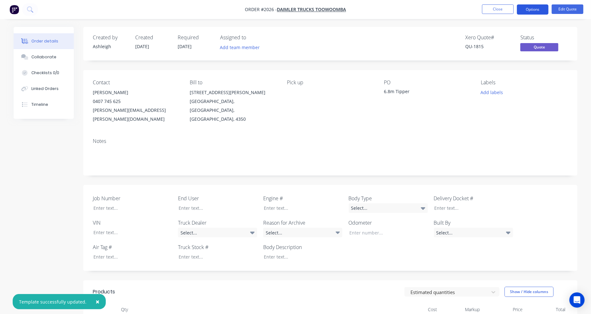
click at [537, 6] on button "Options" at bounding box center [533, 9] width 32 height 10
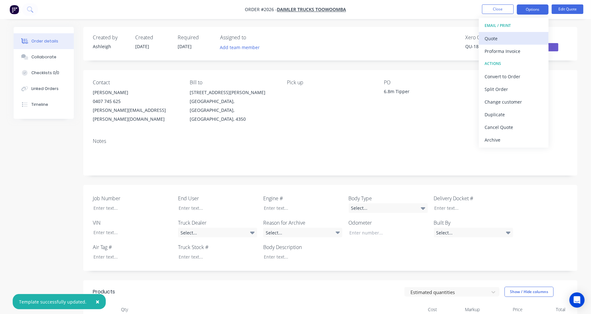
click at [513, 36] on div "Quote" at bounding box center [514, 38] width 58 height 9
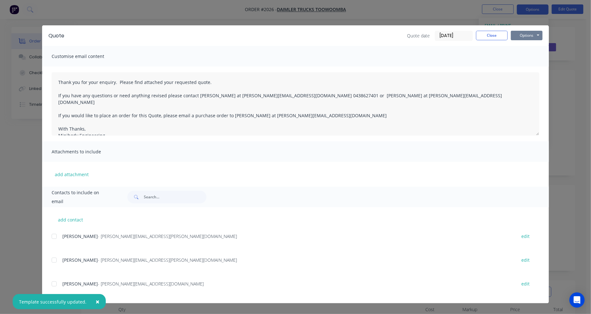
click at [531, 36] on button "Options" at bounding box center [527, 36] width 32 height 10
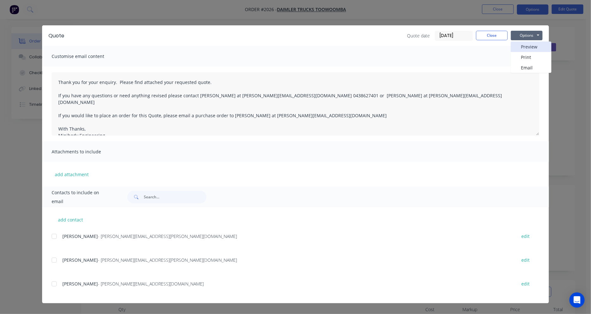
click at [532, 45] on button "Preview" at bounding box center [531, 47] width 41 height 10
click at [521, 35] on button "Options" at bounding box center [527, 36] width 32 height 10
click at [55, 262] on div at bounding box center [54, 260] width 13 height 13
click at [527, 33] on button "Options" at bounding box center [527, 36] width 32 height 10
click at [535, 69] on button "Email" at bounding box center [531, 67] width 41 height 10
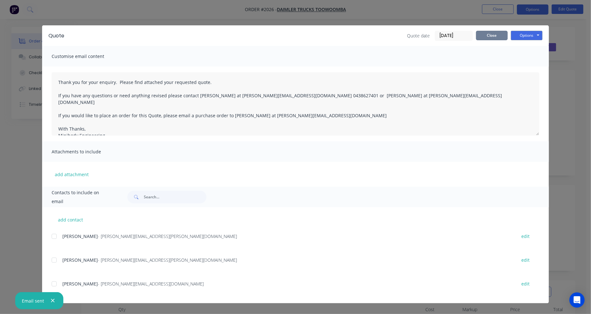
click at [500, 37] on button "Close" at bounding box center [492, 36] width 32 height 10
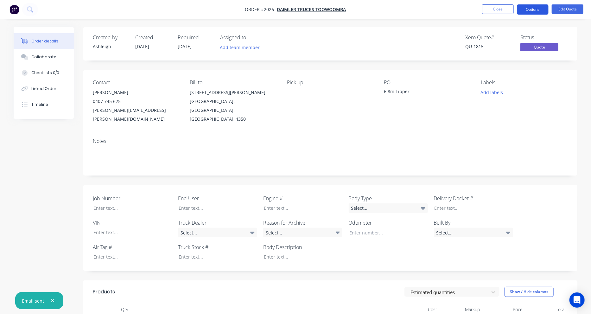
click at [532, 9] on button "Options" at bounding box center [533, 9] width 32 height 10
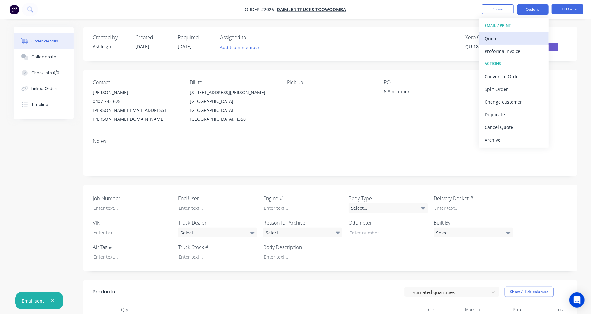
click at [516, 34] on div "Quote" at bounding box center [514, 38] width 58 height 9
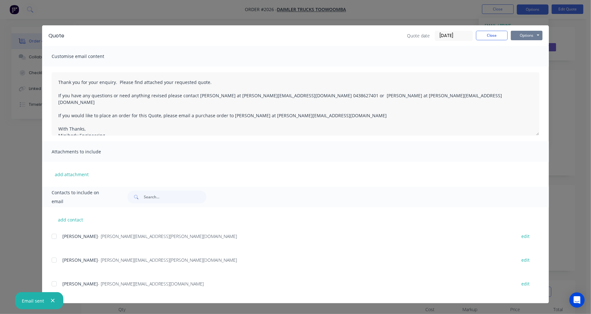
click at [538, 35] on button "Options" at bounding box center [527, 36] width 32 height 10
click at [529, 46] on button "Preview" at bounding box center [531, 47] width 41 height 10
click at [495, 36] on button "Close" at bounding box center [492, 36] width 32 height 10
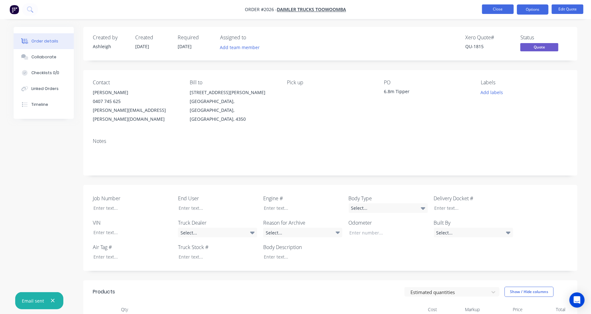
click at [498, 11] on button "Close" at bounding box center [498, 9] width 32 height 10
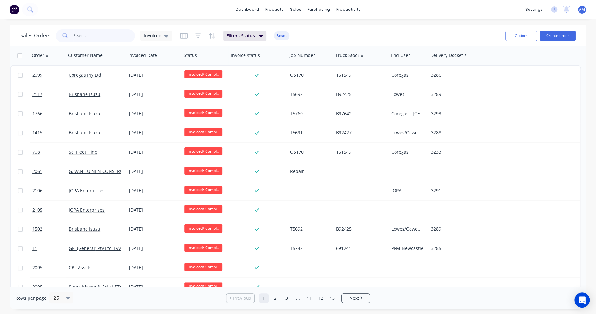
click at [96, 31] on input "text" at bounding box center [105, 35] width 62 height 13
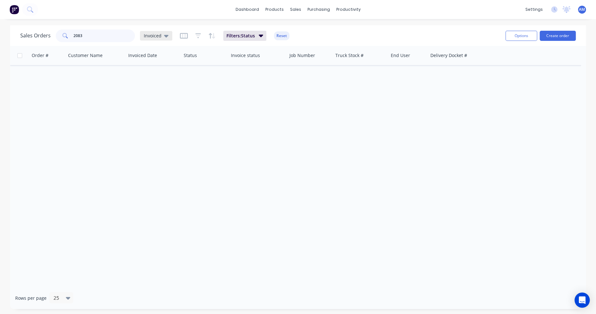
type input "2083"
click at [159, 34] on span "Invoiced" at bounding box center [153, 35] width 18 height 7
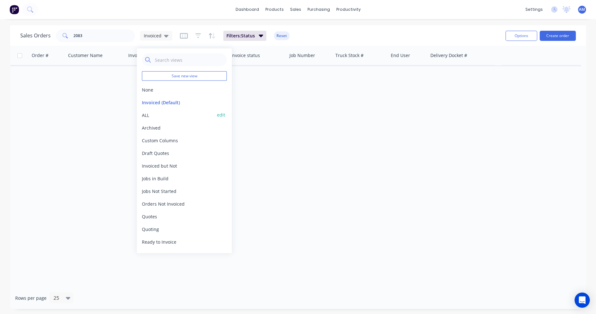
click at [152, 116] on button "ALL" at bounding box center [178, 115] width 72 height 7
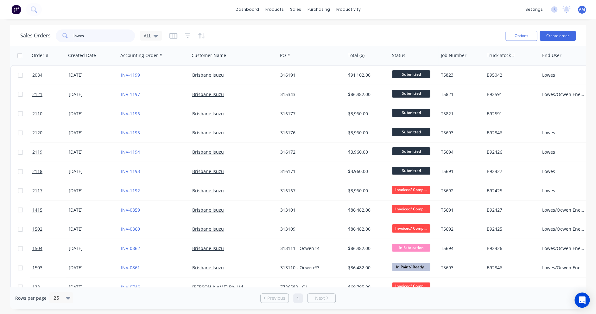
drag, startPoint x: 0, startPoint y: 0, endPoint x: 52, endPoint y: 38, distance: 64.3
click at [52, 38] on div "Sales Orders lowes ALL" at bounding box center [91, 35] width 142 height 13
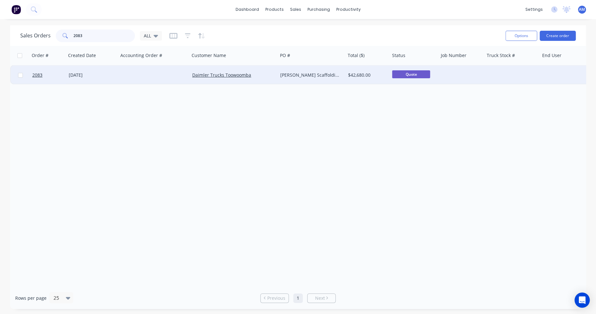
type input "2083"
click at [107, 74] on div "[DATE]" at bounding box center [92, 75] width 47 height 6
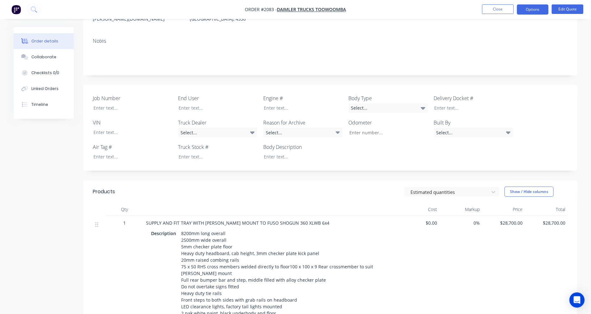
scroll to position [95, 0]
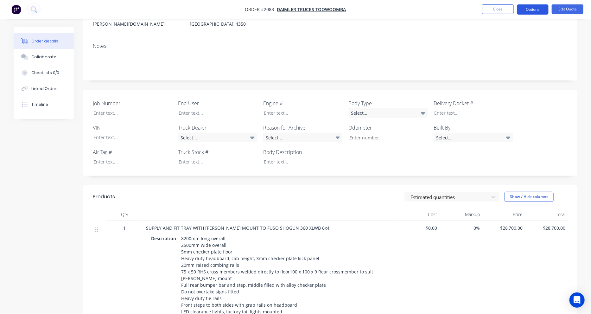
click at [535, 12] on button "Options" at bounding box center [533, 9] width 32 height 10
click at [523, 75] on div "Convert to Order" at bounding box center [514, 76] width 58 height 9
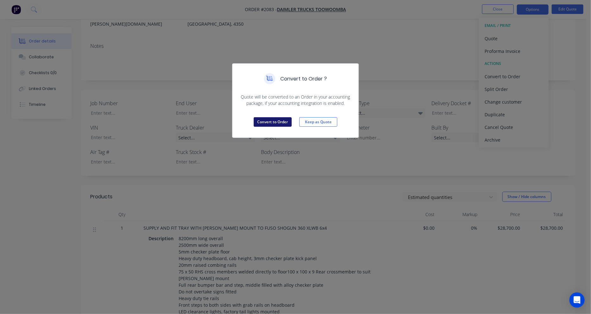
click at [282, 121] on button "Convert to Order" at bounding box center [273, 122] width 38 height 10
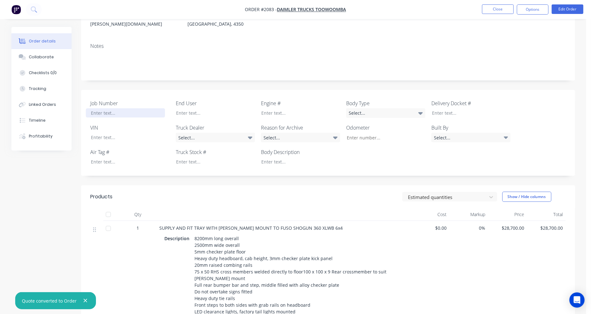
click at [100, 108] on div at bounding box center [125, 112] width 79 height 9
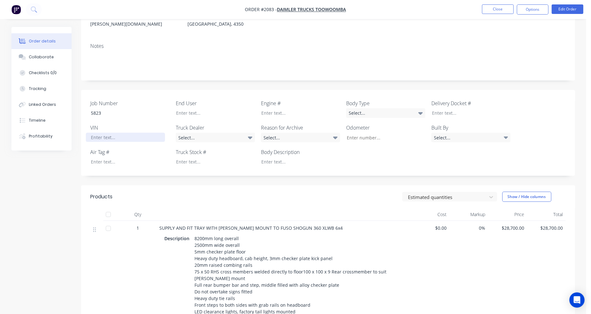
click at [98, 133] on div at bounding box center [125, 137] width 79 height 9
click at [187, 108] on div at bounding box center [210, 112] width 79 height 9
click at [207, 133] on div "Select..." at bounding box center [215, 138] width 79 height 10
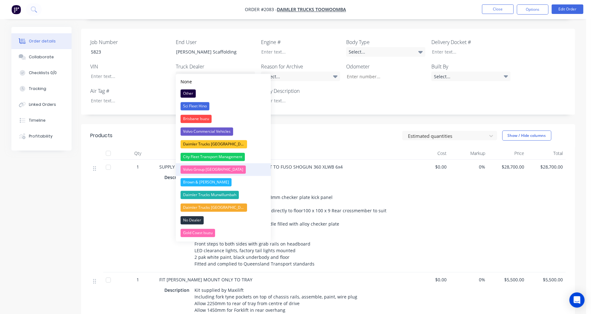
scroll to position [158, 0]
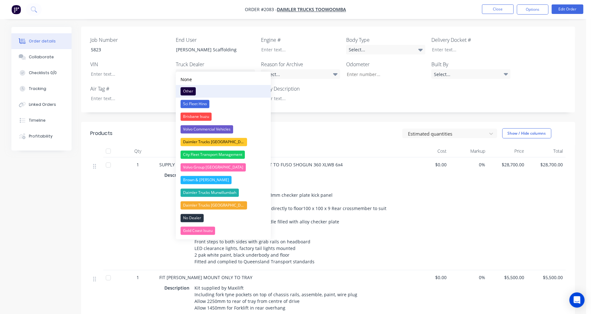
click at [186, 89] on div "Other" at bounding box center [188, 91] width 15 height 8
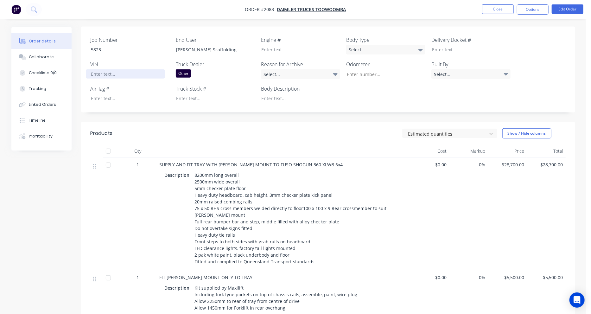
click at [108, 69] on div at bounding box center [125, 73] width 79 height 9
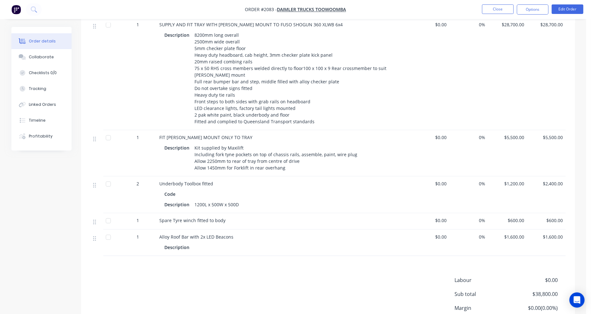
scroll to position [154, 0]
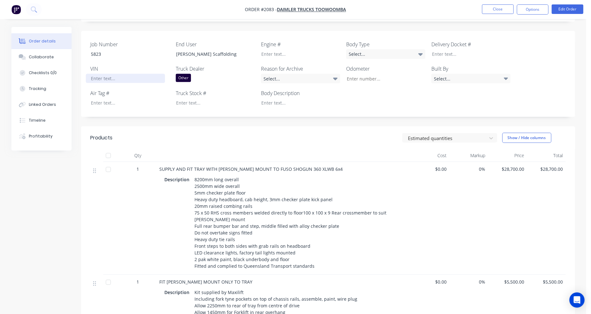
click at [99, 74] on div at bounding box center [125, 78] width 79 height 9
paste div
click at [268, 49] on div at bounding box center [295, 53] width 79 height 9
paste div
click at [267, 98] on div at bounding box center [295, 102] width 79 height 9
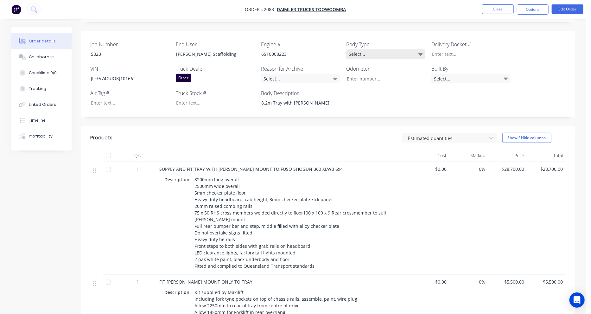
click at [373, 49] on div "Select..." at bounding box center [385, 54] width 79 height 10
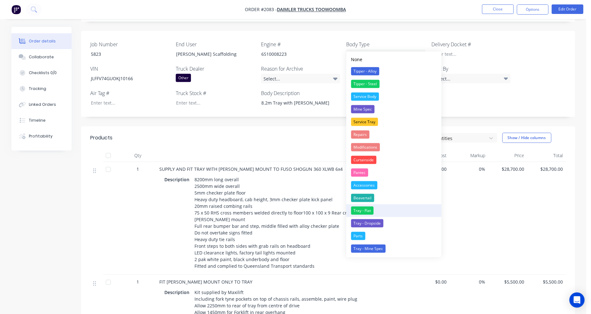
click at [375, 208] on button "Tray - Flat" at bounding box center [394, 210] width 95 height 13
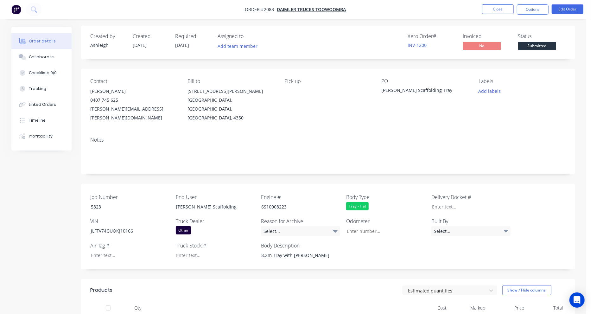
scroll to position [0, 0]
click at [428, 92] on div "[PERSON_NAME] Scaffolding Tray" at bounding box center [421, 92] width 79 height 9
click at [564, 9] on button "Edit Order" at bounding box center [568, 9] width 32 height 10
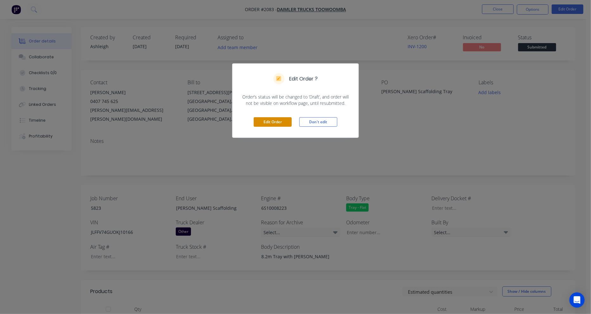
click at [284, 123] on button "Edit Order" at bounding box center [273, 122] width 38 height 10
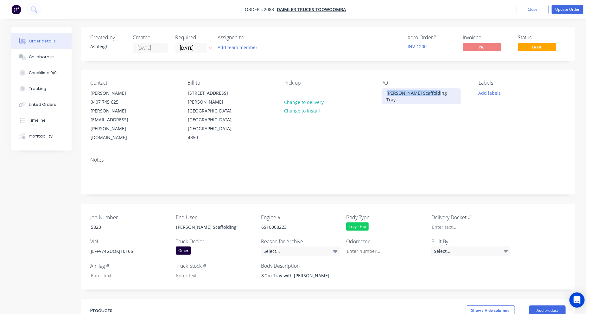
drag, startPoint x: 435, startPoint y: 93, endPoint x: 384, endPoint y: 95, distance: 51.1
click at [385, 95] on div "[PERSON_NAME] Scaffolding Tray" at bounding box center [421, 96] width 79 height 16
click at [383, 93] on div "[PERSON_NAME] Scaffolding Tray" at bounding box center [421, 96] width 79 height 16
drag, startPoint x: 384, startPoint y: 93, endPoint x: 439, endPoint y: 92, distance: 54.9
click at [439, 92] on div "PO [PERSON_NAME] Scaffolding Tray" at bounding box center [425, 111] width 87 height 62
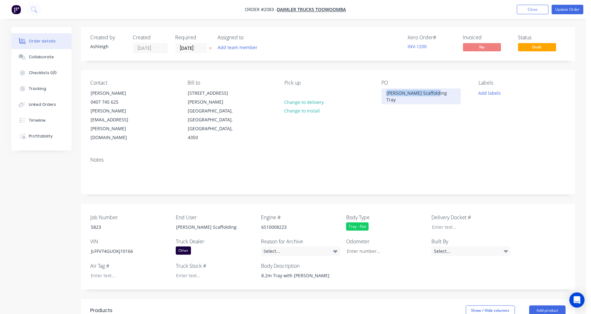
paste div
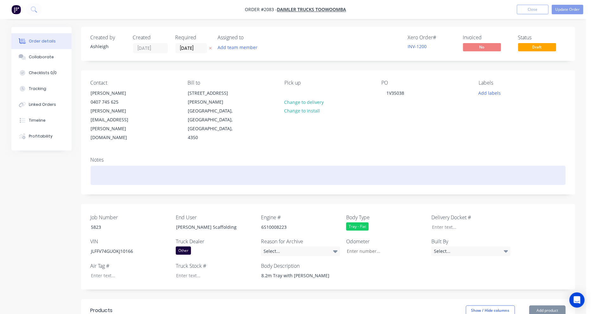
click at [121, 166] on div at bounding box center [328, 175] width 475 height 19
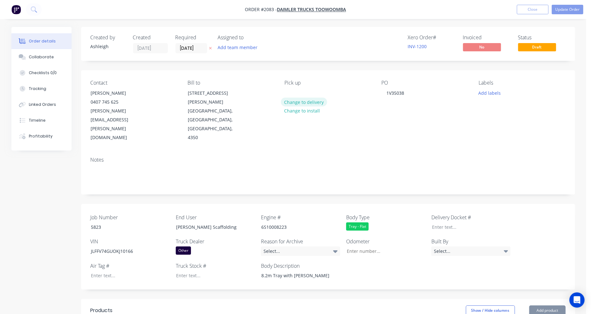
click at [307, 102] on button "Change to delivery" at bounding box center [304, 102] width 46 height 9
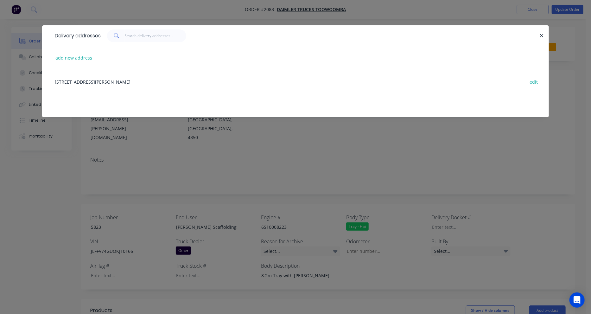
click at [145, 82] on div "[STREET_ADDRESS][PERSON_NAME] edit" at bounding box center [296, 82] width 488 height 24
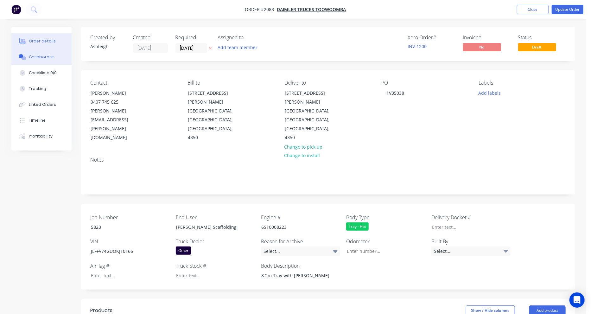
click at [44, 55] on div "Collaborate" at bounding box center [41, 57] width 25 height 6
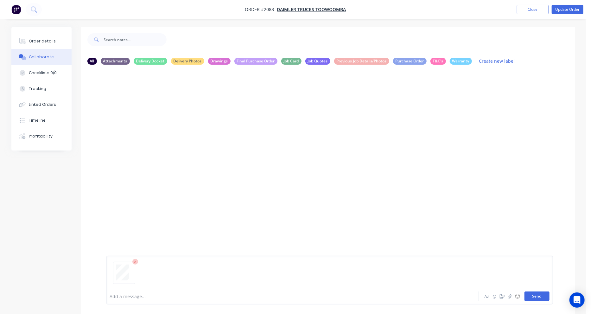
click at [540, 298] on button "Send" at bounding box center [537, 297] width 25 height 10
click at [157, 118] on icon "button" at bounding box center [157, 118] width 1 height 6
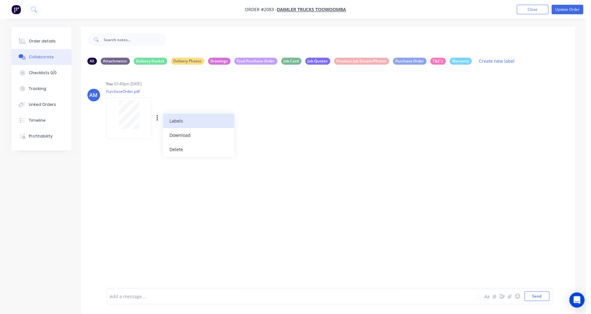
click at [174, 124] on button "Labels" at bounding box center [198, 121] width 71 height 14
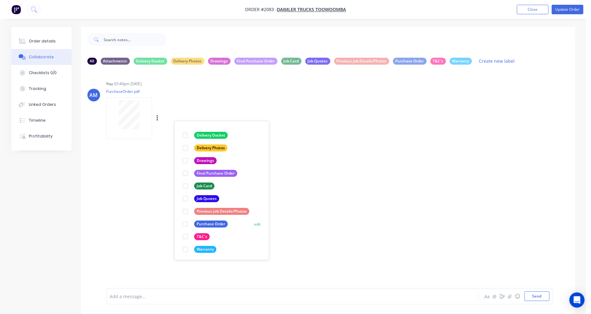
scroll to position [36, 0]
click at [210, 222] on div "Purchase Order" at bounding box center [211, 223] width 34 height 7
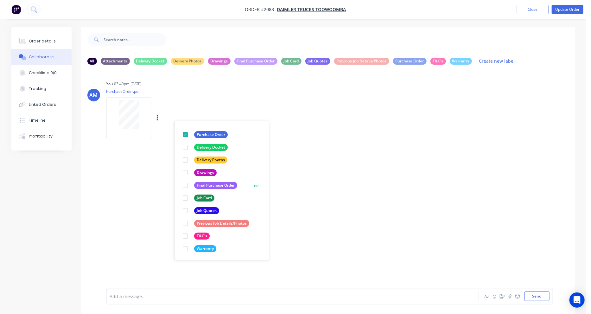
scroll to position [0, 0]
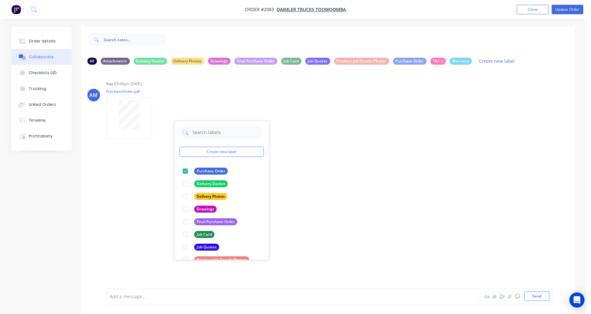
click at [125, 177] on div "AM You 03:49pm [DATE] PurchaseOrder.pdf Labels Download Delete Create new label…" at bounding box center [328, 179] width 494 height 218
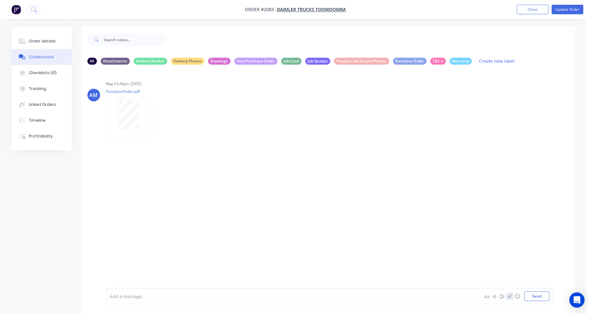
click at [512, 297] on icon "button" at bounding box center [509, 296] width 3 height 4
click at [544, 298] on button "Send" at bounding box center [537, 297] width 25 height 10
click at [48, 43] on div "Order details" at bounding box center [42, 41] width 27 height 6
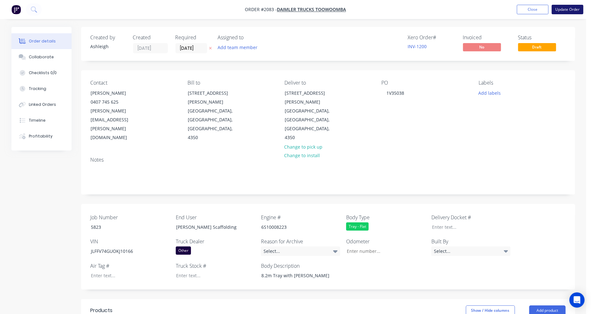
click at [569, 10] on button "Update Order" at bounding box center [568, 10] width 32 height 10
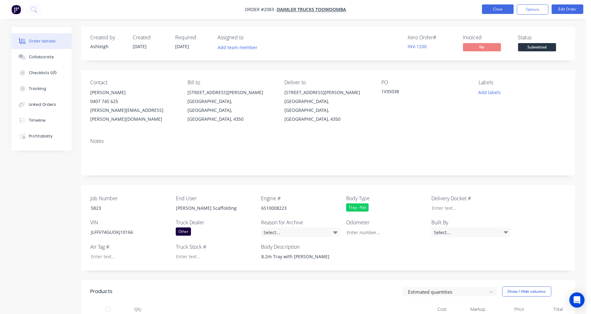
click at [509, 10] on button "Close" at bounding box center [498, 9] width 32 height 10
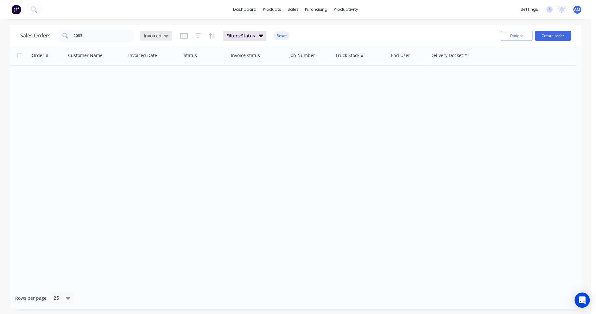
click at [165, 34] on icon at bounding box center [166, 35] width 4 height 7
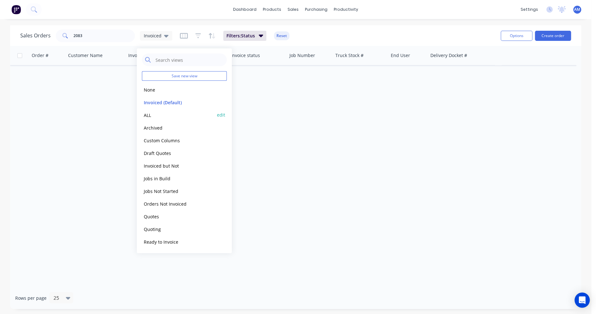
click at [156, 112] on button "ALL" at bounding box center [178, 114] width 72 height 7
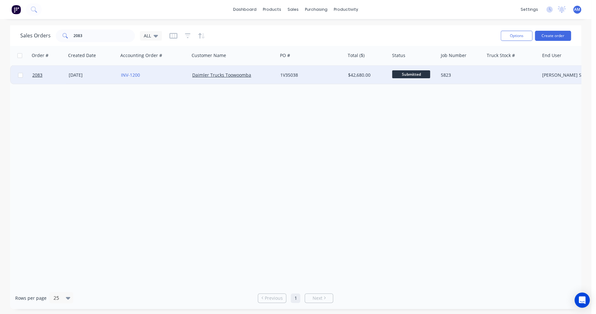
click at [493, 74] on div at bounding box center [512, 75] width 55 height 19
click at [479, 71] on div "5823" at bounding box center [462, 75] width 46 height 19
click at [493, 71] on div at bounding box center [512, 75] width 55 height 19
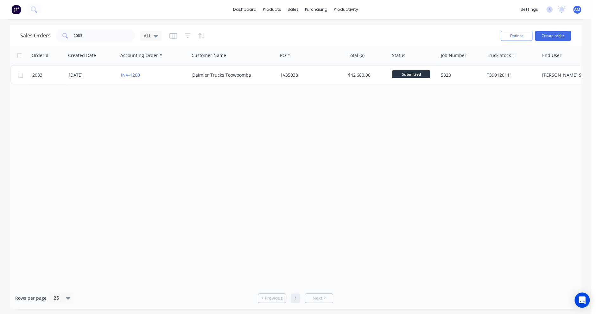
click at [478, 115] on div "Order # Created Date Accounting Order # Customer Name PO # Total ($) Status Job…" at bounding box center [295, 166] width 571 height 241
drag, startPoint x: 90, startPoint y: 35, endPoint x: 57, endPoint y: 35, distance: 33.0
click at [57, 35] on div "2083" at bounding box center [95, 35] width 79 height 13
type input "2084"
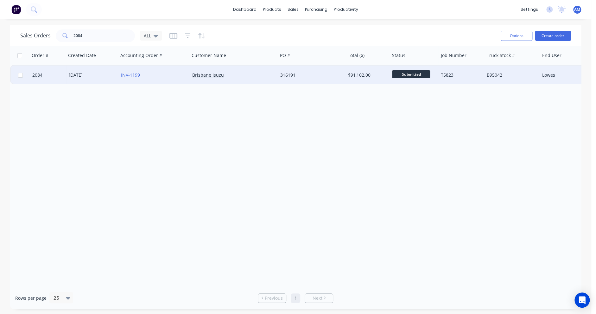
click at [93, 74] on div "[DATE]" at bounding box center [92, 75] width 47 height 6
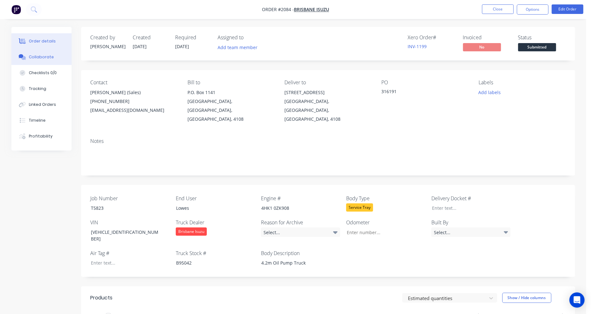
click at [48, 59] on div "Collaborate" at bounding box center [41, 57] width 25 height 6
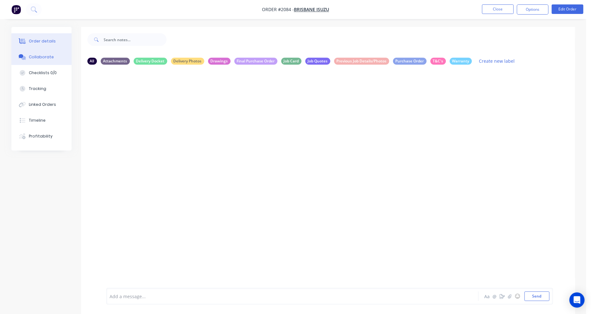
click at [42, 38] on div "Order details" at bounding box center [42, 41] width 27 height 6
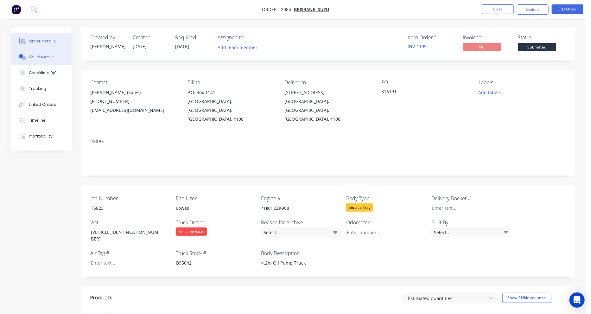
click at [37, 54] on div "Collaborate" at bounding box center [41, 57] width 25 height 6
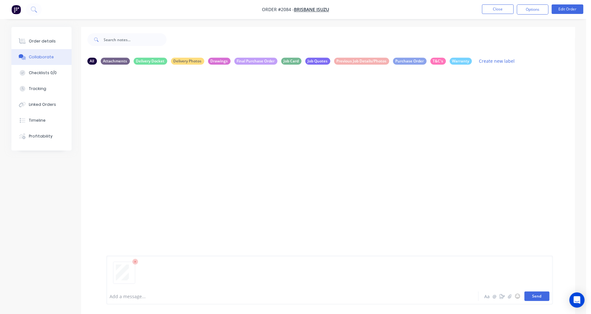
drag, startPoint x: 548, startPoint y: 298, endPoint x: 542, endPoint y: 299, distance: 6.5
click at [548, 298] on button "Send" at bounding box center [537, 297] width 25 height 10
click at [158, 118] on div "Labels Download Delete" at bounding box center [190, 118] width 71 height 9
click at [157, 118] on icon "button" at bounding box center [157, 118] width 1 height 6
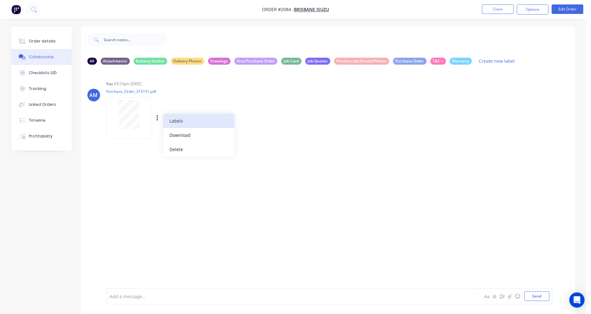
click at [167, 122] on button "Labels" at bounding box center [198, 121] width 71 height 14
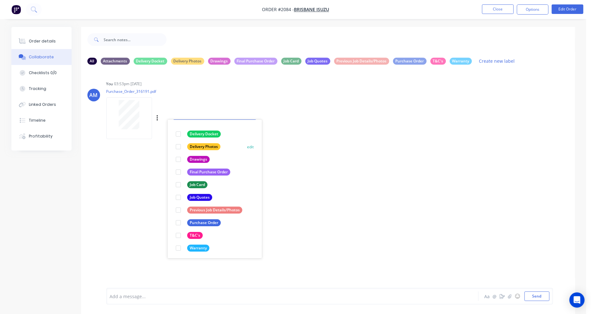
scroll to position [36, 0]
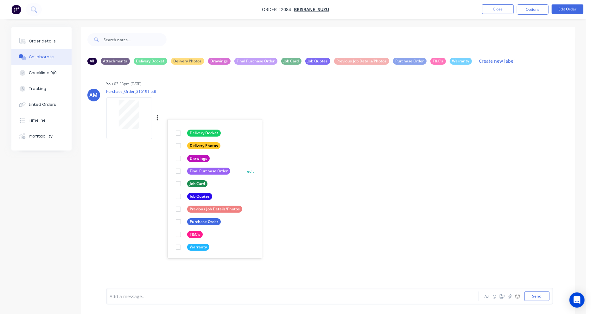
drag, startPoint x: 191, startPoint y: 223, endPoint x: 184, endPoint y: 223, distance: 7.6
click at [191, 223] on div "Purchase Order" at bounding box center [204, 221] width 34 height 7
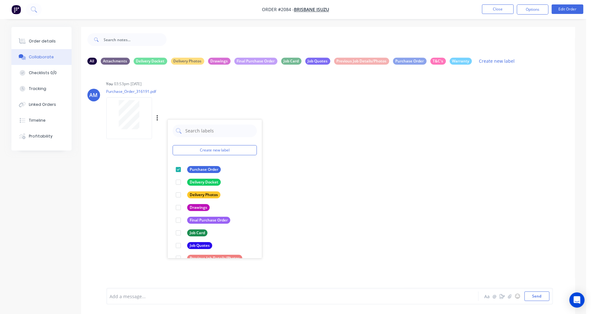
click at [338, 195] on div "AM You 03:53pm 01/10/25 Purchase_Order_316191.pdf Labels Download Delete Create…" at bounding box center [328, 179] width 494 height 218
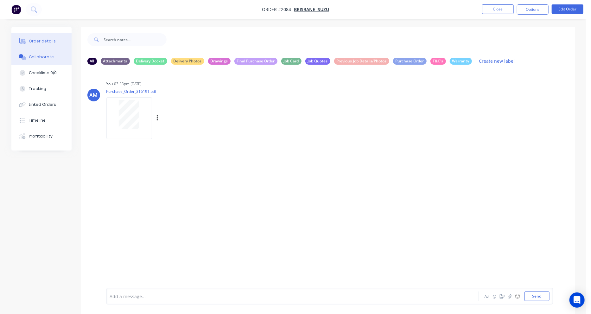
click at [42, 42] on div "Order details" at bounding box center [42, 41] width 27 height 6
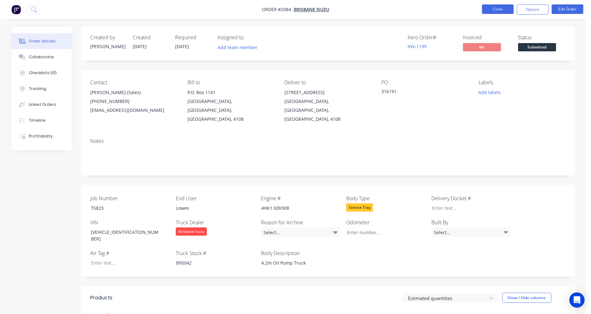
click at [501, 10] on button "Close" at bounding box center [498, 9] width 32 height 10
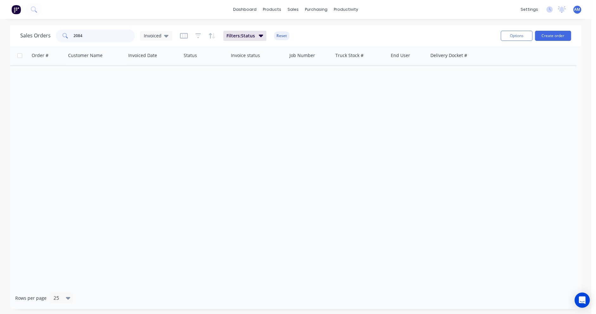
drag, startPoint x: 87, startPoint y: 37, endPoint x: 49, endPoint y: 38, distance: 38.7
click at [49, 38] on div "Sales Orders 2084 Invoiced" at bounding box center [96, 35] width 152 height 13
type input "2088"
click at [164, 33] on icon at bounding box center [166, 35] width 4 height 7
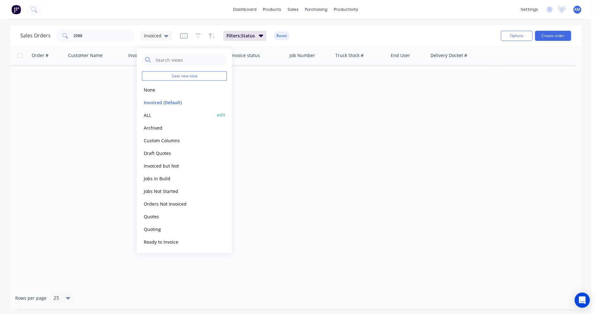
click at [143, 114] on button "ALL" at bounding box center [178, 114] width 72 height 7
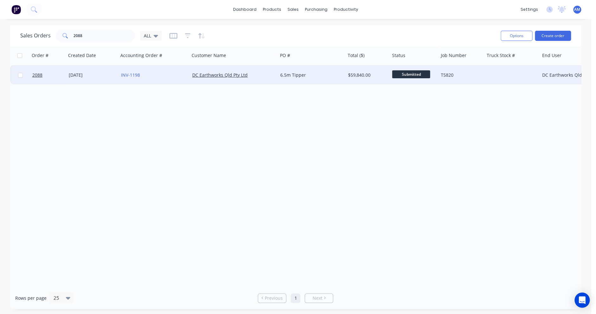
click at [88, 75] on div "29 Sep 2025" at bounding box center [92, 75] width 47 height 6
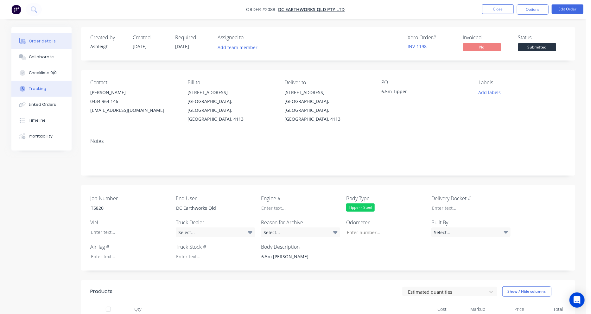
click at [42, 87] on div "Tracking" at bounding box center [37, 89] width 17 height 6
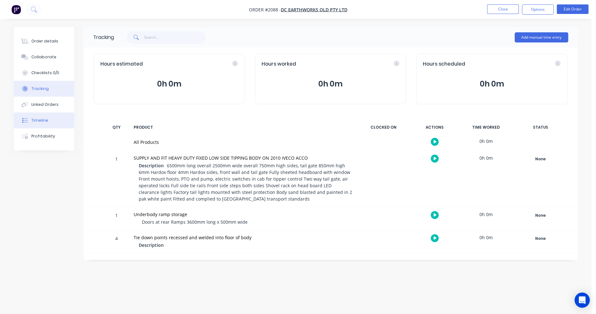
click at [39, 119] on div "Timeline" at bounding box center [39, 121] width 17 height 6
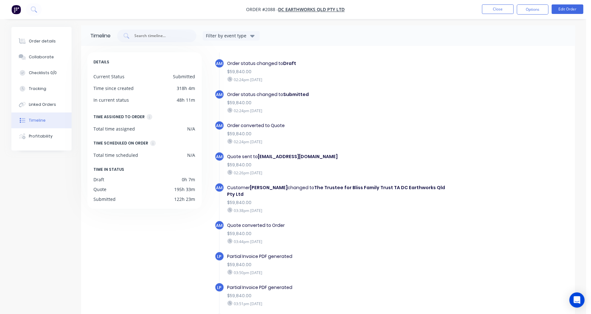
scroll to position [48, 0]
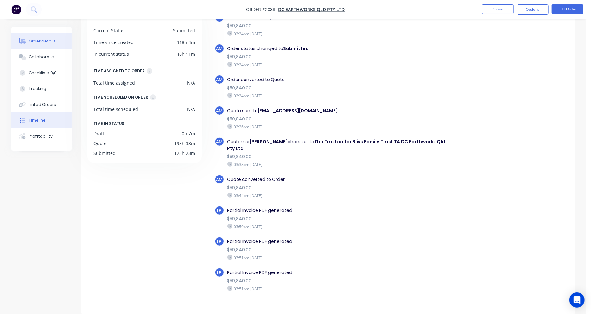
click at [46, 40] on div "Order details" at bounding box center [42, 41] width 27 height 6
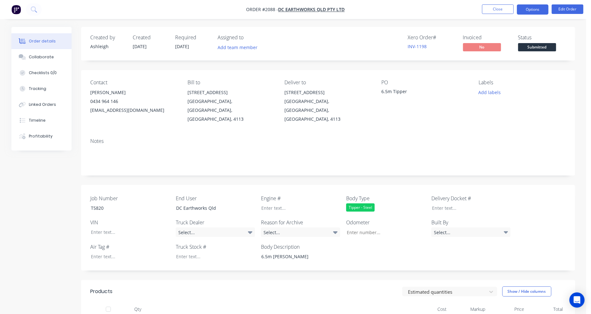
click at [540, 10] on button "Options" at bounding box center [533, 9] width 32 height 10
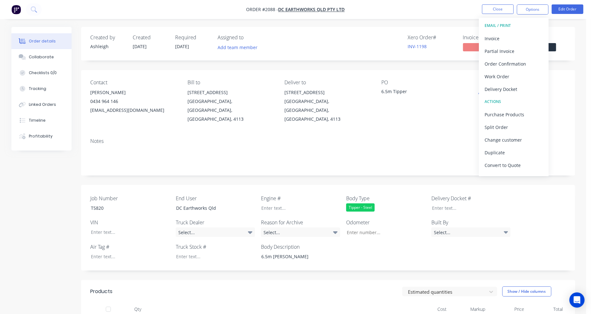
click at [577, 28] on div "Order details Collaborate Checklists 0/0 Tracking Linked Orders Timeline Profit…" at bounding box center [293, 317] width 577 height 580
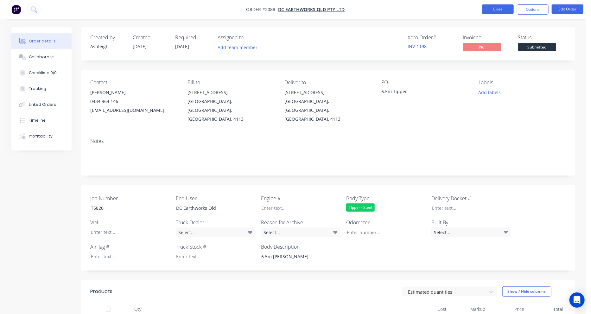
click at [500, 7] on button "Close" at bounding box center [498, 9] width 32 height 10
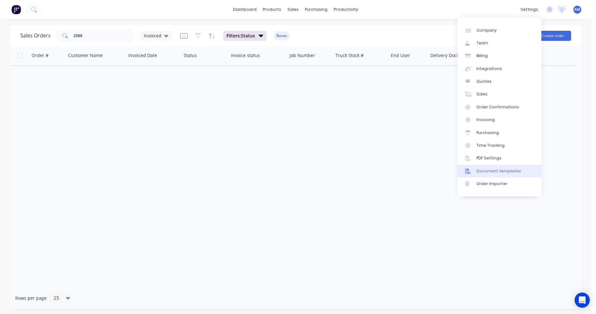
click at [514, 169] on div "Document templates" at bounding box center [499, 171] width 45 height 6
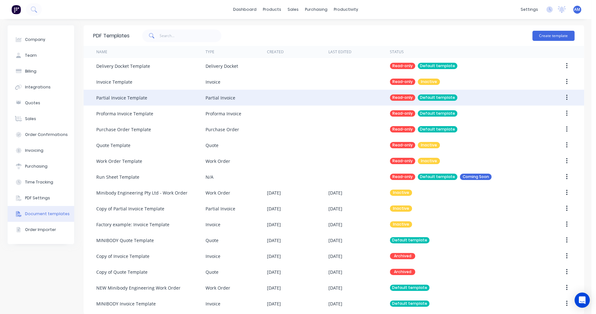
scroll to position [6, 0]
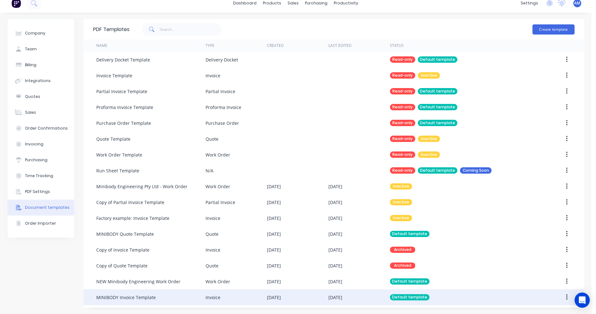
click at [120, 298] on div "MINIBODY Invoice Template" at bounding box center [126, 297] width 60 height 7
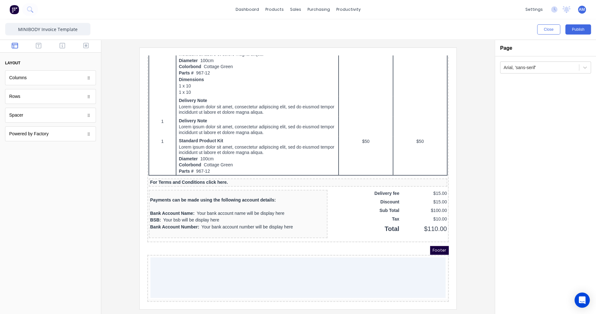
scroll to position [385, 0]
click at [39, 44] on icon "button" at bounding box center [39, 45] width 6 height 6
click at [60, 44] on icon "button" at bounding box center [63, 46] width 6 height 6
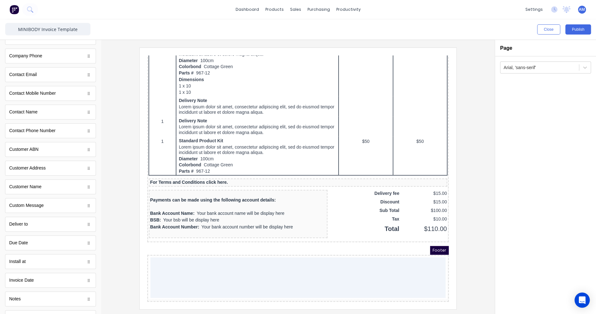
scroll to position [222, 0]
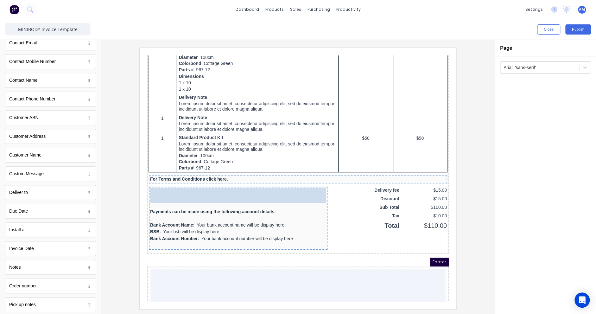
drag, startPoint x: 35, startPoint y: 210, endPoint x: 205, endPoint y: 191, distance: 170.3
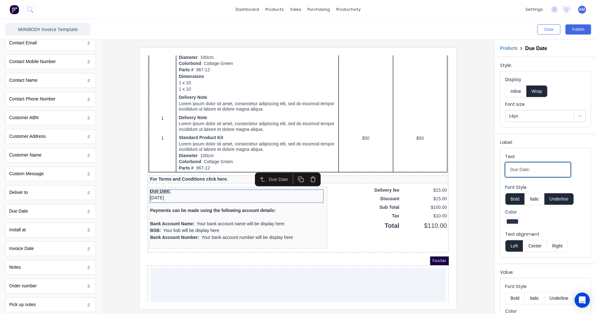
click at [512, 169] on input "Due Date:" at bounding box center [539, 169] width 66 height 15
click at [511, 169] on input "Due Date:" at bounding box center [539, 169] width 66 height 15
type input "Invoice Due Date:"
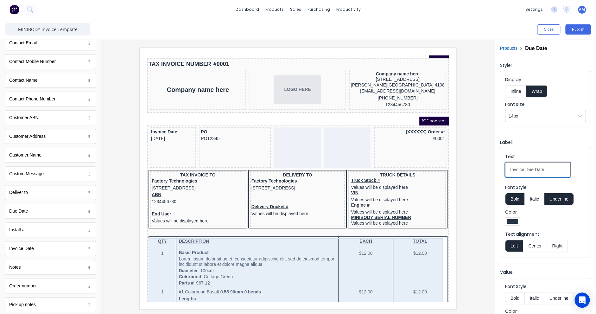
scroll to position [0, 0]
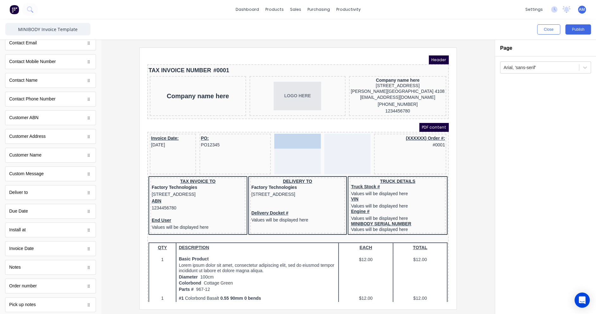
drag, startPoint x: 36, startPoint y: 248, endPoint x: 285, endPoint y: 140, distance: 271.1
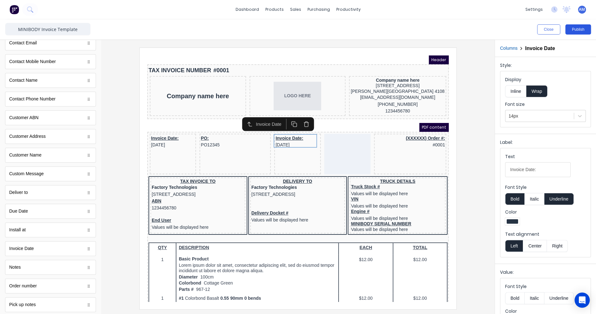
click at [580, 30] on button "Publish" at bounding box center [579, 29] width 26 height 10
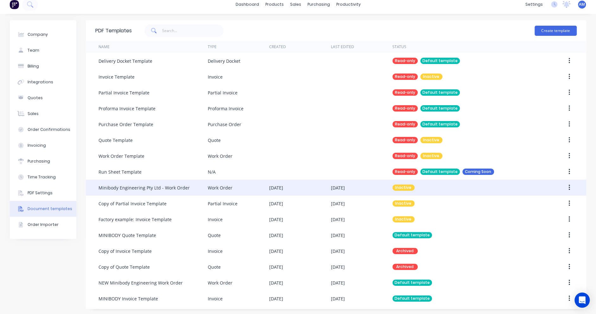
scroll to position [6, 0]
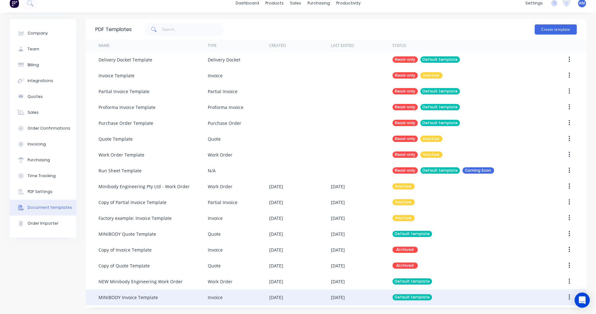
click at [151, 293] on div "MINIBODY Invoice Template" at bounding box center [153, 297] width 109 height 16
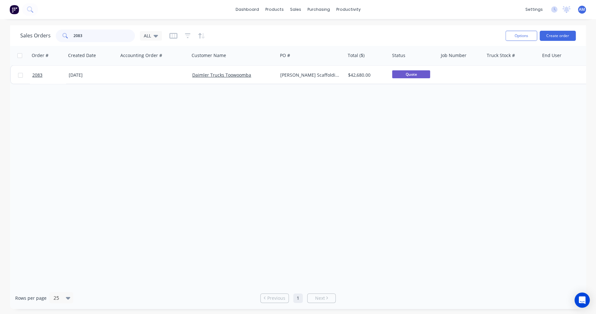
drag, startPoint x: 89, startPoint y: 35, endPoint x: 51, endPoint y: 36, distance: 38.7
click at [51, 36] on div "Sales Orders 2083 ALL" at bounding box center [91, 35] width 142 height 13
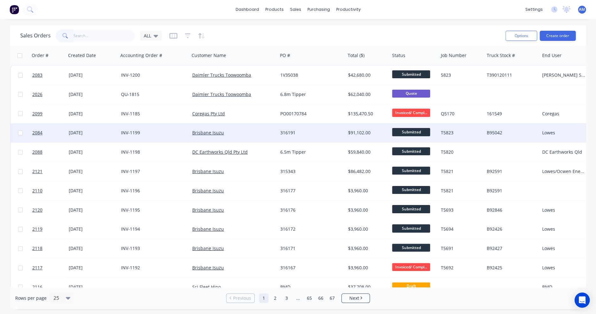
click at [98, 133] on div "29 Sep 2025" at bounding box center [92, 133] width 47 height 6
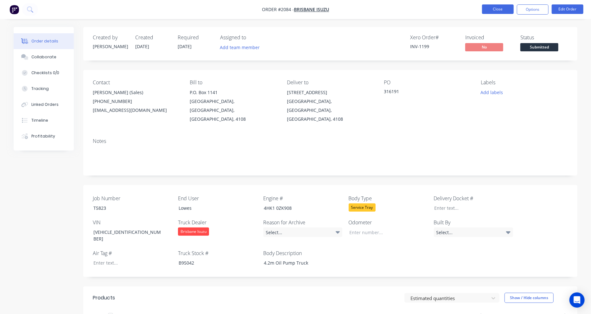
click at [499, 7] on button "Close" at bounding box center [498, 9] width 32 height 10
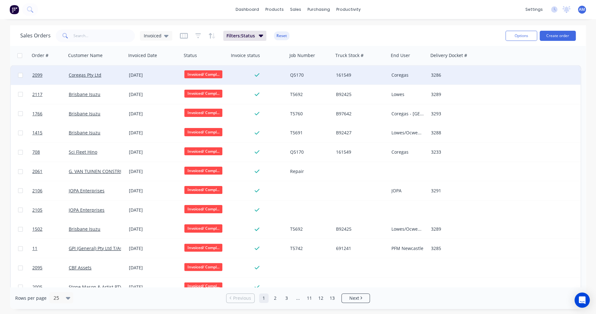
click at [146, 74] on div "30 Sep 2025" at bounding box center [154, 75] width 50 height 6
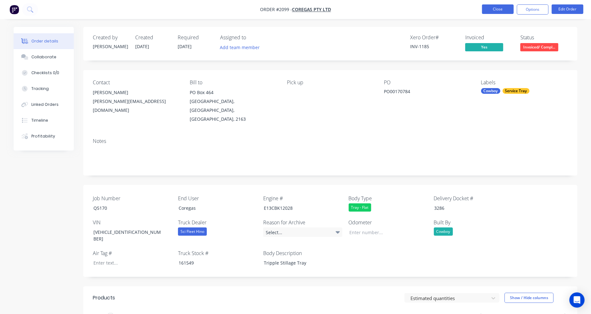
click at [503, 8] on button "Close" at bounding box center [498, 9] width 32 height 10
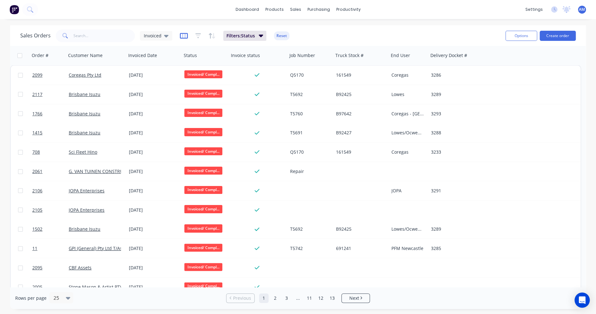
click at [186, 36] on icon "button" at bounding box center [184, 36] width 8 height 6
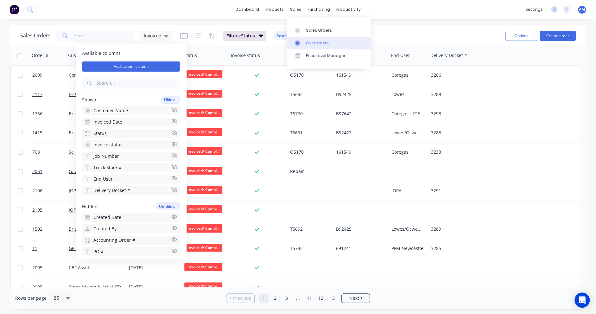
click at [309, 41] on div "Customers" at bounding box center [317, 43] width 23 height 6
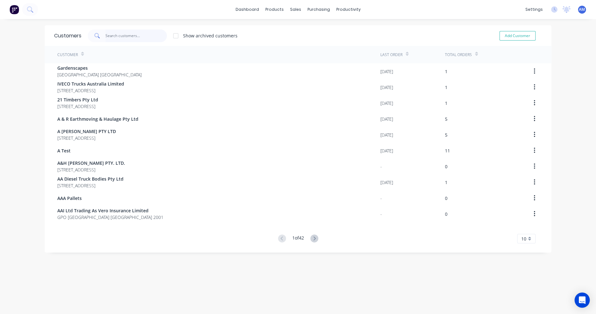
click at [113, 37] on input "text" at bounding box center [137, 35] width 62 height 13
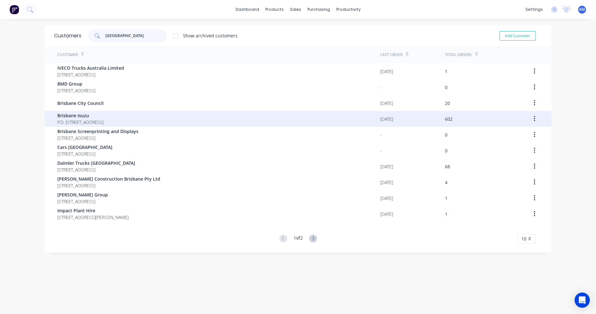
type input "brisbane"
click at [74, 116] on span "Brisbane Isuzu" at bounding box center [80, 115] width 46 height 7
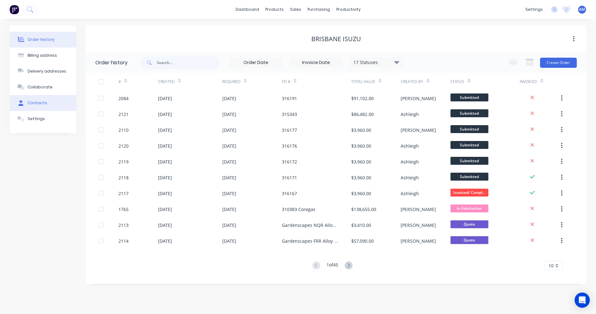
click at [47, 102] on button "Contacts" at bounding box center [43, 103] width 67 height 16
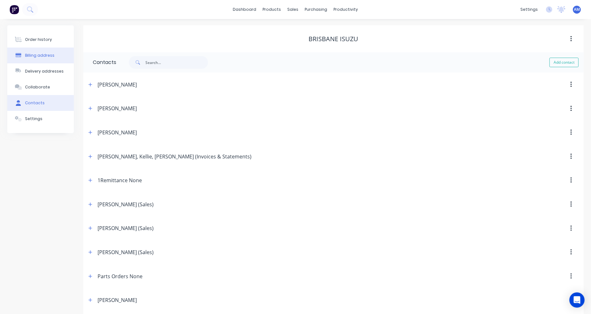
click at [43, 56] on div "Billing address" at bounding box center [39, 56] width 29 height 6
select select "AU"
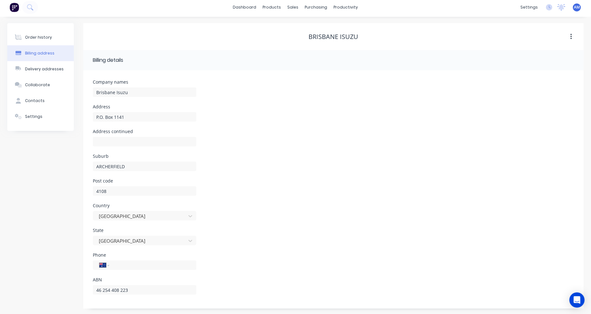
scroll to position [3, 0]
click at [44, 116] on button "Settings" at bounding box center [40, 116] width 67 height 16
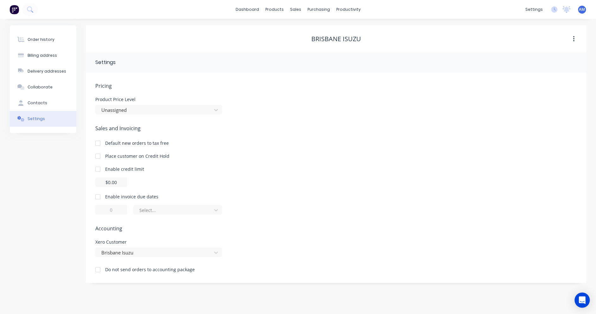
click at [100, 196] on div at bounding box center [98, 196] width 13 height 13
click at [184, 211] on div at bounding box center [174, 210] width 70 height 8
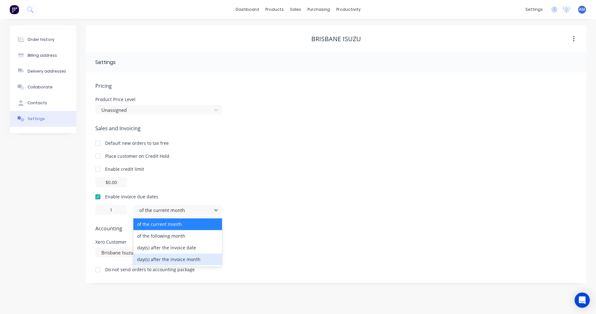
click at [170, 259] on div "day(s) after the invoice month" at bounding box center [177, 260] width 89 height 12
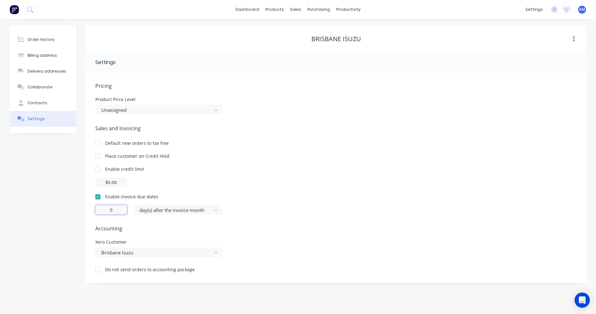
click at [113, 209] on input "0" at bounding box center [111, 210] width 32 height 10
click at [109, 210] on input "0" at bounding box center [111, 210] width 32 height 10
type input "30"
click at [297, 10] on div "sales" at bounding box center [295, 10] width 17 height 10
click at [305, 27] on link "Sales Orders" at bounding box center [329, 30] width 84 height 13
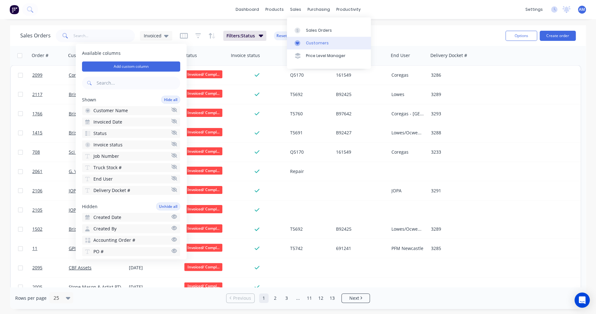
click at [313, 39] on link "Customers" at bounding box center [329, 43] width 84 height 13
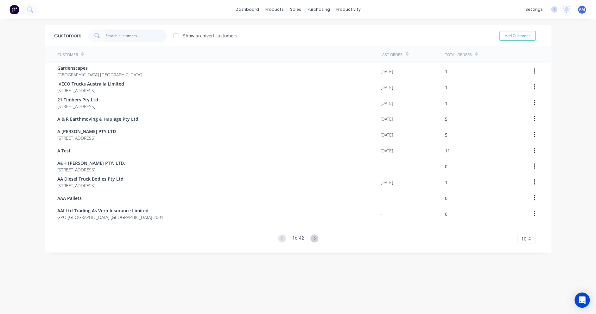
click at [118, 34] on input "text" at bounding box center [137, 35] width 62 height 13
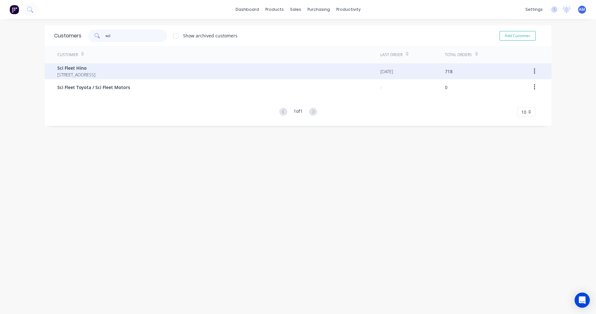
type input "sci"
click at [95, 68] on span "Sci Fleet Hino" at bounding box center [76, 68] width 38 height 7
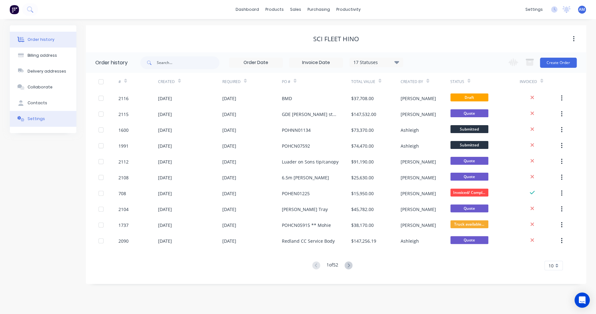
click at [36, 118] on div "Settings" at bounding box center [36, 119] width 17 height 6
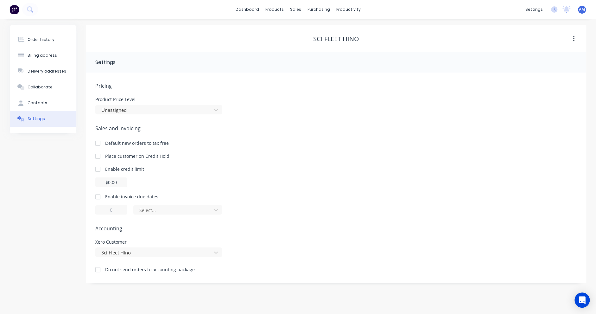
click at [98, 197] on div at bounding box center [98, 196] width 13 height 13
click at [159, 211] on div at bounding box center [174, 210] width 70 height 8
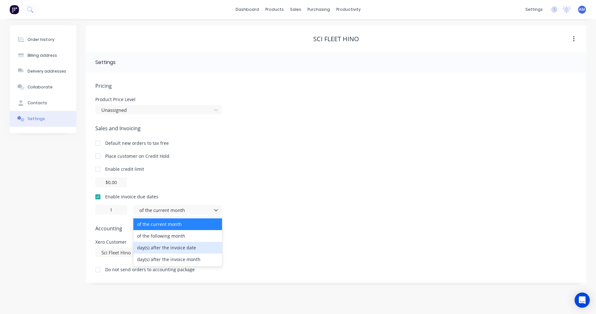
click at [156, 246] on div "day(s) after the invoice date" at bounding box center [177, 248] width 89 height 12
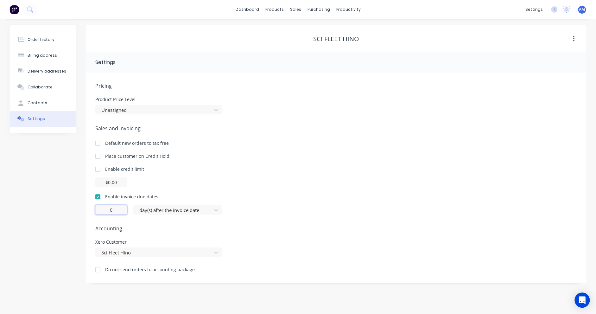
click at [112, 210] on input "0" at bounding box center [111, 210] width 32 height 10
click at [106, 209] on input "0" at bounding box center [111, 210] width 32 height 10
type input "14"
click at [353, 244] on div "Xero Customer Sci Fleet Hino" at bounding box center [336, 248] width 482 height 17
click at [295, 10] on div "sales" at bounding box center [295, 10] width 17 height 10
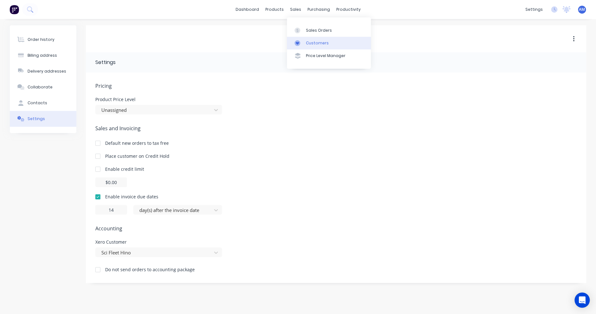
click at [309, 42] on div "Customers" at bounding box center [317, 43] width 23 height 6
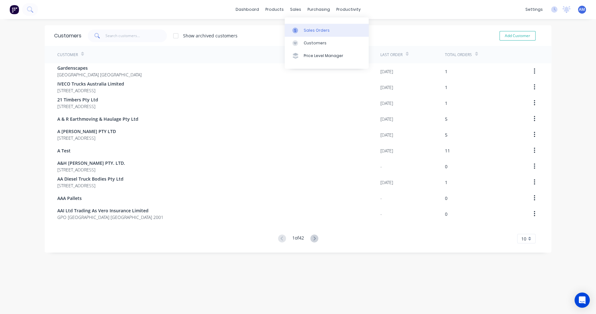
click at [301, 26] on link "Sales Orders" at bounding box center [327, 30] width 84 height 13
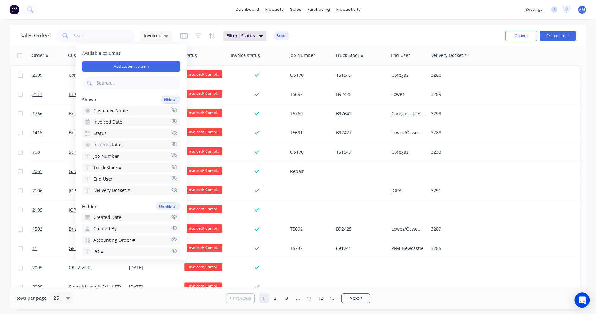
click at [305, 30] on div "Sales Orders Invoiced Filters: Status Reset" at bounding box center [260, 36] width 480 height 16
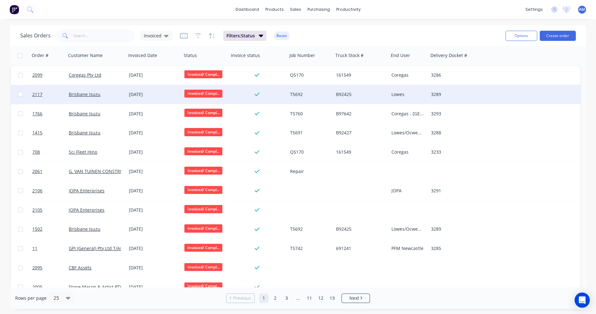
click at [145, 95] on div "29 Sep 2025" at bounding box center [154, 94] width 50 height 6
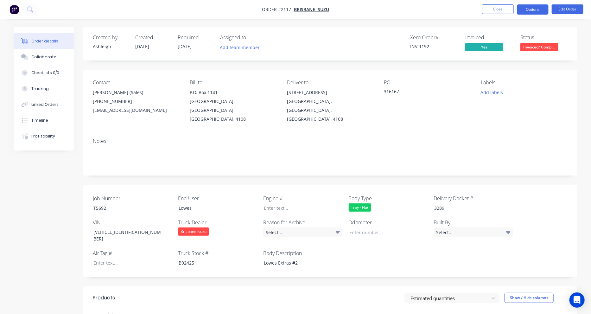
click at [534, 9] on button "Options" at bounding box center [533, 9] width 32 height 10
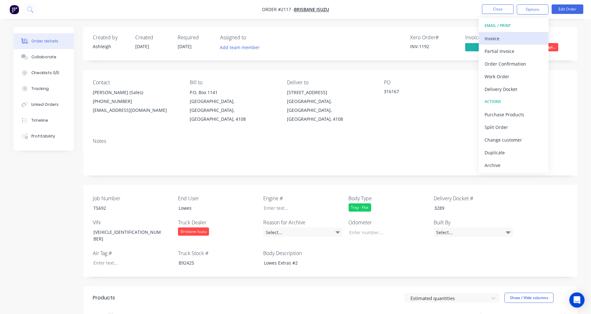
click at [508, 38] on div "Invoice" at bounding box center [514, 38] width 58 height 9
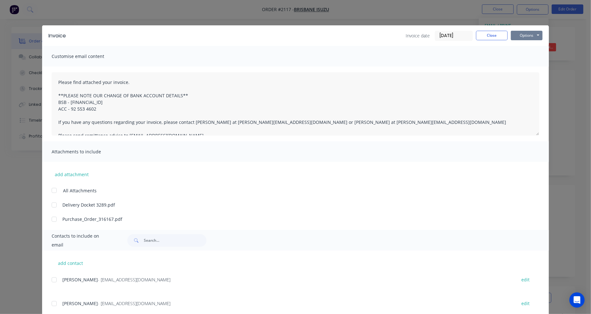
click at [525, 34] on button "Options" at bounding box center [527, 36] width 32 height 10
click at [523, 48] on button "Preview" at bounding box center [531, 47] width 41 height 10
click at [523, 36] on button "Options" at bounding box center [527, 36] width 32 height 10
click at [525, 47] on button "Preview" at bounding box center [531, 47] width 41 height 10
click at [525, 36] on button "Options" at bounding box center [527, 36] width 32 height 10
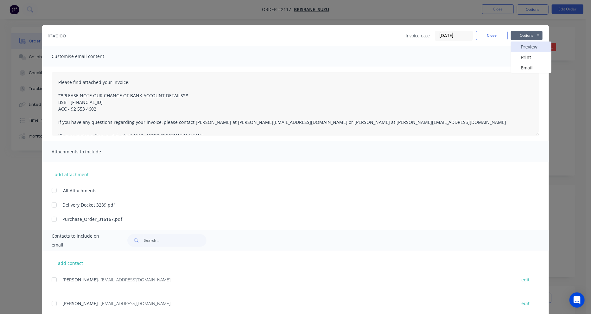
click at [522, 47] on button "Preview" at bounding box center [531, 47] width 41 height 10
click at [528, 35] on button "Options" at bounding box center [527, 36] width 32 height 10
click at [528, 46] on button "Preview" at bounding box center [531, 47] width 41 height 10
click at [525, 31] on button "Options" at bounding box center [527, 36] width 32 height 10
click at [525, 48] on button "Preview" at bounding box center [531, 47] width 41 height 10
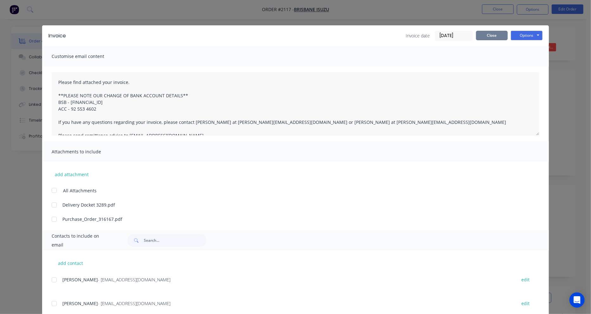
click at [492, 36] on button "Close" at bounding box center [492, 36] width 32 height 10
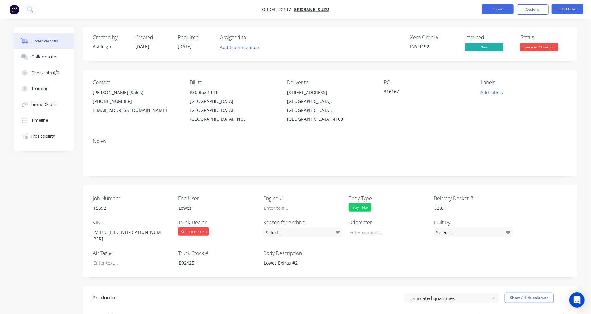
click at [506, 8] on button "Close" at bounding box center [498, 9] width 32 height 10
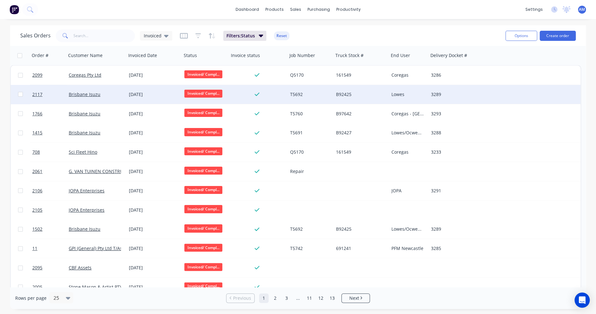
click at [132, 93] on div "29 Sep 2025" at bounding box center [154, 94] width 50 height 6
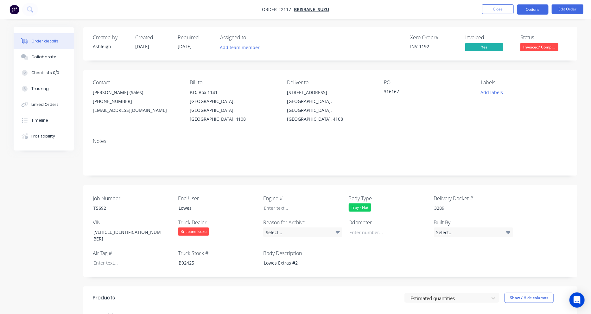
click at [534, 10] on button "Options" at bounding box center [533, 9] width 32 height 10
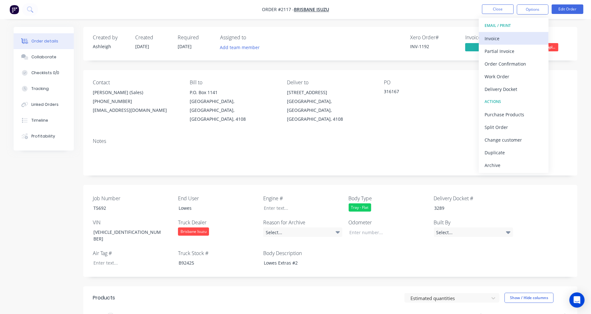
click at [518, 35] on div "Invoice" at bounding box center [514, 38] width 58 height 9
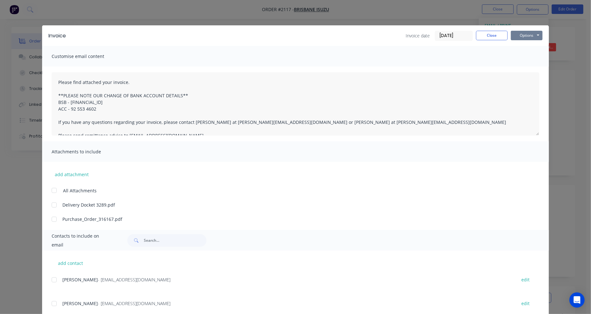
click at [518, 35] on button "Options" at bounding box center [527, 36] width 32 height 10
click at [521, 48] on button "Preview" at bounding box center [531, 47] width 41 height 10
click at [497, 31] on button "Close" at bounding box center [492, 36] width 32 height 10
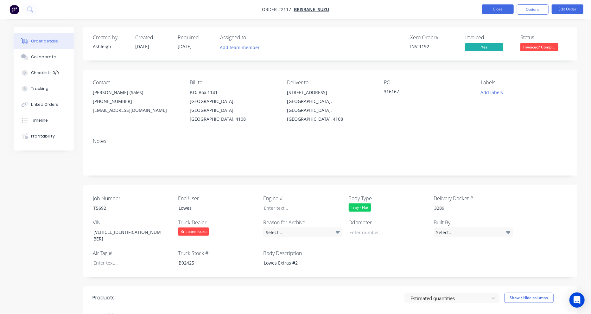
click at [504, 10] on button "Close" at bounding box center [498, 9] width 32 height 10
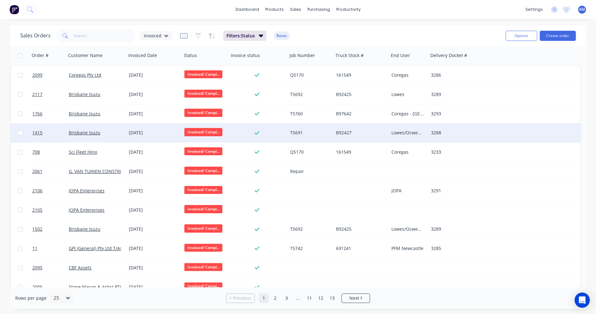
click at [142, 134] on div "23 Sep 2025" at bounding box center [154, 133] width 50 height 6
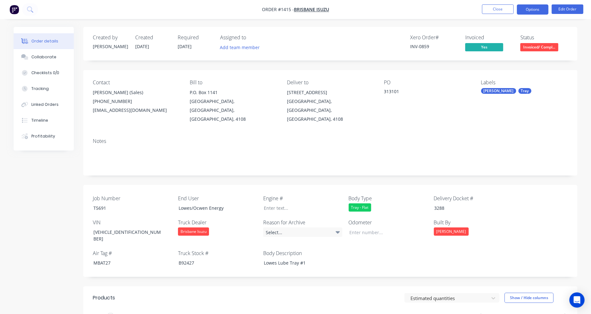
click at [537, 8] on button "Options" at bounding box center [533, 9] width 32 height 10
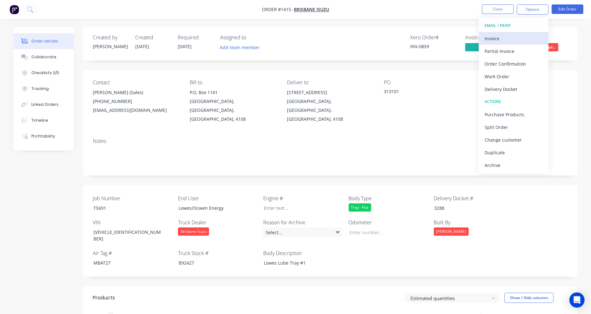
click at [523, 41] on div "Invoice" at bounding box center [514, 38] width 58 height 9
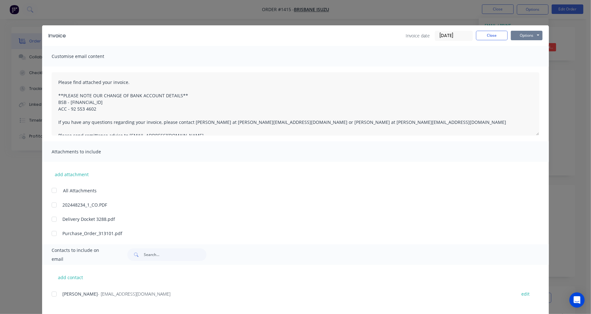
click at [519, 35] on button "Options" at bounding box center [527, 36] width 32 height 10
click at [519, 45] on button "Preview" at bounding box center [531, 47] width 41 height 10
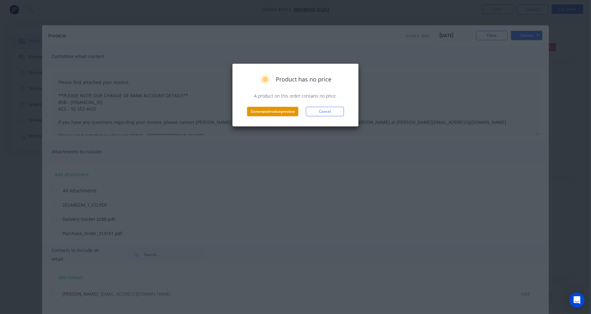
click at [278, 112] on button "Generate invoice preview" at bounding box center [272, 112] width 51 height 10
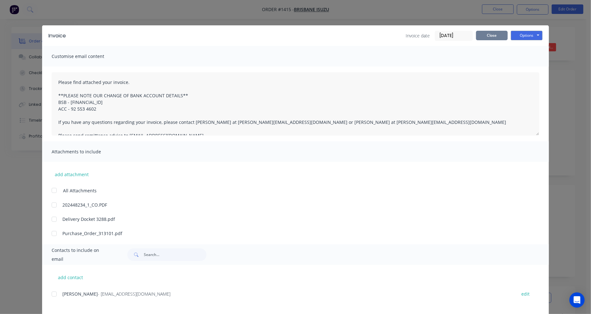
click at [495, 37] on button "Close" at bounding box center [492, 36] width 32 height 10
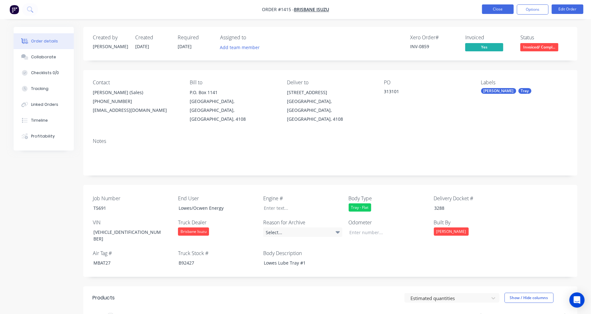
click at [499, 11] on button "Close" at bounding box center [498, 9] width 32 height 10
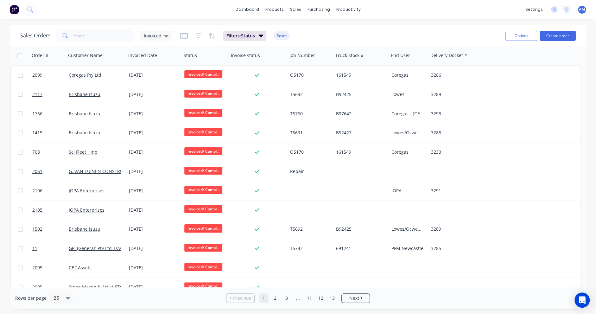
click at [173, 35] on div "Sales Orders Invoiced Filters: Status Reset" at bounding box center [260, 36] width 480 height 16
click at [164, 35] on icon at bounding box center [166, 36] width 4 height 3
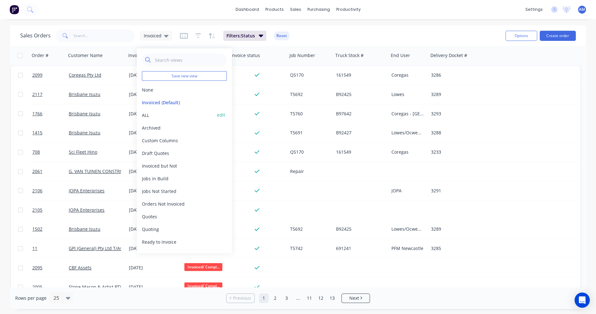
click at [146, 115] on button "ALL" at bounding box center [178, 115] width 72 height 7
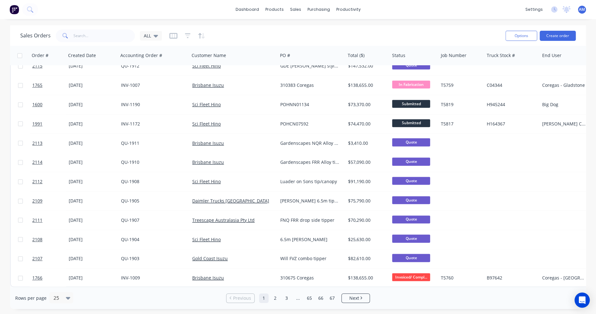
scroll to position [262, 0]
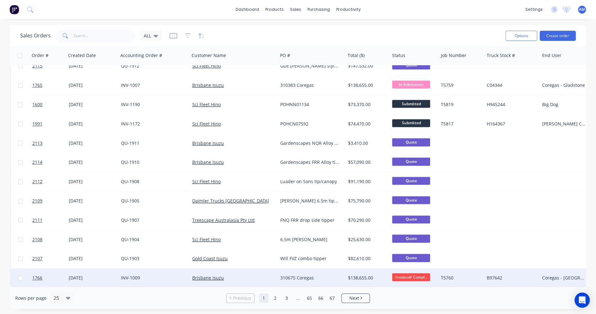
click at [96, 275] on div "13 May 2025" at bounding box center [92, 278] width 47 height 6
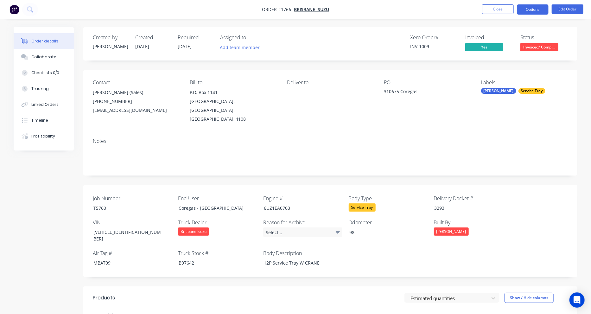
click at [532, 10] on button "Options" at bounding box center [533, 9] width 32 height 10
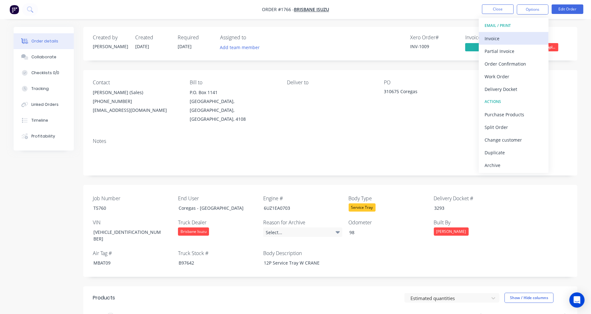
click at [510, 35] on div "Invoice" at bounding box center [514, 38] width 58 height 9
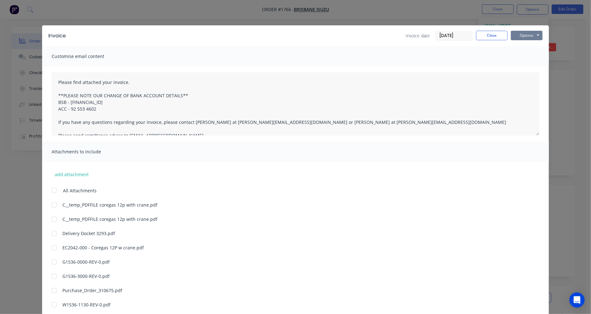
click at [524, 34] on button "Options" at bounding box center [527, 36] width 32 height 10
click at [522, 48] on button "Preview" at bounding box center [531, 47] width 41 height 10
click at [495, 36] on button "Close" at bounding box center [492, 36] width 32 height 10
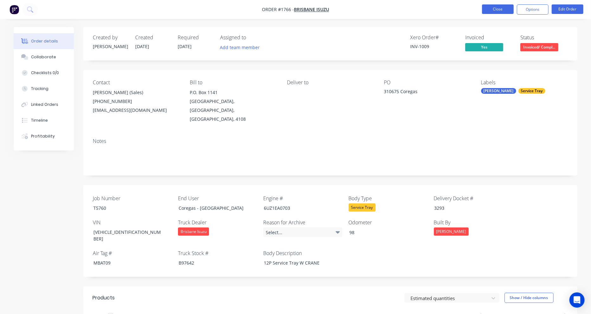
click at [503, 9] on button "Close" at bounding box center [498, 9] width 32 height 10
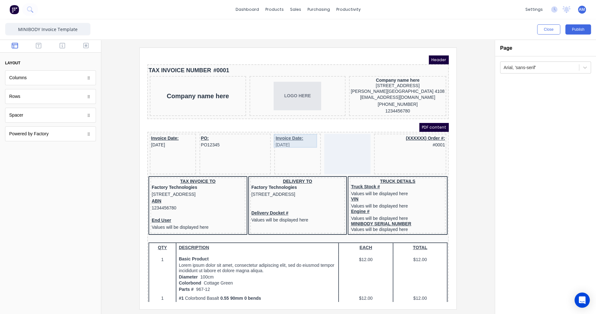
click at [282, 131] on div "Invoice Date: [DATE]" at bounding box center [290, 134] width 44 height 14
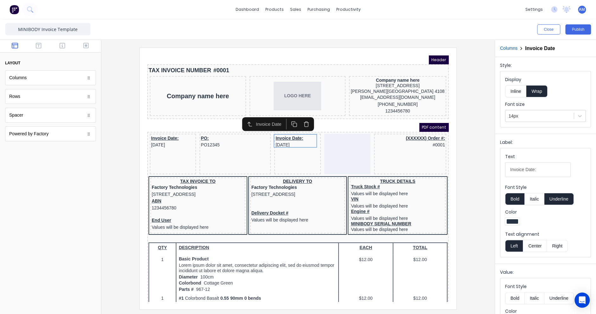
click at [304, 114] on button "button" at bounding box center [299, 116] width 12 height 11
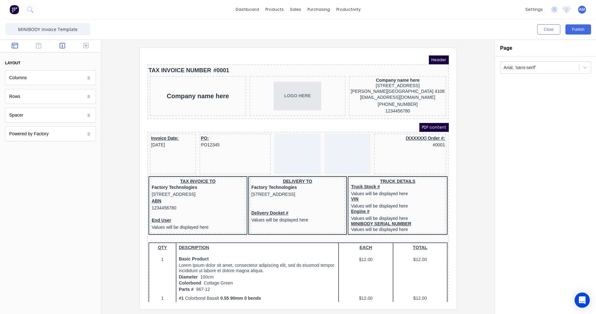
click at [60, 46] on icon "button" at bounding box center [63, 45] width 6 height 6
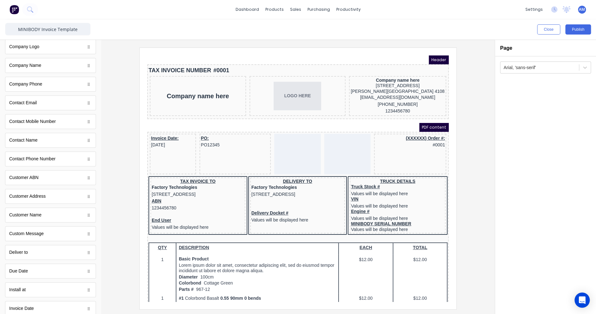
scroll to position [222, 0]
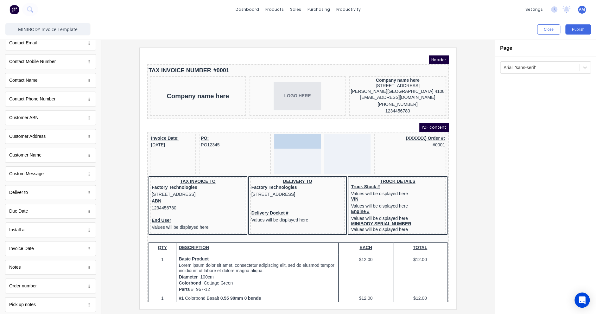
drag, startPoint x: 26, startPoint y: 208, endPoint x: 288, endPoint y: 139, distance: 270.9
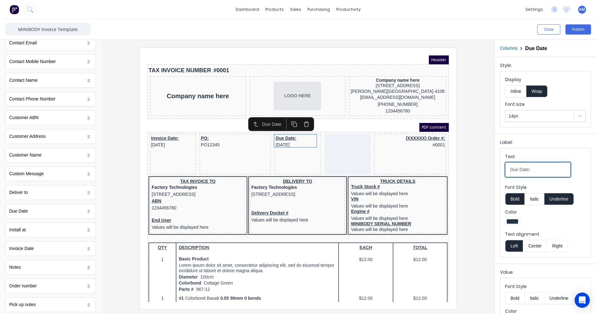
click at [511, 168] on input "Due Date:" at bounding box center [539, 169] width 66 height 15
type input "Invoice Due Date:"
click at [581, 30] on button "Publish" at bounding box center [579, 29] width 26 height 10
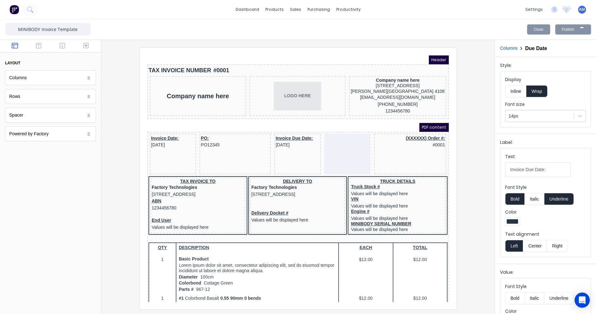
scroll to position [0, 0]
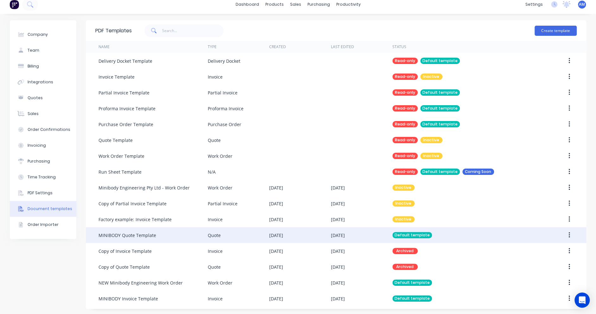
scroll to position [6, 0]
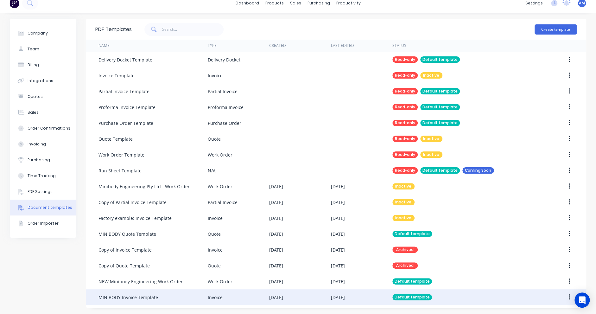
click at [155, 301] on div "MINIBODY Invoice Template" at bounding box center [153, 297] width 109 height 16
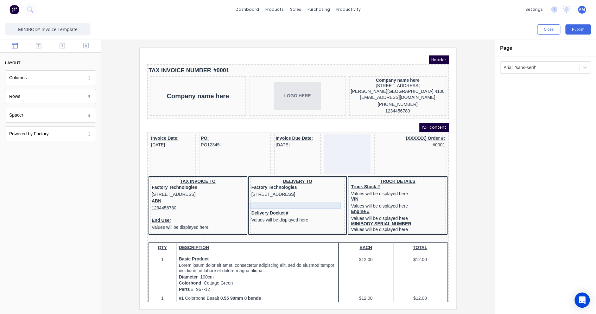
click at [258, 196] on div at bounding box center [290, 193] width 93 height 6
click at [322, 184] on icon "button" at bounding box center [322, 185] width 6 height 6
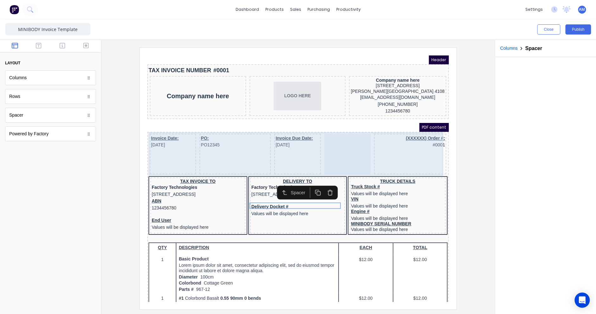
click at [327, 132] on div at bounding box center [340, 146] width 46 height 41
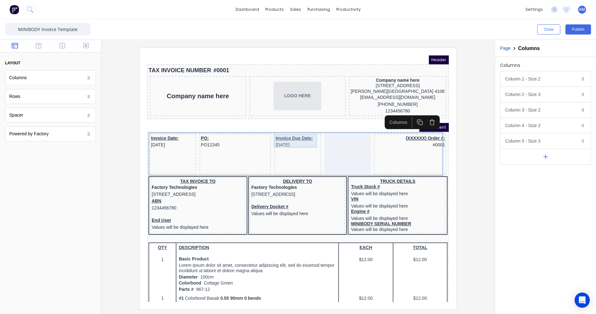
click at [298, 135] on div "Invoice Due Date: [DATE]" at bounding box center [290, 134] width 44 height 14
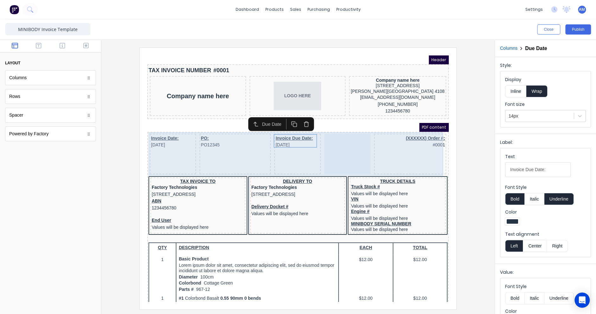
click at [333, 145] on div at bounding box center [340, 146] width 46 height 41
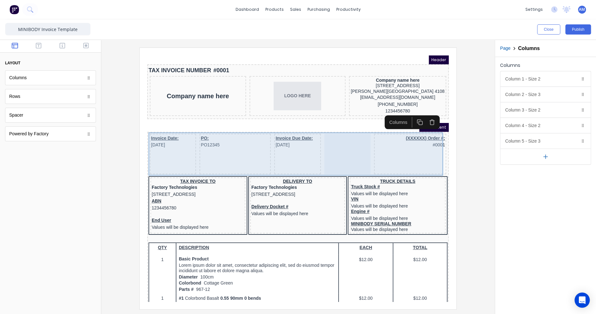
click at [299, 143] on div "Invoice Due Date: 29/10/2024" at bounding box center [290, 146] width 46 height 41
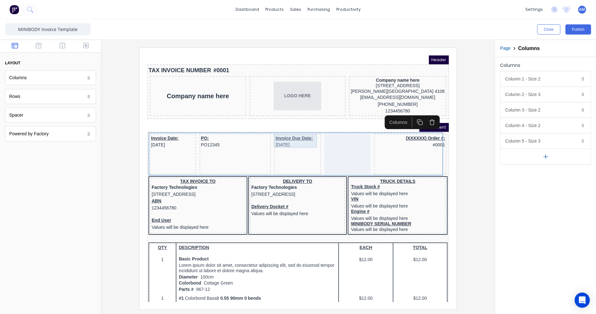
click at [287, 143] on div "Invoice Due Date: 29/10/2024" at bounding box center [290, 146] width 46 height 41
click at [584, 97] on div at bounding box center [583, 94] width 6 height 6
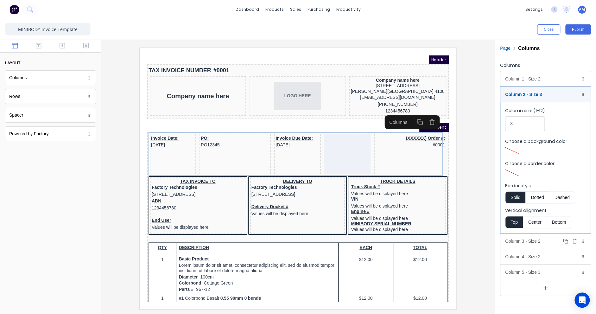
click at [546, 237] on div "Column 3 - Size 2 Duplicate Delete" at bounding box center [546, 241] width 90 height 15
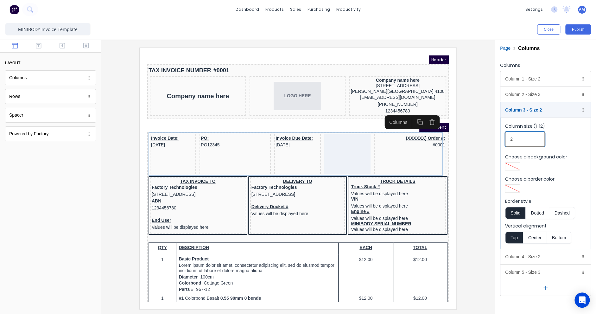
drag, startPoint x: 516, startPoint y: 139, endPoint x: 503, endPoint y: 140, distance: 12.7
click at [503, 140] on fieldset "Column size (1-12) 2 Choose a background color Choose a border color Border sty…" at bounding box center [546, 183] width 90 height 131
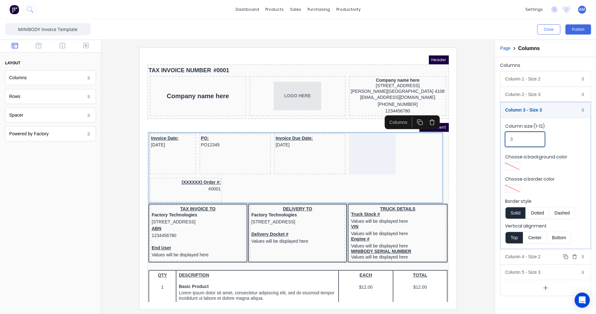
type input "3"
click at [546, 255] on div "Column 4 - Size 2 Duplicate Delete" at bounding box center [546, 256] width 90 height 15
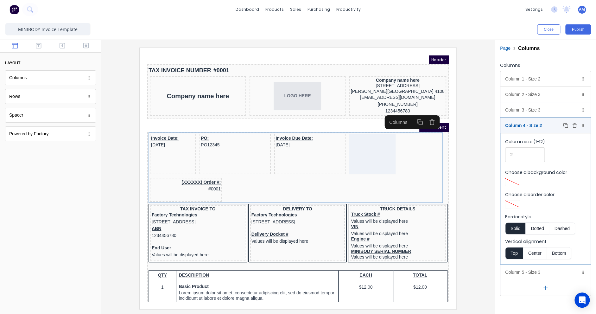
click at [575, 126] on icon "button" at bounding box center [574, 125] width 5 height 5
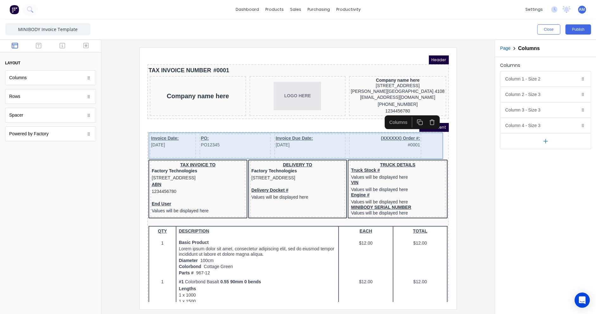
click at [369, 140] on div "(XXXXXX) Order #: #0001" at bounding box center [378, 138] width 72 height 24
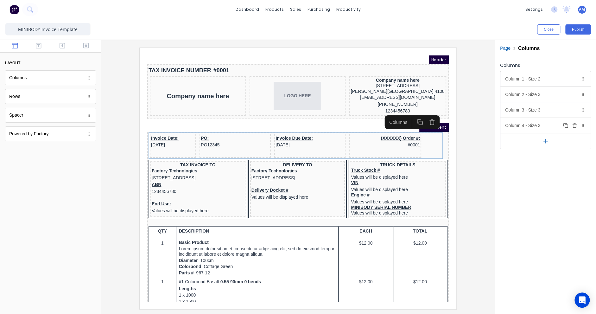
click at [583, 126] on icon at bounding box center [583, 126] width 4 height 4
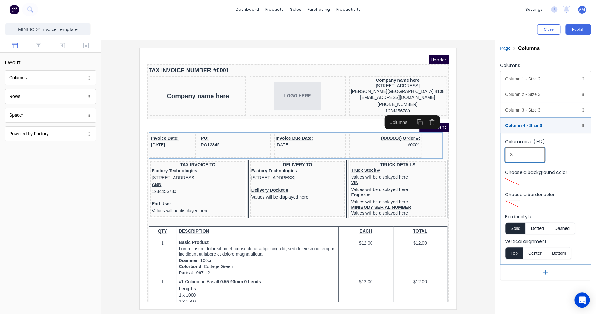
drag, startPoint x: 524, startPoint y: 154, endPoint x: 509, endPoint y: 154, distance: 15.5
click at [509, 154] on input "3" at bounding box center [526, 154] width 40 height 15
type input "4"
click at [477, 181] on div at bounding box center [297, 178] width 383 height 261
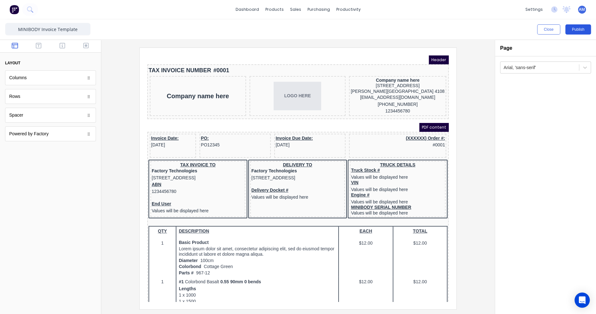
click at [579, 28] on button "Publish" at bounding box center [579, 29] width 26 height 10
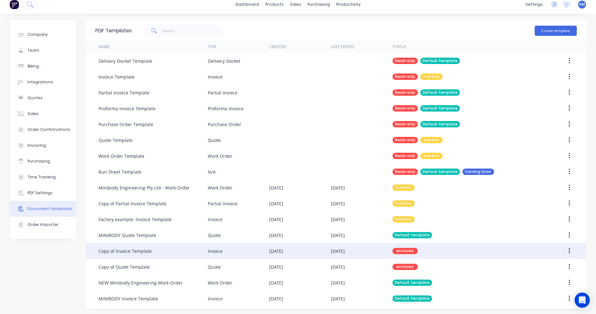
scroll to position [6, 0]
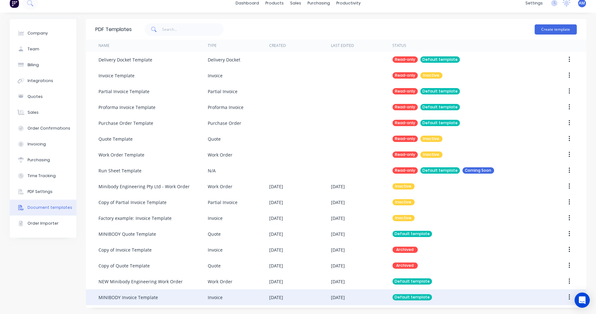
click at [141, 298] on div "MINIBODY Invoice Template" at bounding box center [129, 297] width 60 height 7
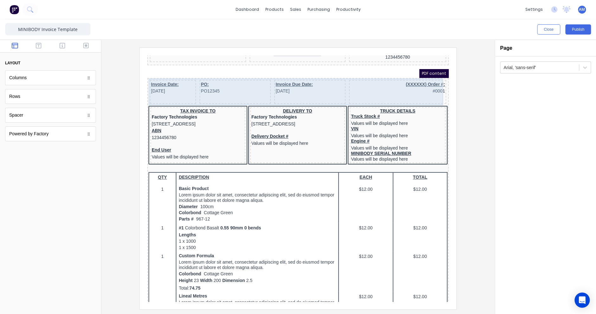
scroll to position [63, 0]
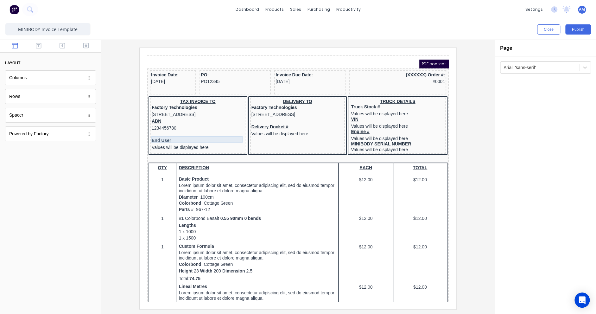
click at [154, 129] on div at bounding box center [190, 127] width 93 height 6
click at [225, 118] on icon "button" at bounding box center [224, 119] width 6 height 6
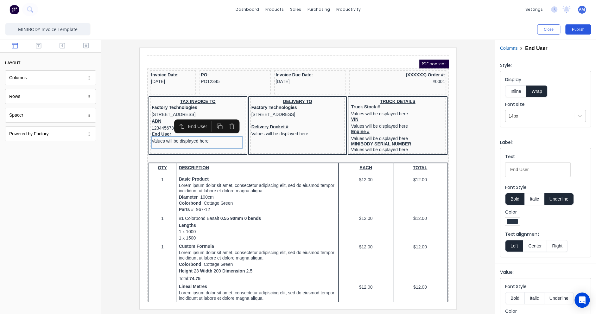
click at [581, 28] on button "Publish" at bounding box center [579, 29] width 26 height 10
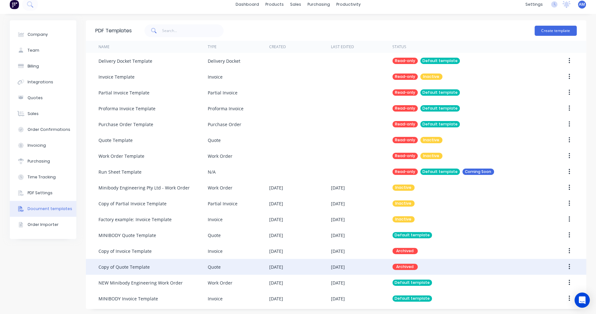
scroll to position [6, 0]
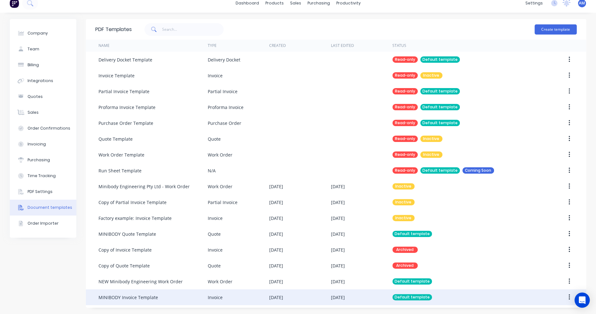
click at [143, 299] on div "MINIBODY Invoice Template" at bounding box center [129, 297] width 60 height 7
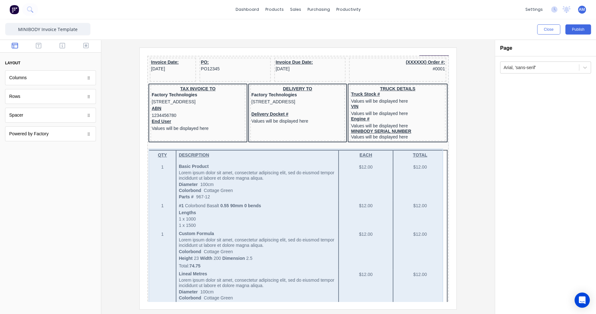
scroll to position [95, 0]
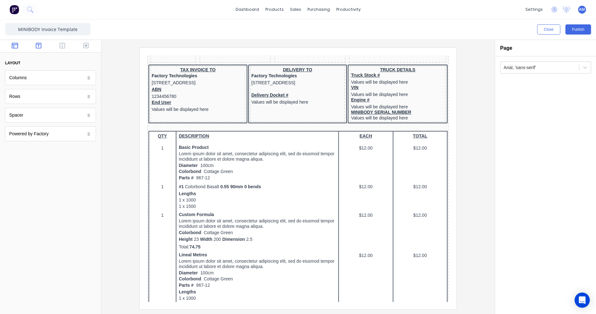
click at [38, 45] on icon "button" at bounding box center [39, 45] width 6 height 6
click at [63, 44] on icon "button" at bounding box center [63, 45] width 6 height 6
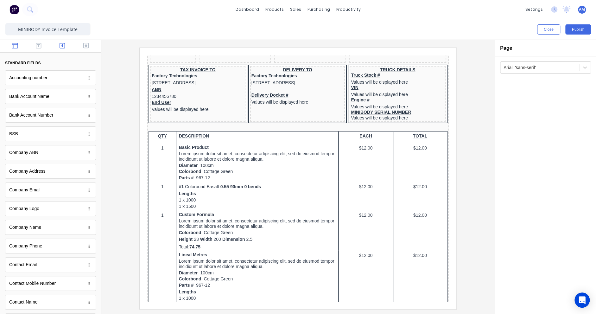
click at [16, 46] on icon "button" at bounding box center [15, 45] width 6 height 6
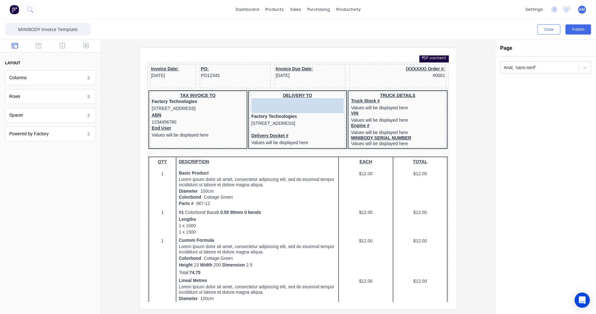
scroll to position [68, 0]
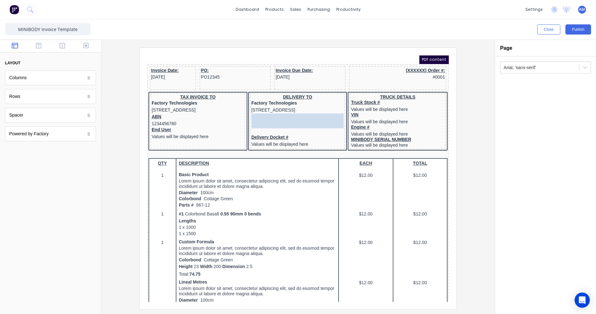
drag, startPoint x: 34, startPoint y: 115, endPoint x: 269, endPoint y: 119, distance: 235.5
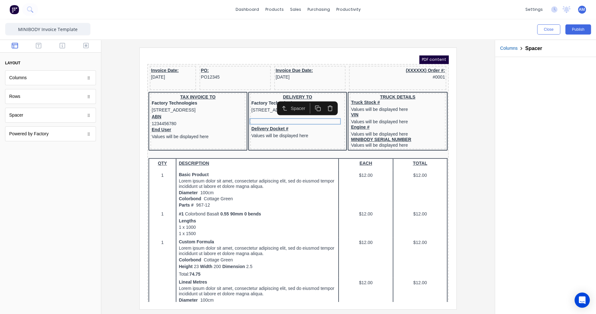
click at [537, 126] on div at bounding box center [545, 185] width 101 height 257
click at [579, 29] on button "Publish" at bounding box center [579, 29] width 26 height 10
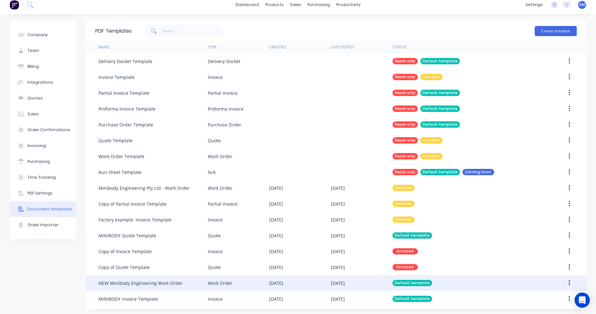
scroll to position [6, 0]
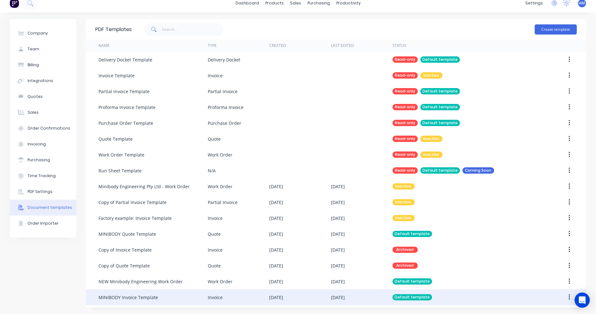
click at [159, 293] on div "MINIBODY Invoice Template" at bounding box center [153, 297] width 109 height 16
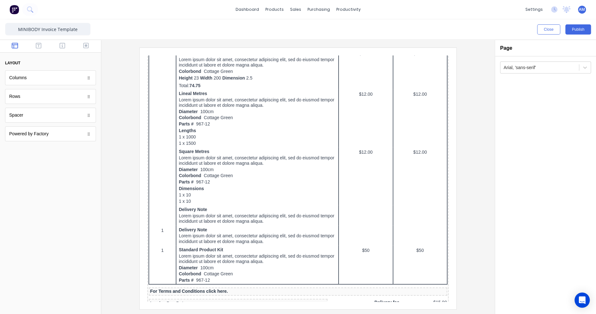
scroll to position [379, 0]
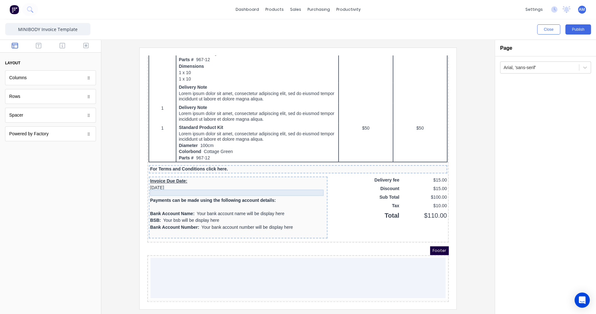
click at [168, 185] on div at bounding box center [231, 187] width 176 height 6
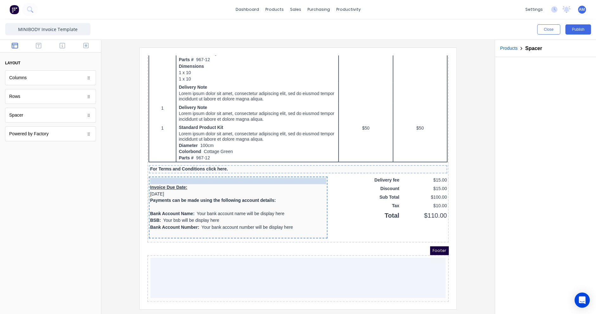
drag, startPoint x: 166, startPoint y: 185, endPoint x: 165, endPoint y: 171, distance: 13.6
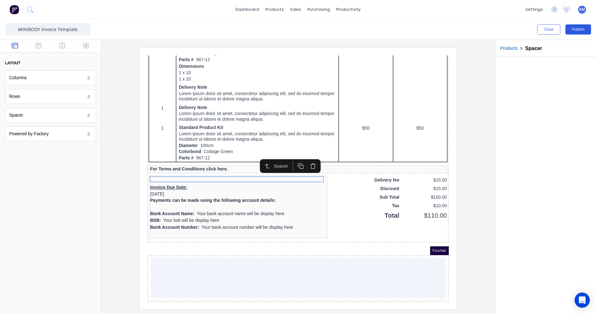
click at [580, 28] on button "Publish" at bounding box center [579, 29] width 26 height 10
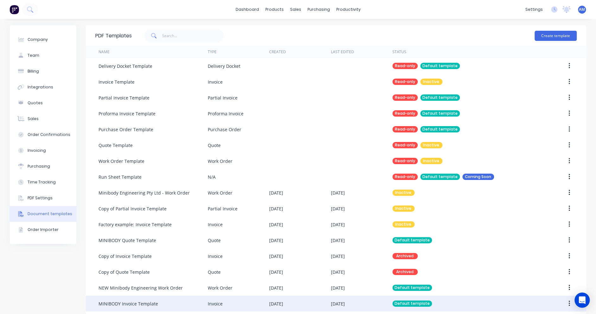
click at [160, 297] on div "MINIBODY Invoice Template" at bounding box center [153, 304] width 109 height 16
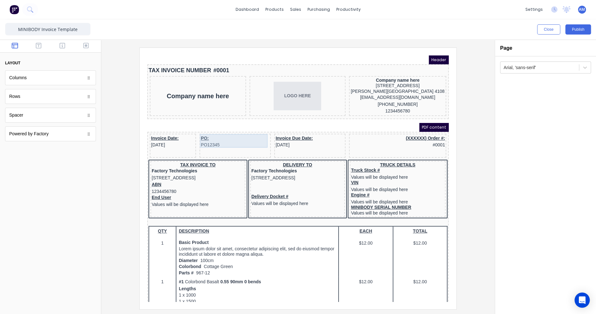
click at [254, 132] on div "PO: PO12345" at bounding box center [227, 134] width 69 height 14
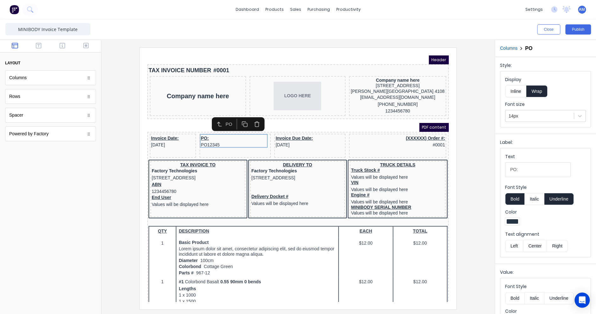
click at [52, 81] on div "Columns" at bounding box center [50, 77] width 91 height 15
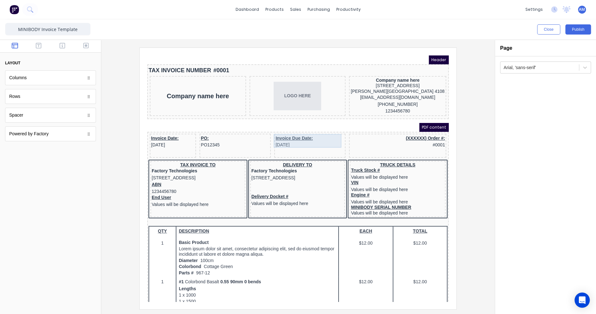
click at [333, 130] on div "Invoice Due Date: [DATE]" at bounding box center [302, 134] width 69 height 14
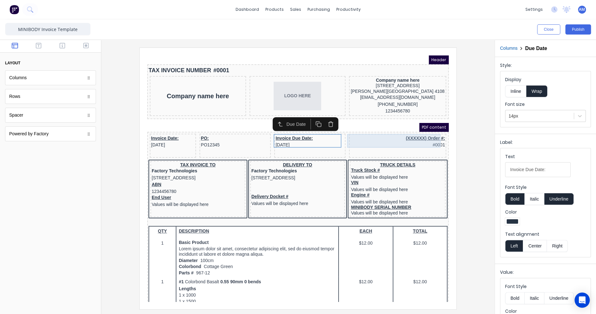
click at [354, 133] on div "(XXXXXX) Order #: #0001" at bounding box center [390, 134] width 95 height 14
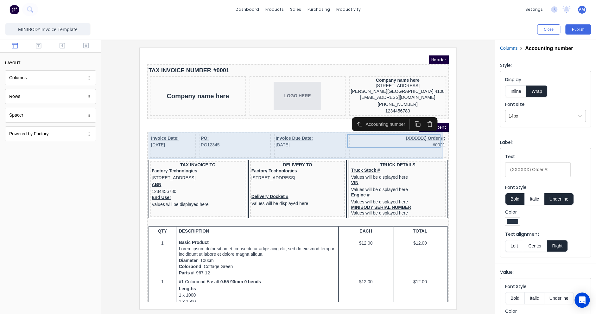
click at [336, 128] on div "Invoice Date: [DATE] PO: PO12345 Invoice Due Date: [DATE] (XXXXXX) Order #: #00…" at bounding box center [290, 139] width 299 height 27
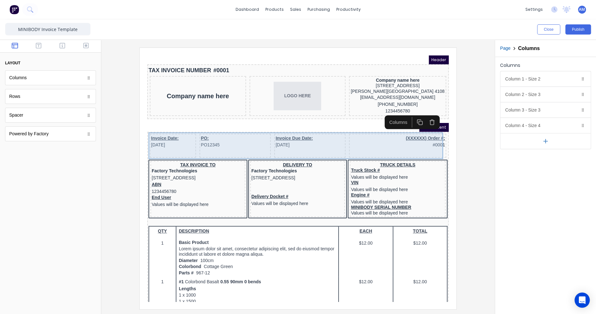
click at [336, 143] on div "Invoice Date: [DATE] PO: PO12345 Invoice Due Date: [DATE] (XXXXXX) Order #: #00…" at bounding box center [290, 139] width 299 height 27
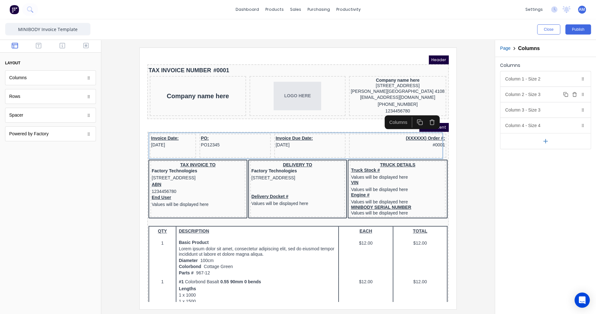
click at [545, 96] on div "Column 2 - Size 3 Duplicate Delete" at bounding box center [546, 94] width 90 height 15
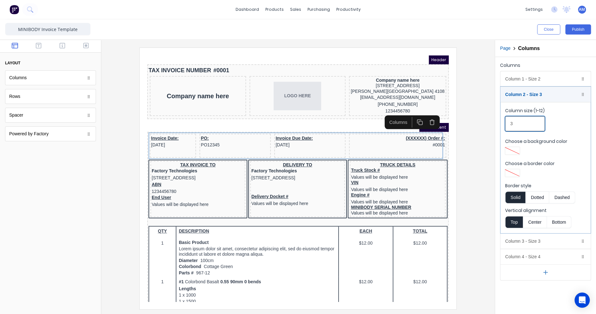
drag, startPoint x: 521, startPoint y: 124, endPoint x: 505, endPoint y: 124, distance: 15.8
click at [506, 124] on input "3" at bounding box center [526, 123] width 40 height 15
type input "2"
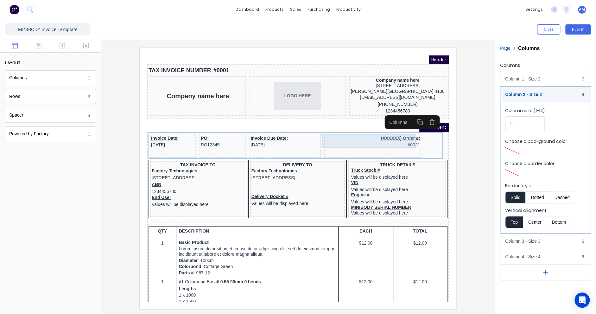
click at [352, 138] on div "(XXXXXX) Order #: #0001" at bounding box center [365, 134] width 95 height 14
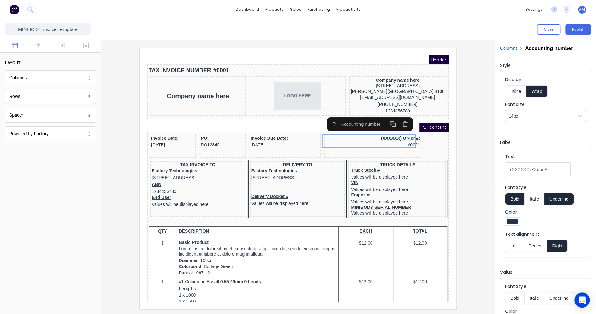
click at [238, 120] on div "PDF content" at bounding box center [291, 119] width 302 height 9
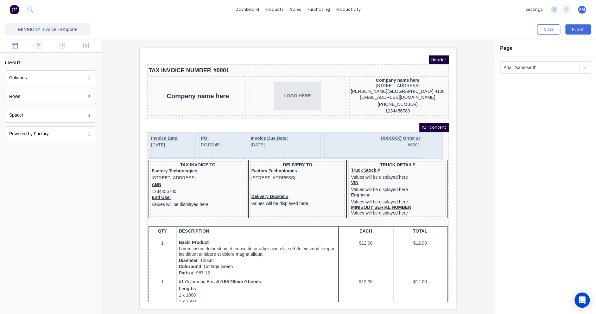
click at [418, 136] on div "Invoice Date: [DATE] PO: PO12345 Invoice Due Date: [DATE] (XXXXXX) Order #: #00…" at bounding box center [290, 139] width 299 height 27
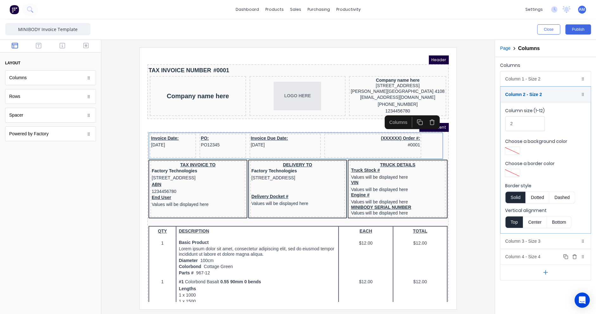
click at [585, 256] on div at bounding box center [583, 257] width 6 height 6
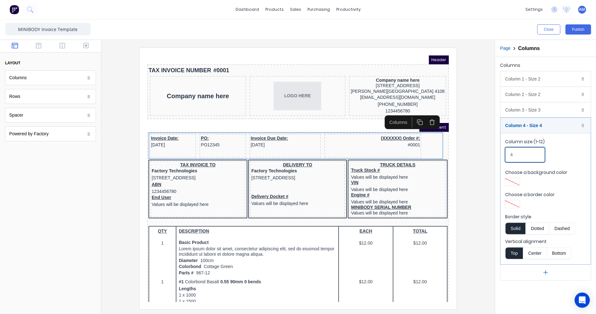
drag, startPoint x: 515, startPoint y: 154, endPoint x: 505, endPoint y: 154, distance: 10.1
click at [505, 154] on fieldset "Column size (1-12) 4 Choose a background color Choose a border color Border sty…" at bounding box center [546, 198] width 90 height 131
type input "5"
click at [481, 150] on div at bounding box center [297, 178] width 383 height 261
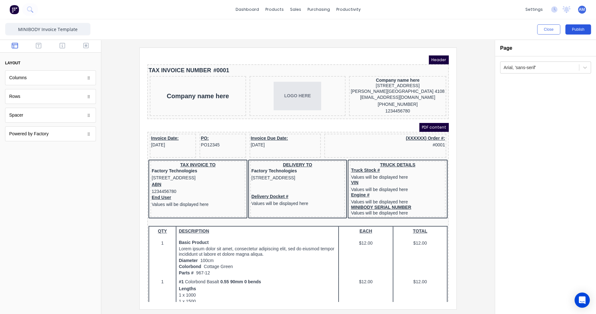
click at [583, 30] on button "Publish" at bounding box center [579, 29] width 26 height 10
